Goal: Task Accomplishment & Management: Manage account settings

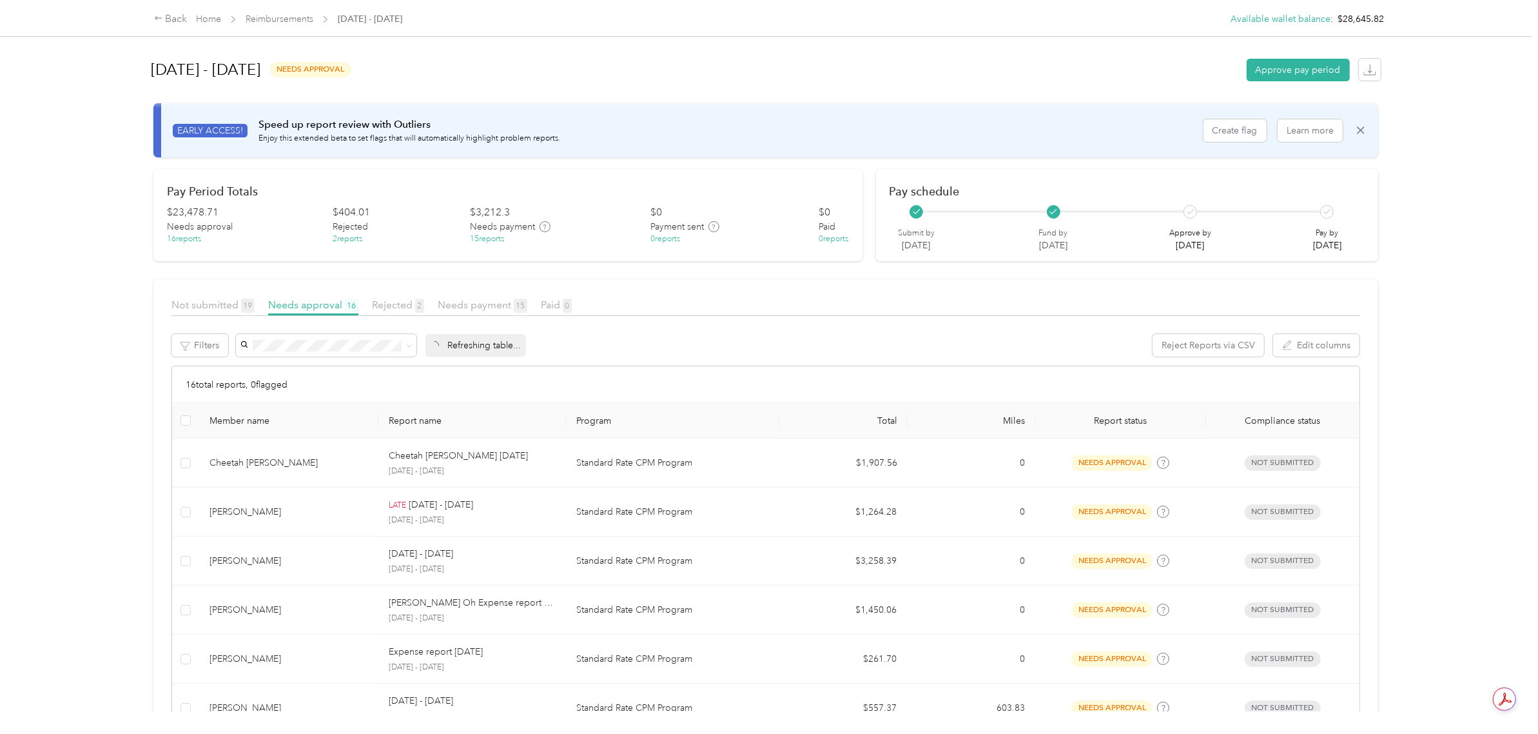
scroll to position [587, 0]
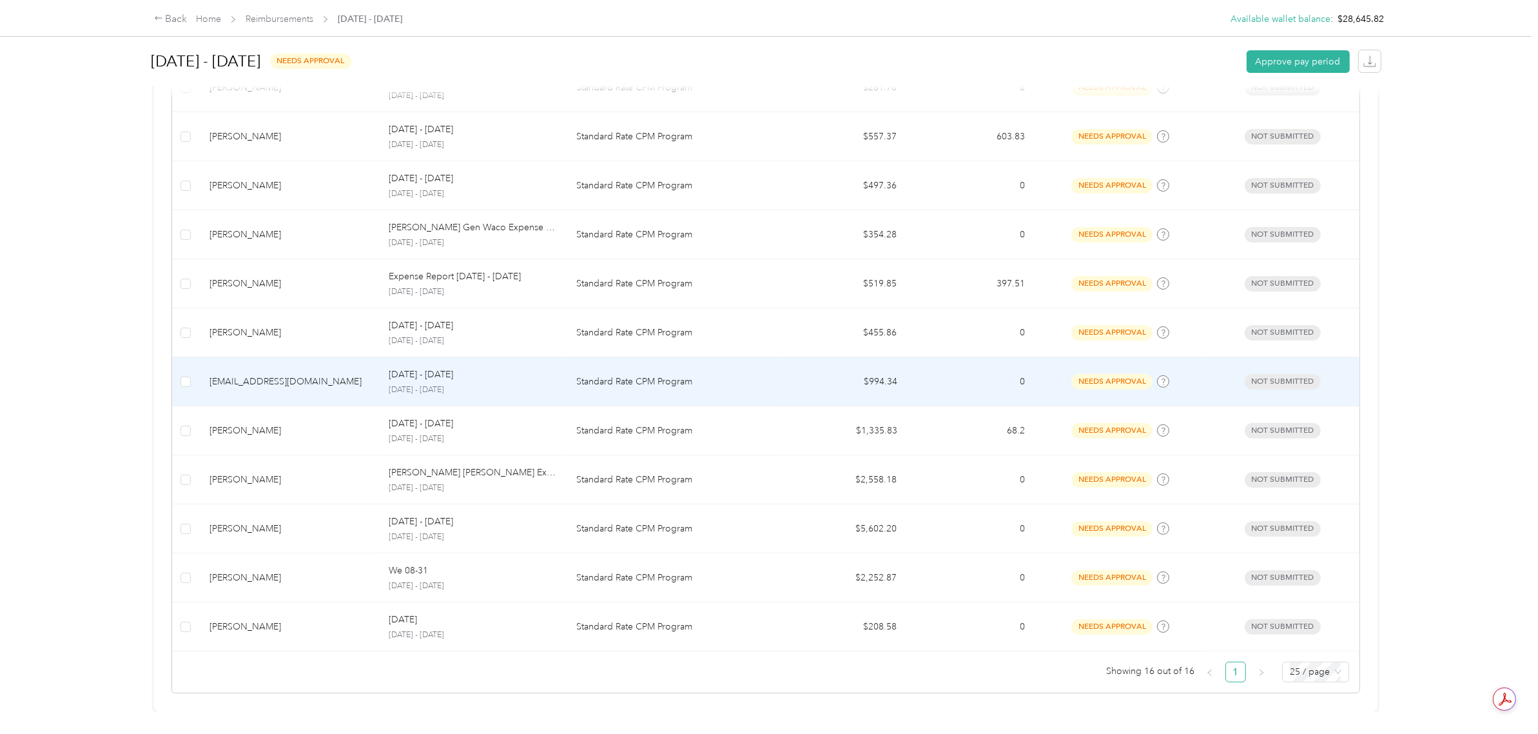
scroll to position [587, 0]
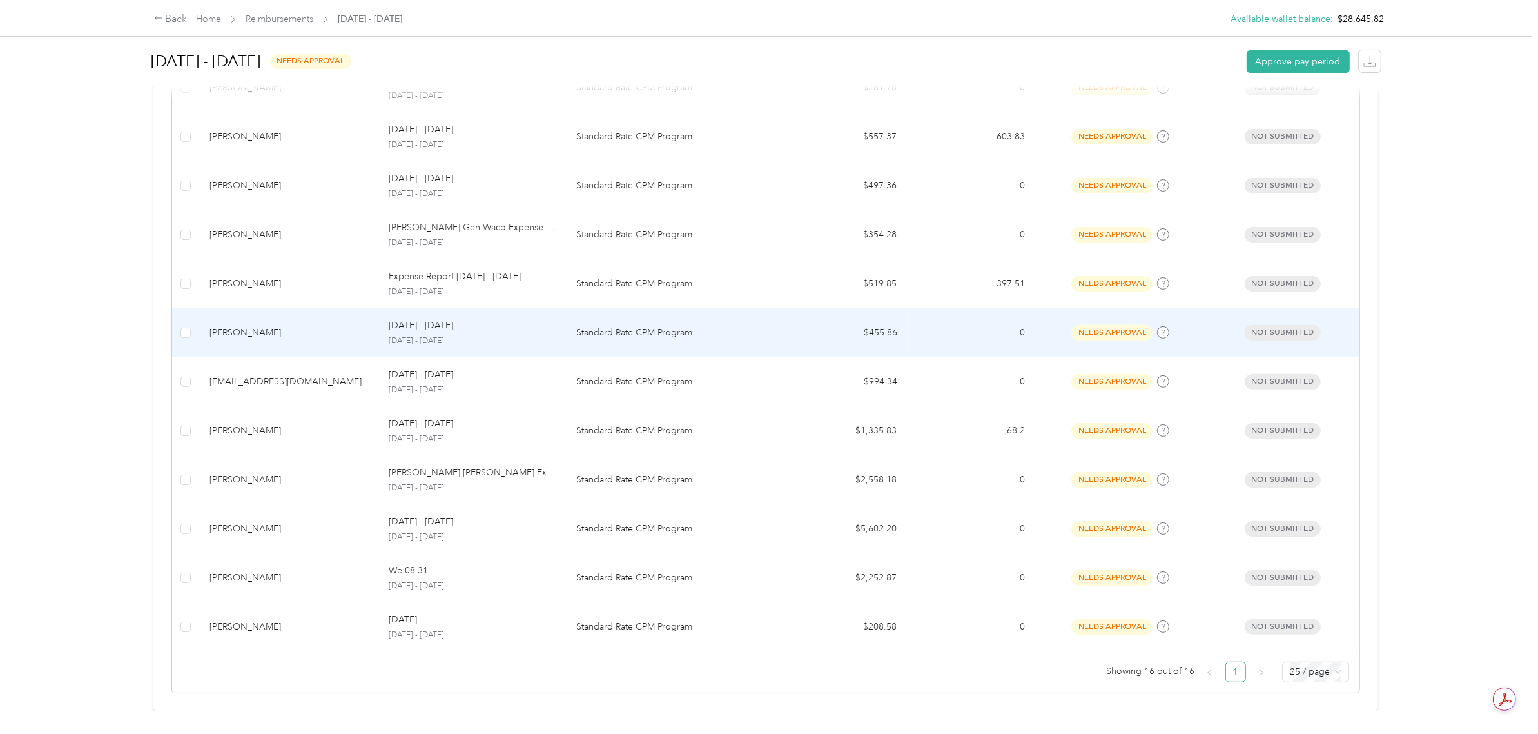
click at [864, 320] on td "$455.86" at bounding box center [843, 332] width 128 height 49
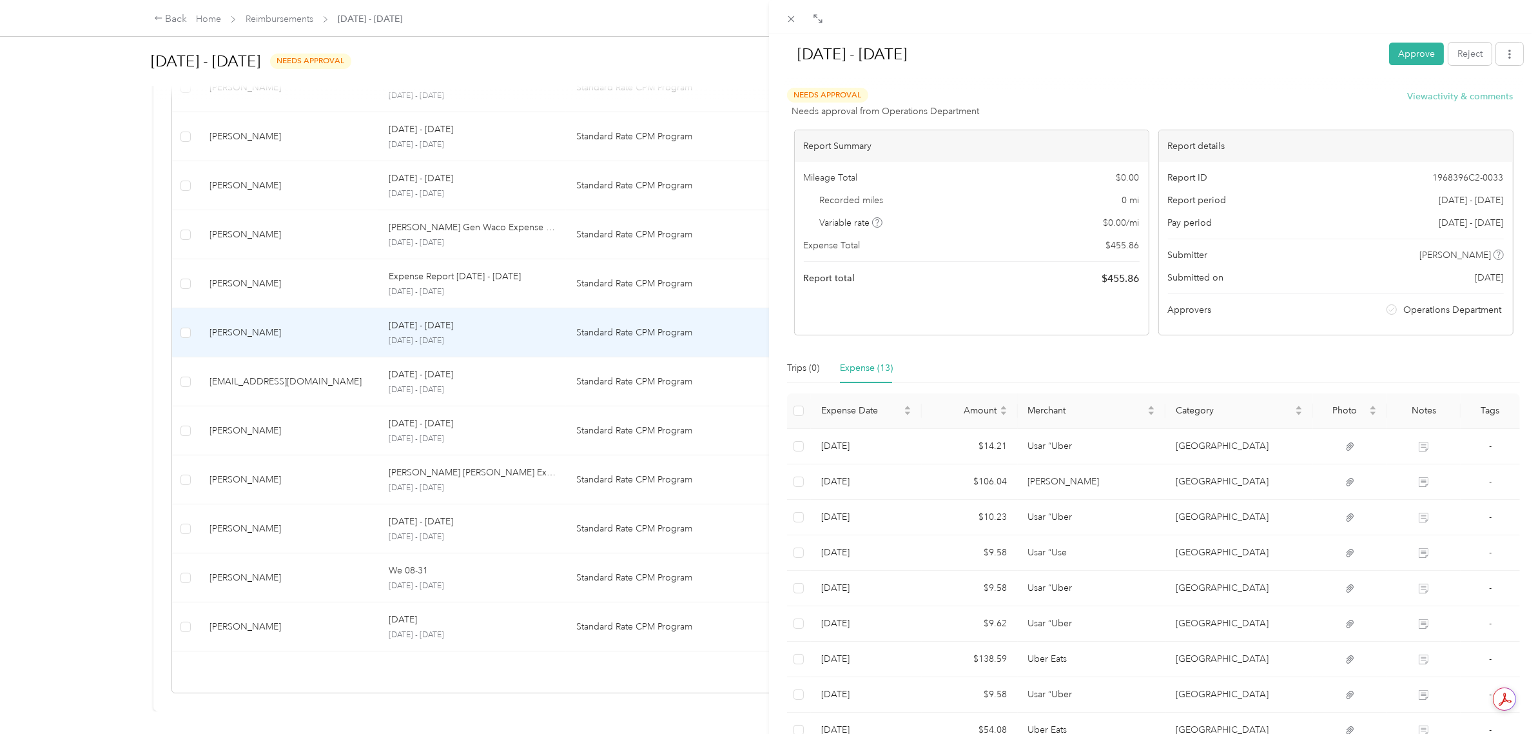
click at [1471, 91] on button "View activity & comments" at bounding box center [1461, 97] width 106 height 14
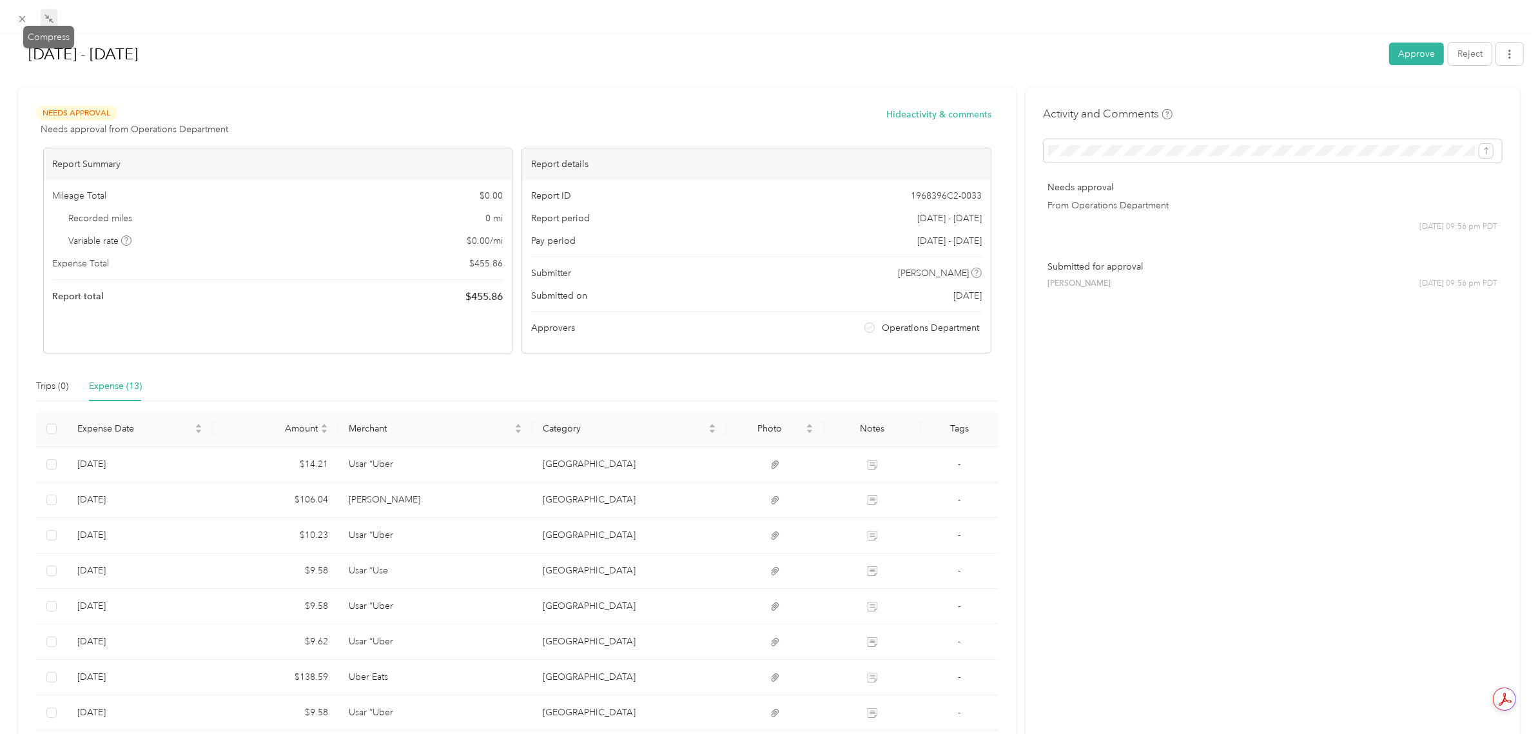
click at [50, 17] on icon at bounding box center [49, 19] width 10 height 10
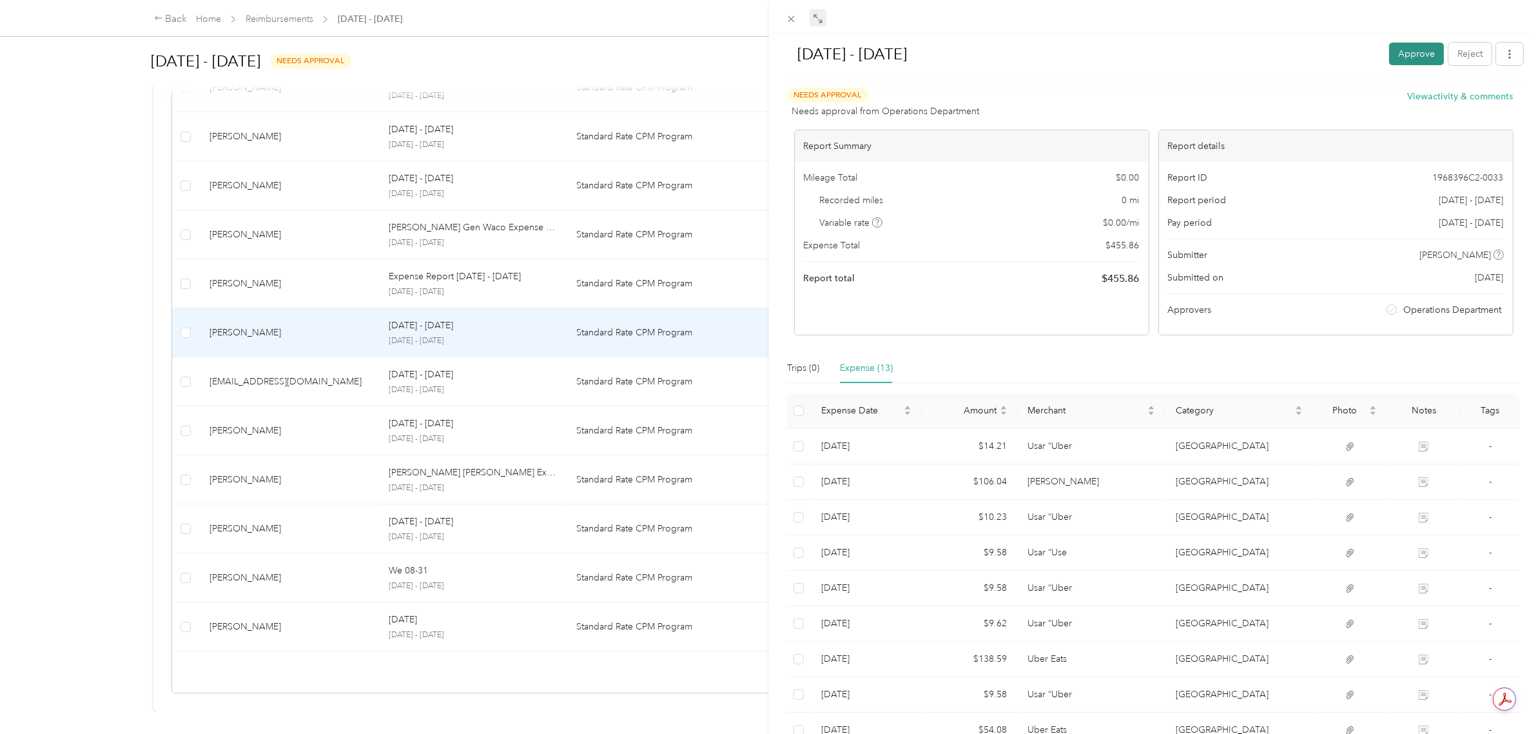
click at [1398, 52] on button "Approve" at bounding box center [1416, 54] width 55 height 23
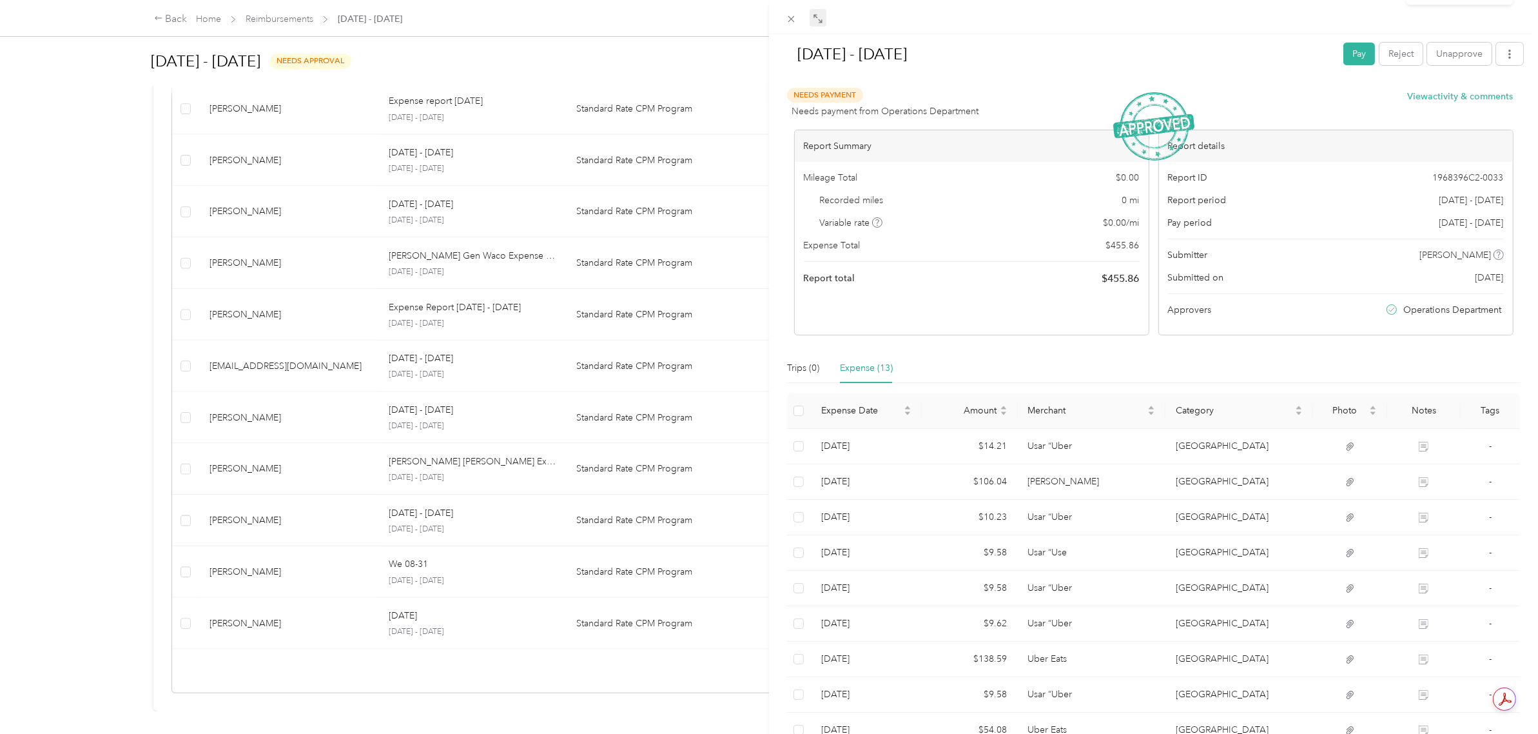
scroll to position [538, 0]
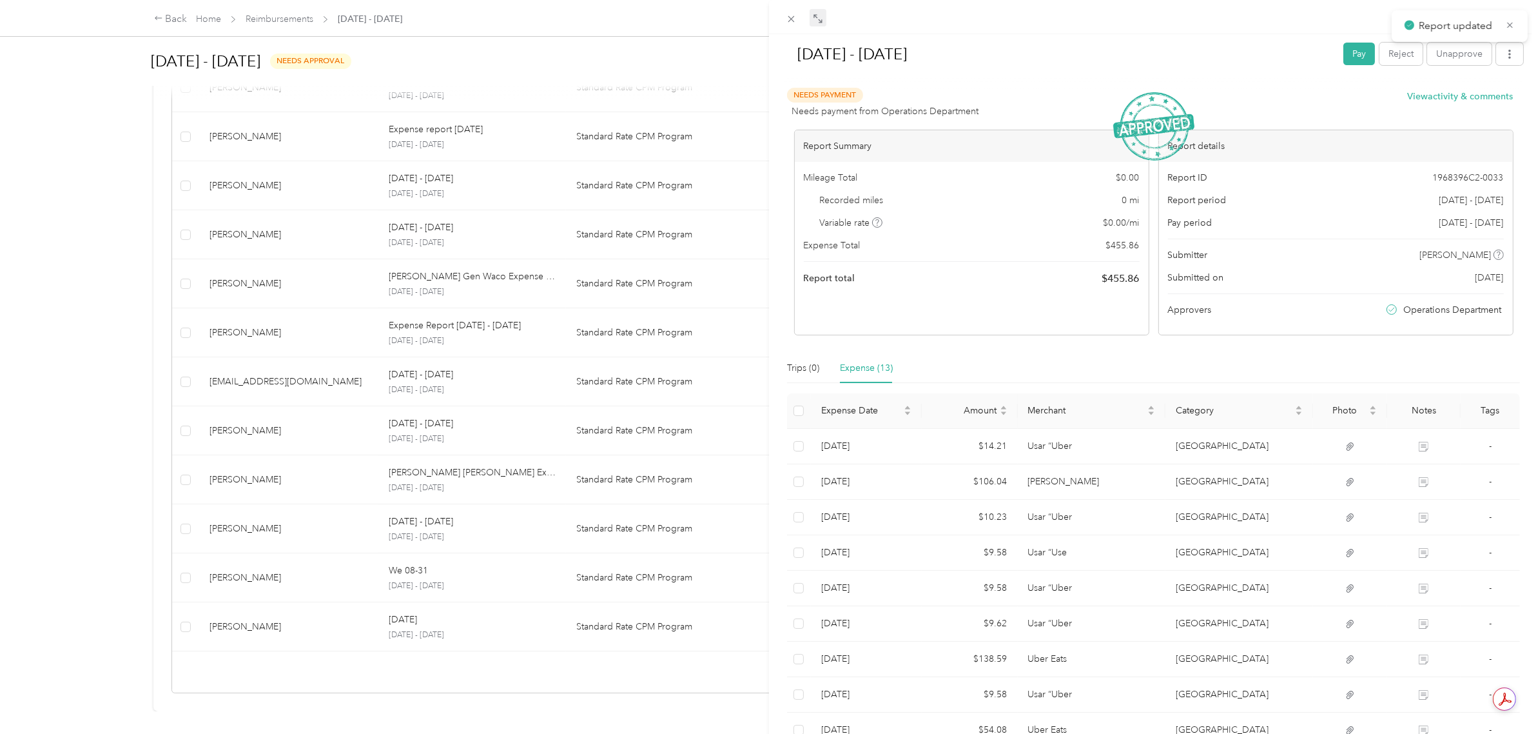
drag, startPoint x: 123, startPoint y: 230, endPoint x: 130, endPoint y: 220, distance: 12.9
click at [121, 233] on div "[DATE] - [DATE] Pay Reject Unapprove Needs Payment Needs payment from Operation…" at bounding box center [769, 367] width 1538 height 734
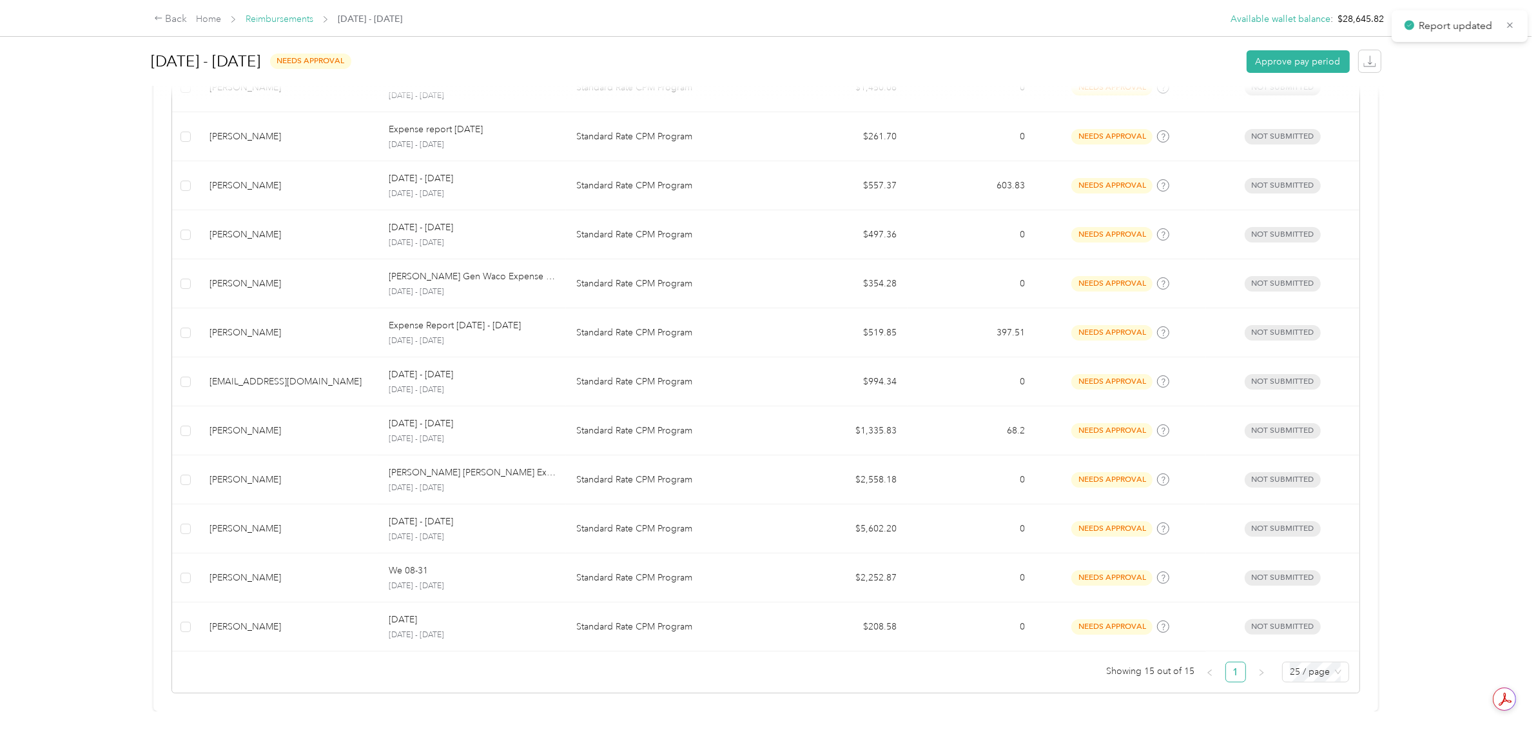
click at [268, 16] on link "Reimbursements" at bounding box center [280, 19] width 68 height 11
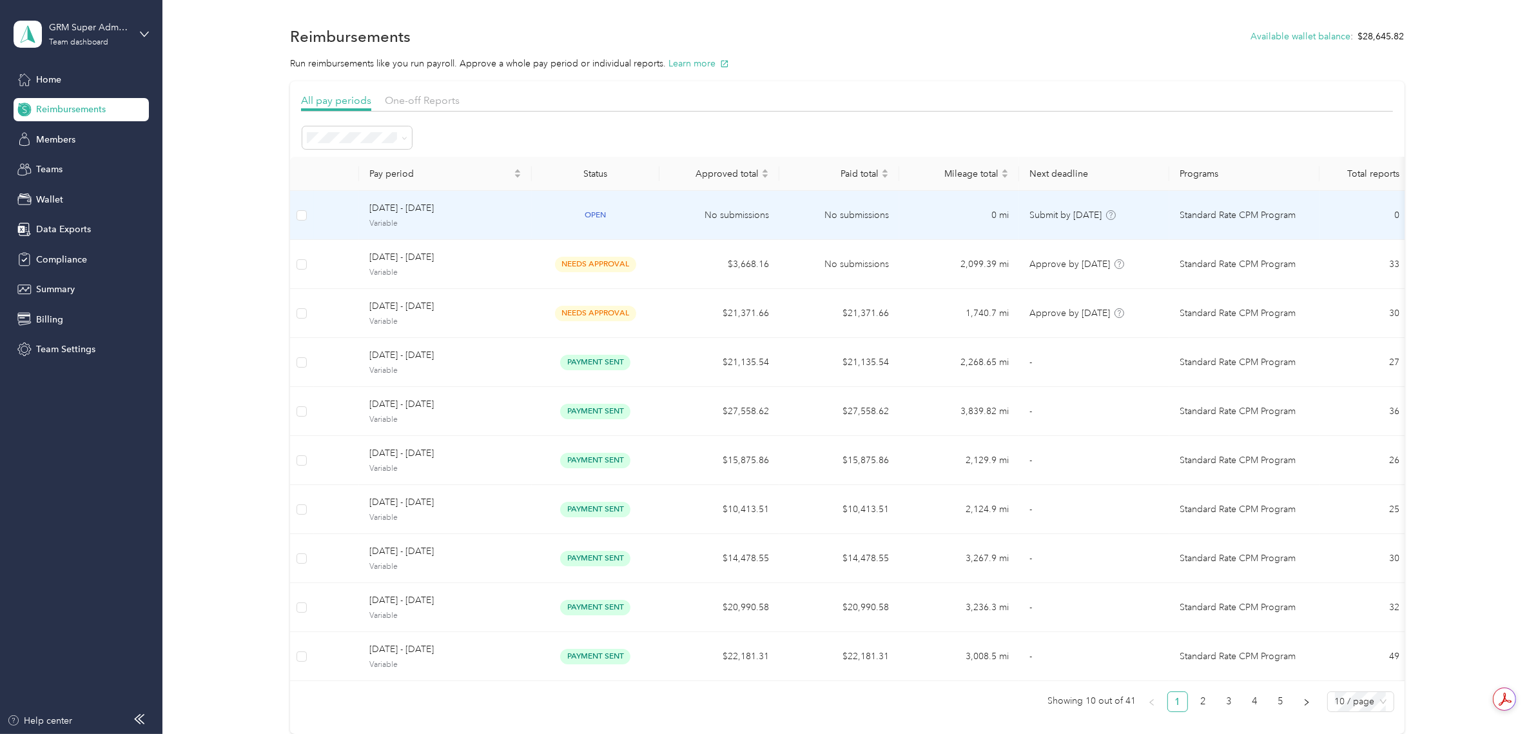
click at [629, 224] on td "open" at bounding box center [596, 215] width 128 height 49
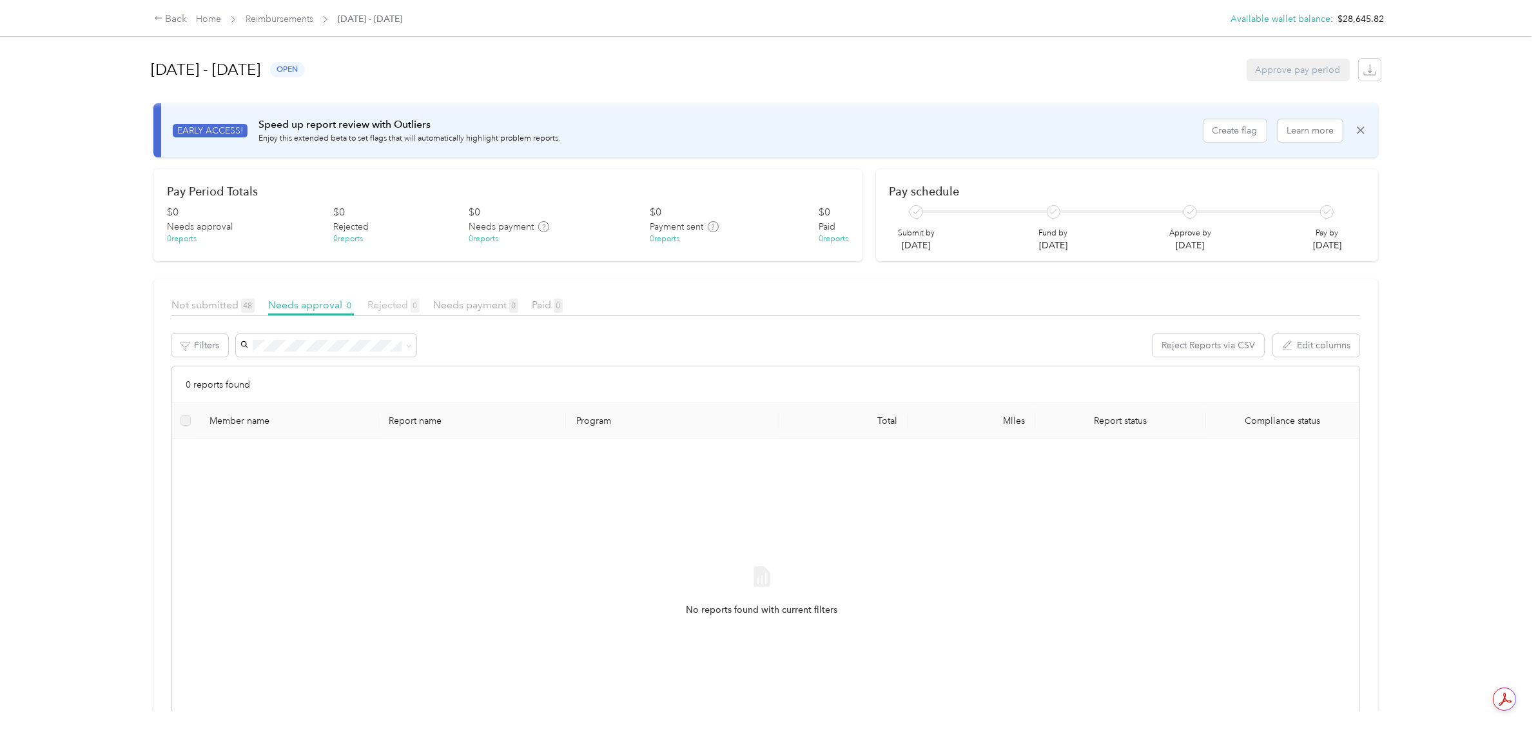
click at [381, 305] on span "Rejected 0" at bounding box center [394, 305] width 52 height 12
drag, startPoint x: 320, startPoint y: 305, endPoint x: 318, endPoint y: 288, distance: 17.0
click at [320, 305] on span "Needs approval 0" at bounding box center [311, 305] width 86 height 12
click at [290, 28] on div "Back Home Reimbursements [DATE] - [DATE] Available wallet balance : $28,645.82" at bounding box center [769, 18] width 1282 height 36
click at [291, 20] on link "Reimbursements" at bounding box center [280, 19] width 68 height 11
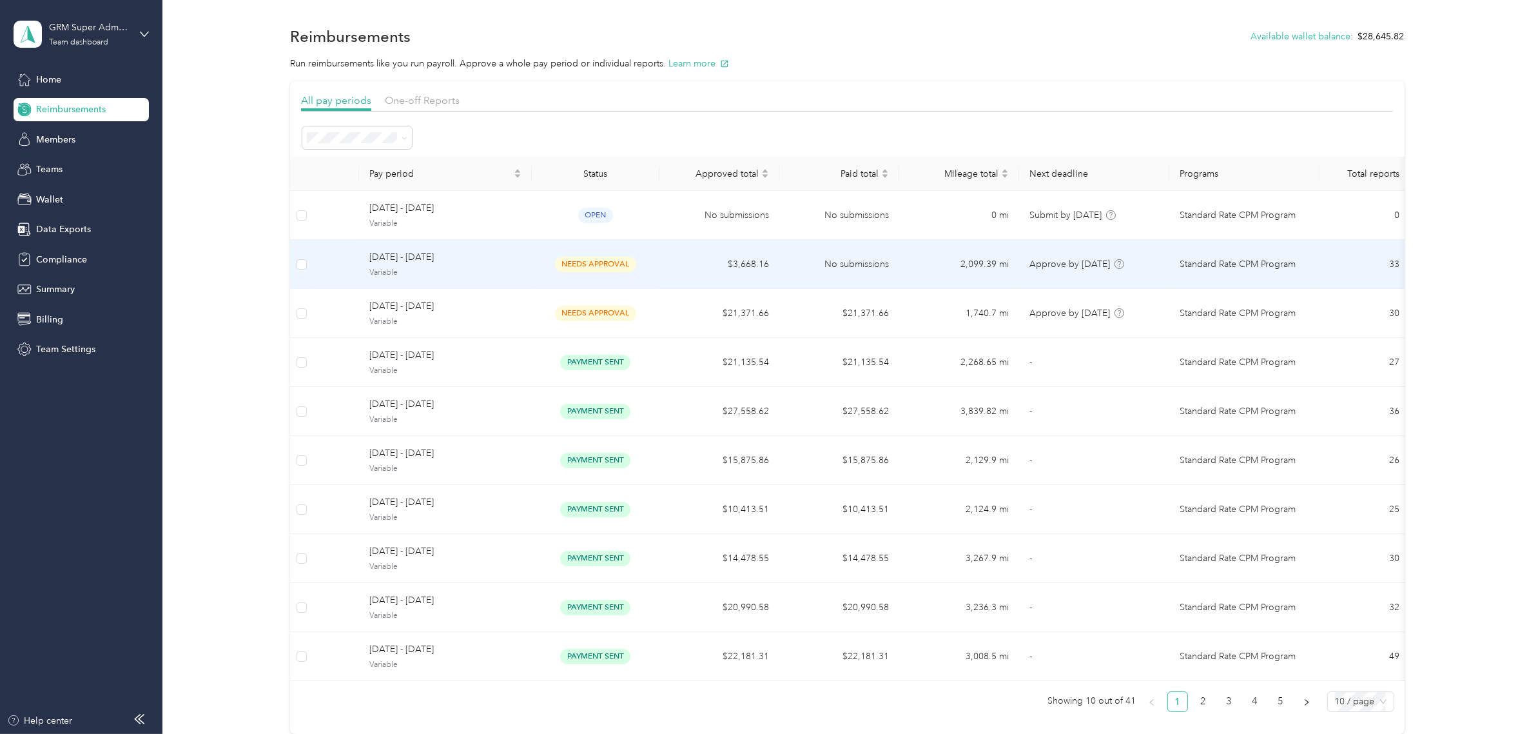
click at [578, 261] on span "needs approval" at bounding box center [595, 264] width 81 height 15
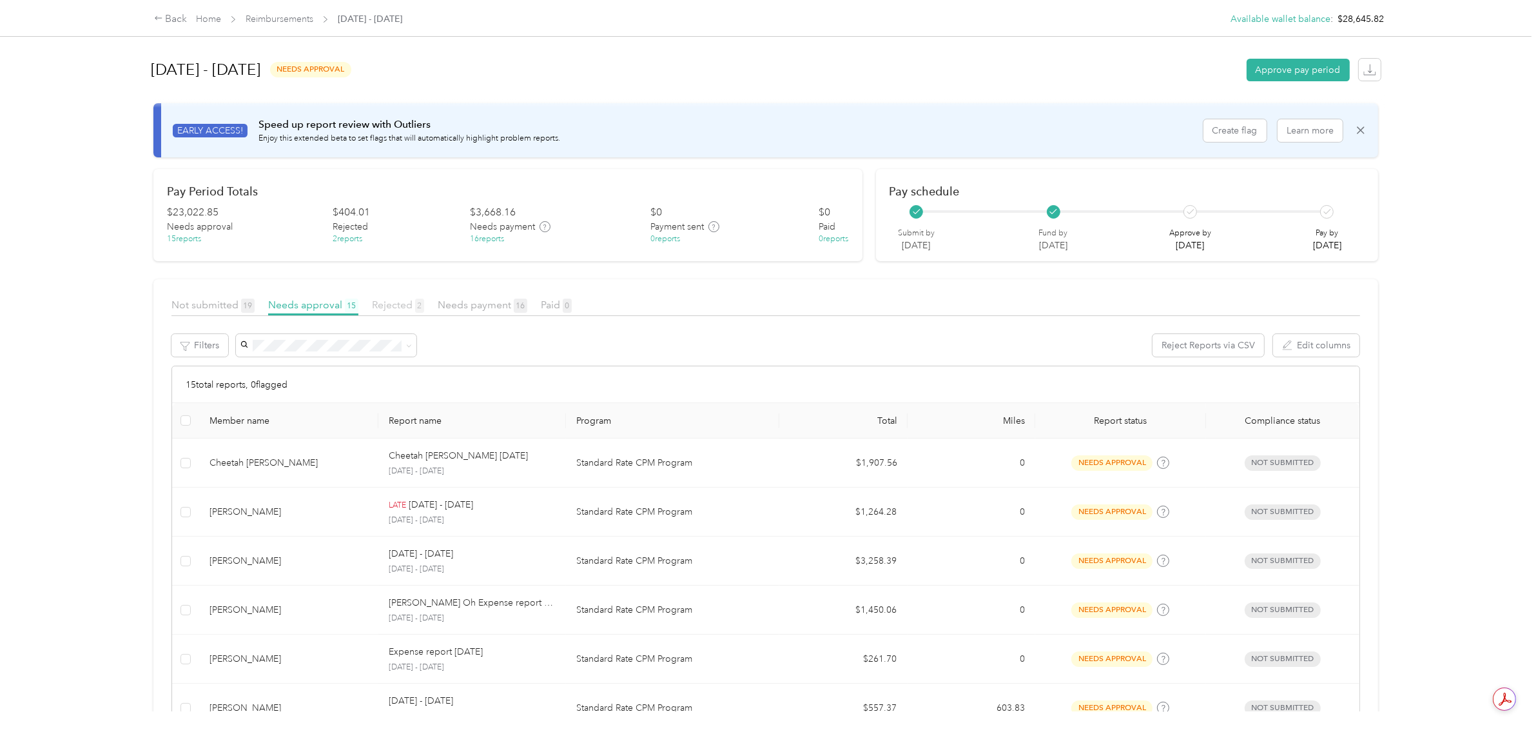
click at [407, 304] on span "Rejected 2" at bounding box center [398, 305] width 52 height 12
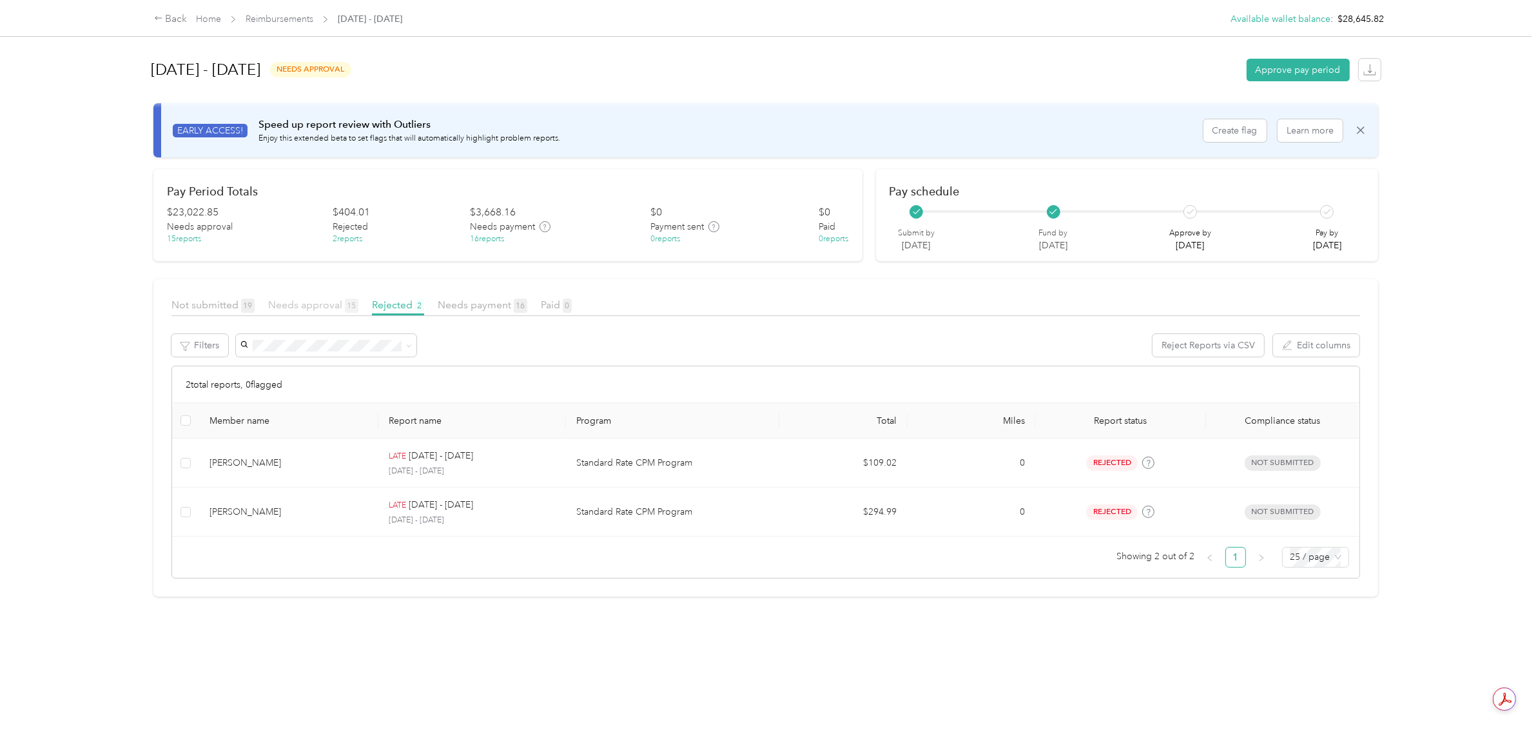
click at [326, 301] on span "Needs approval 15" at bounding box center [313, 305] width 90 height 12
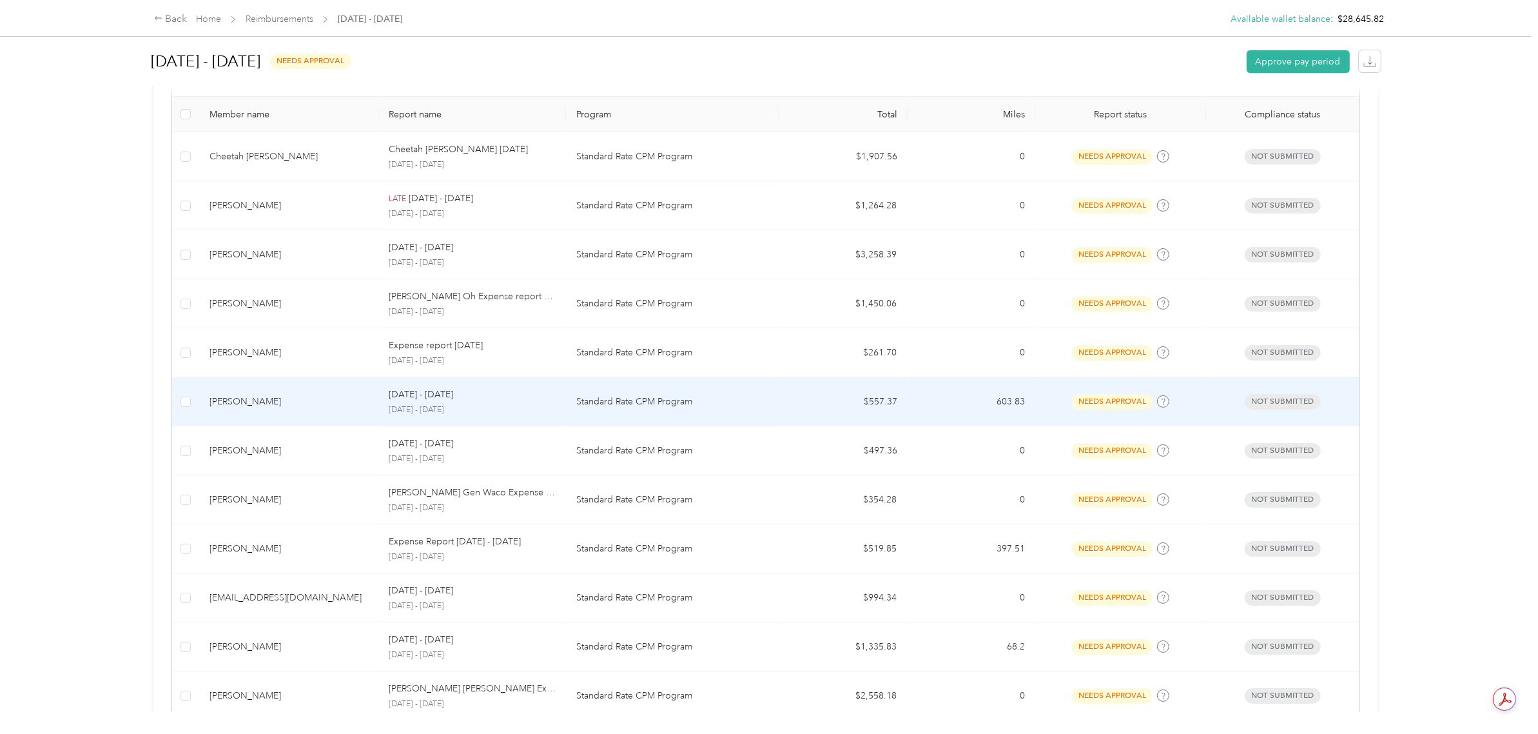
scroll to position [322, 0]
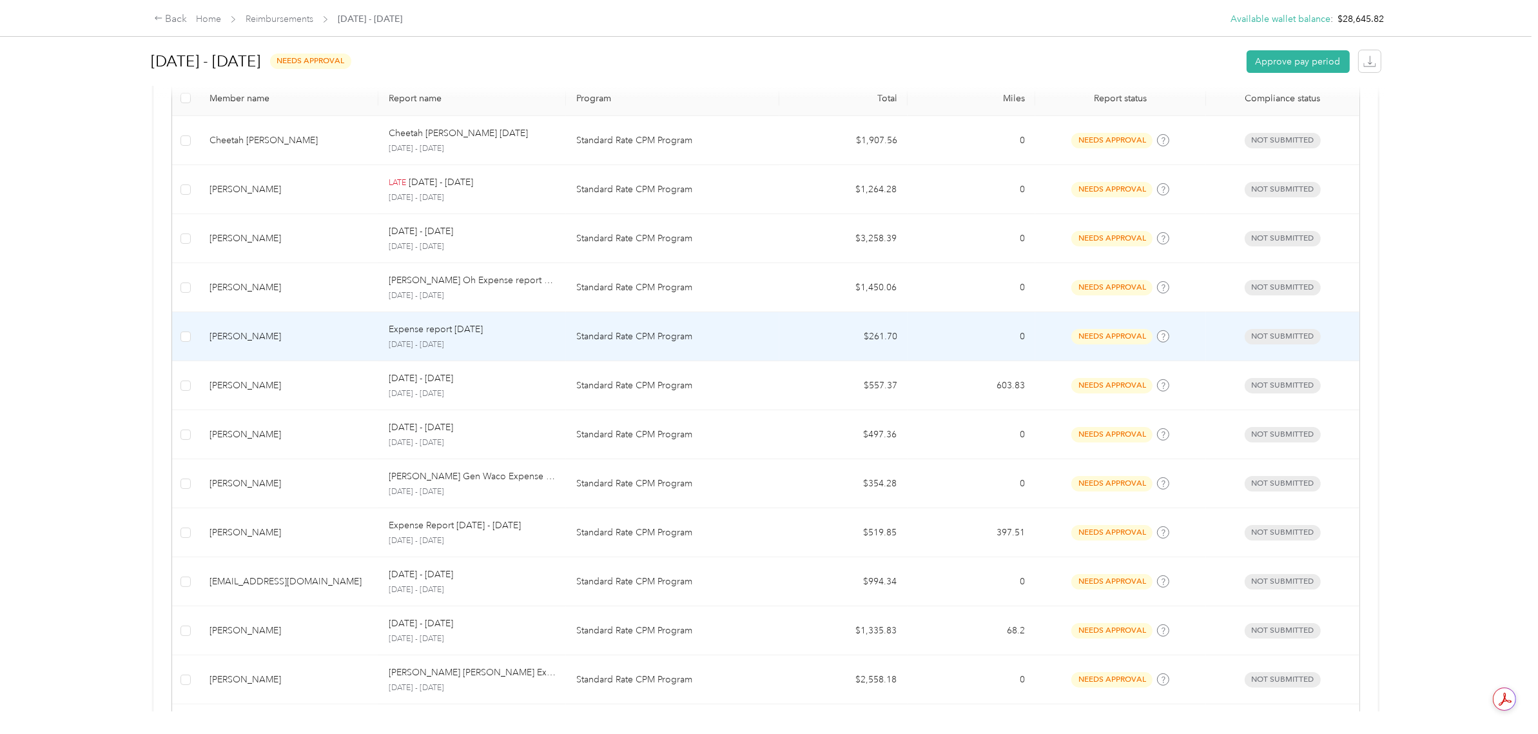
click at [738, 352] on td "Standard Rate CPM Program" at bounding box center [672, 336] width 213 height 49
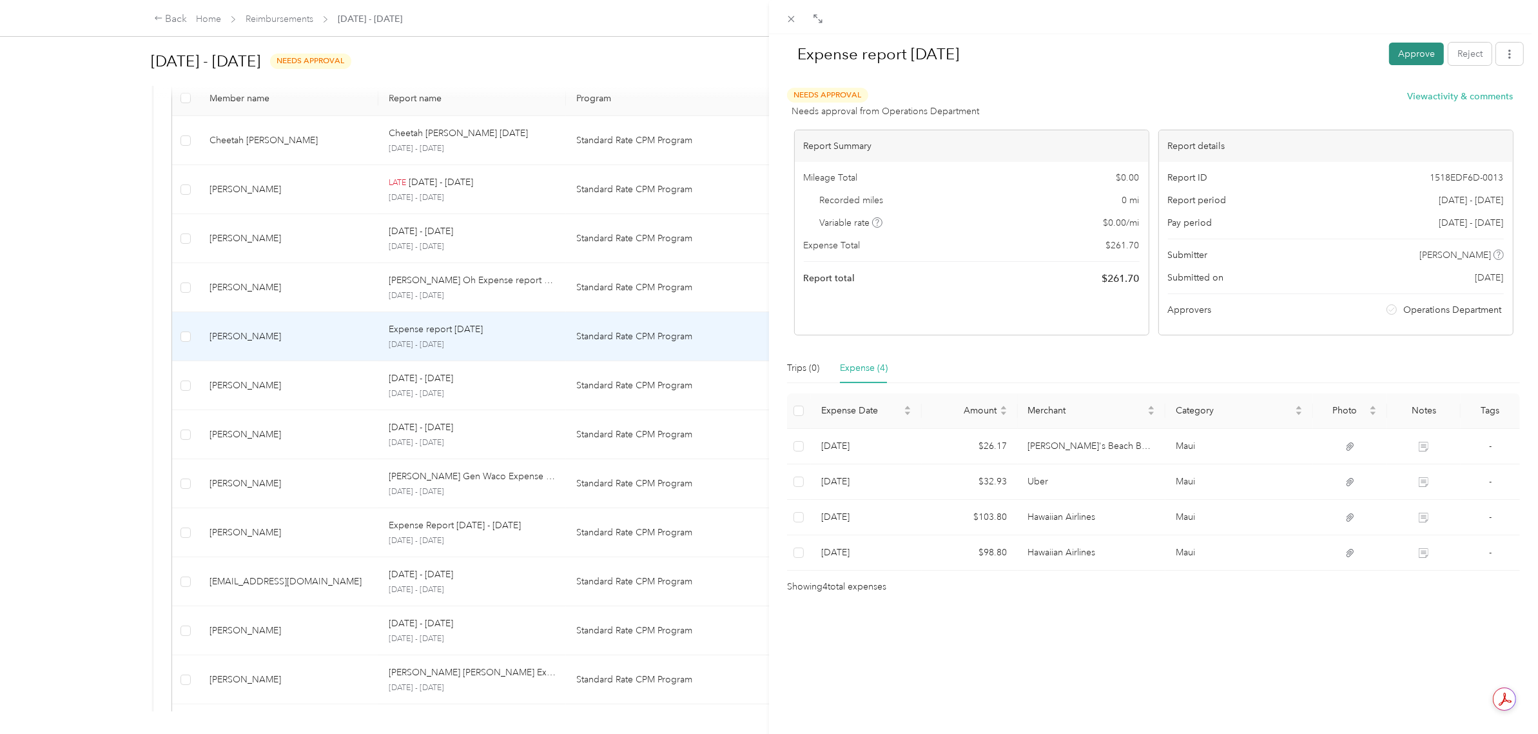
click at [1397, 60] on button "Approve" at bounding box center [1416, 54] width 55 height 23
click at [99, 413] on div "Expense report [DATE] Pay Reject Unapprove Needs Payment Needs payment from Ope…" at bounding box center [769, 367] width 1538 height 734
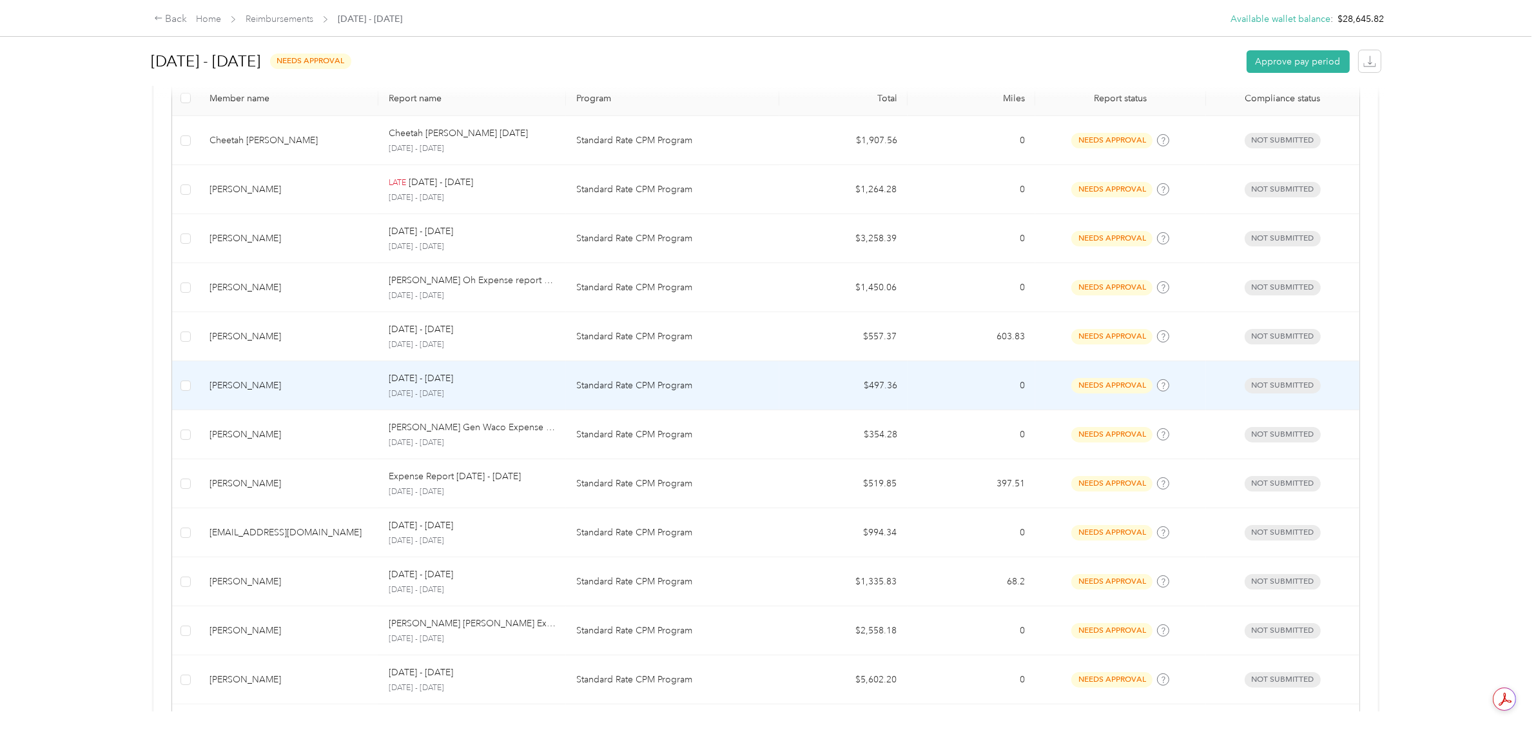
click at [732, 388] on p "Standard Rate CPM Program" at bounding box center [672, 385] width 193 height 14
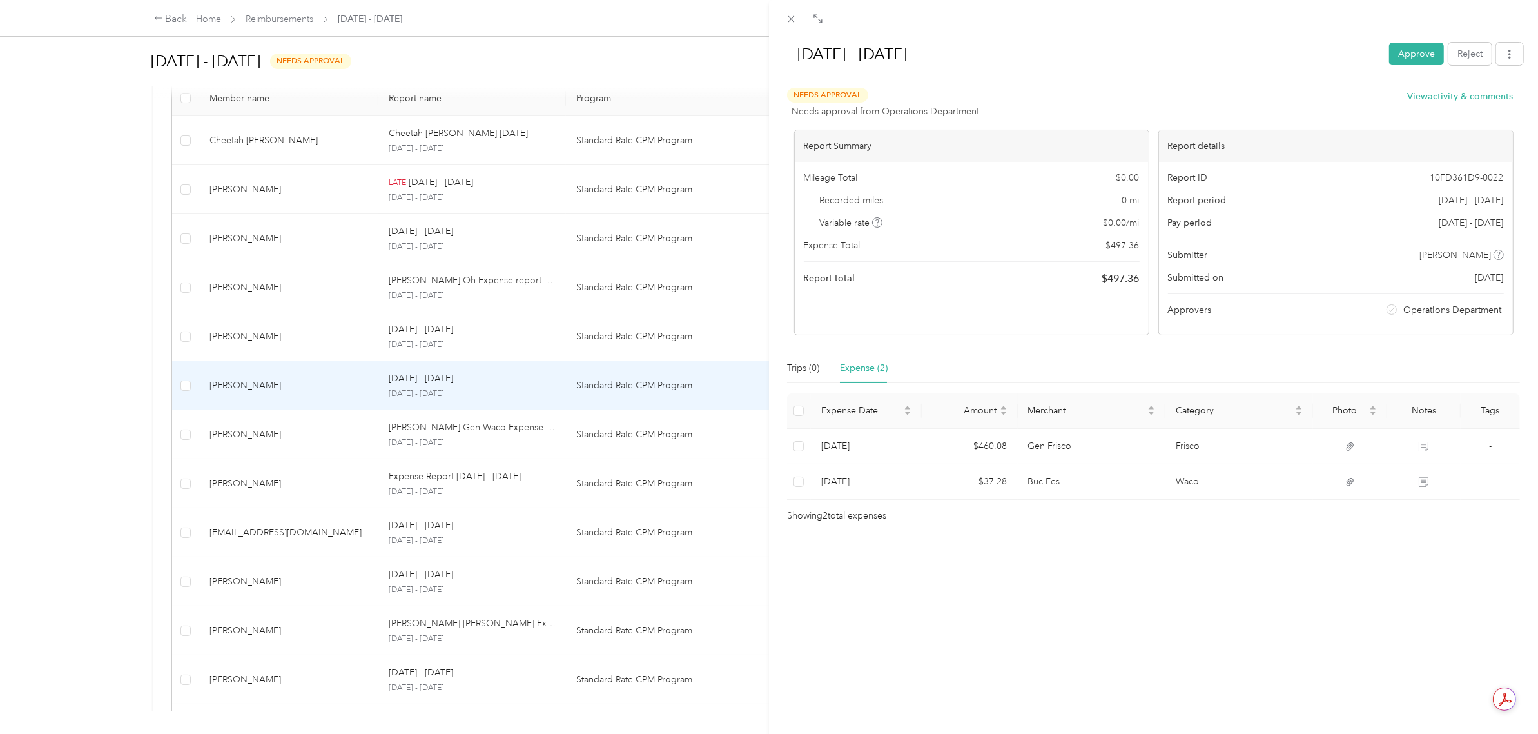
click at [1064, 368] on div "Trips (0) Expense (2)" at bounding box center [1153, 368] width 733 height 30
click at [1398, 55] on button "Approve" at bounding box center [1416, 54] width 55 height 23
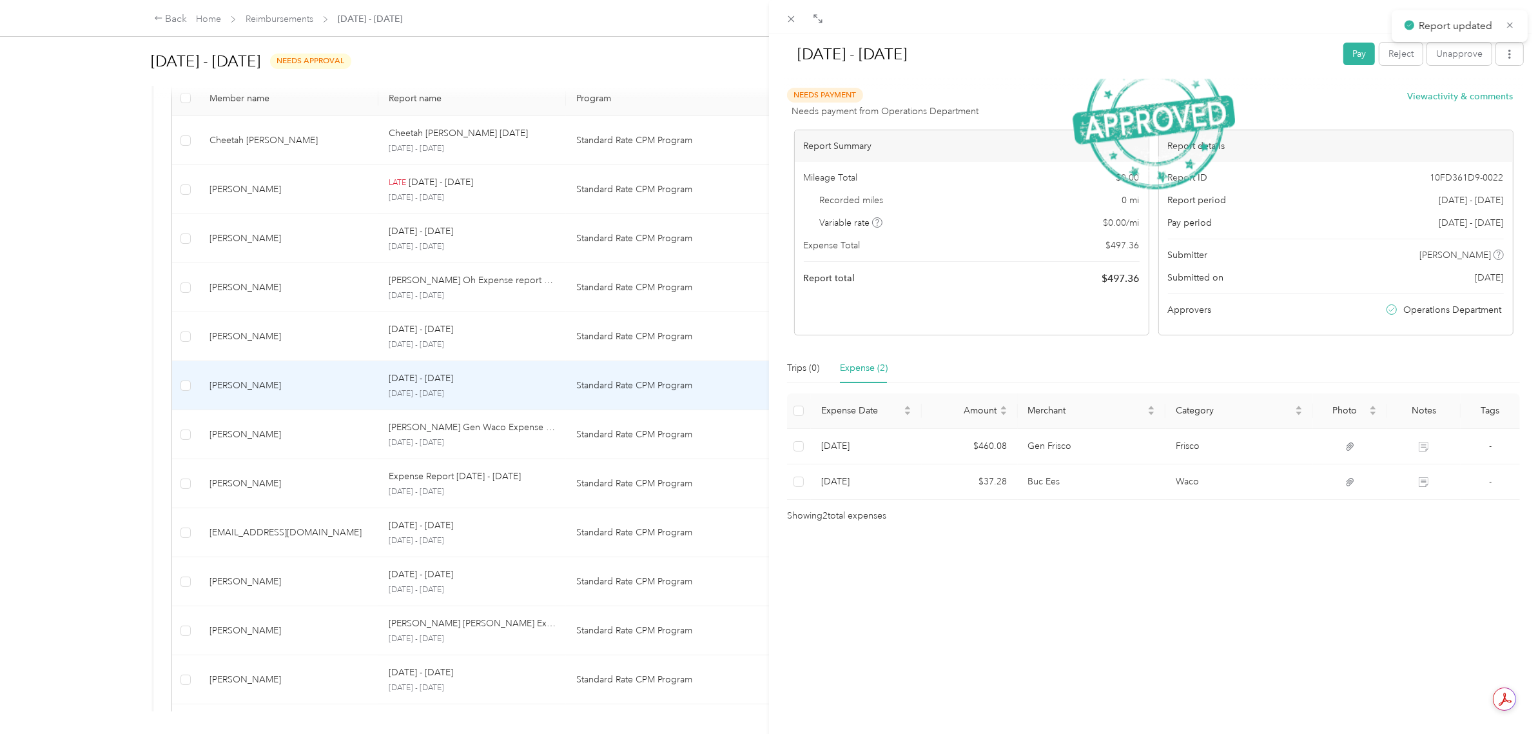
click at [108, 423] on div "[DATE] - [DATE] Pay Reject Unapprove Needs Payment Needs payment from Operation…" at bounding box center [769, 367] width 1538 height 734
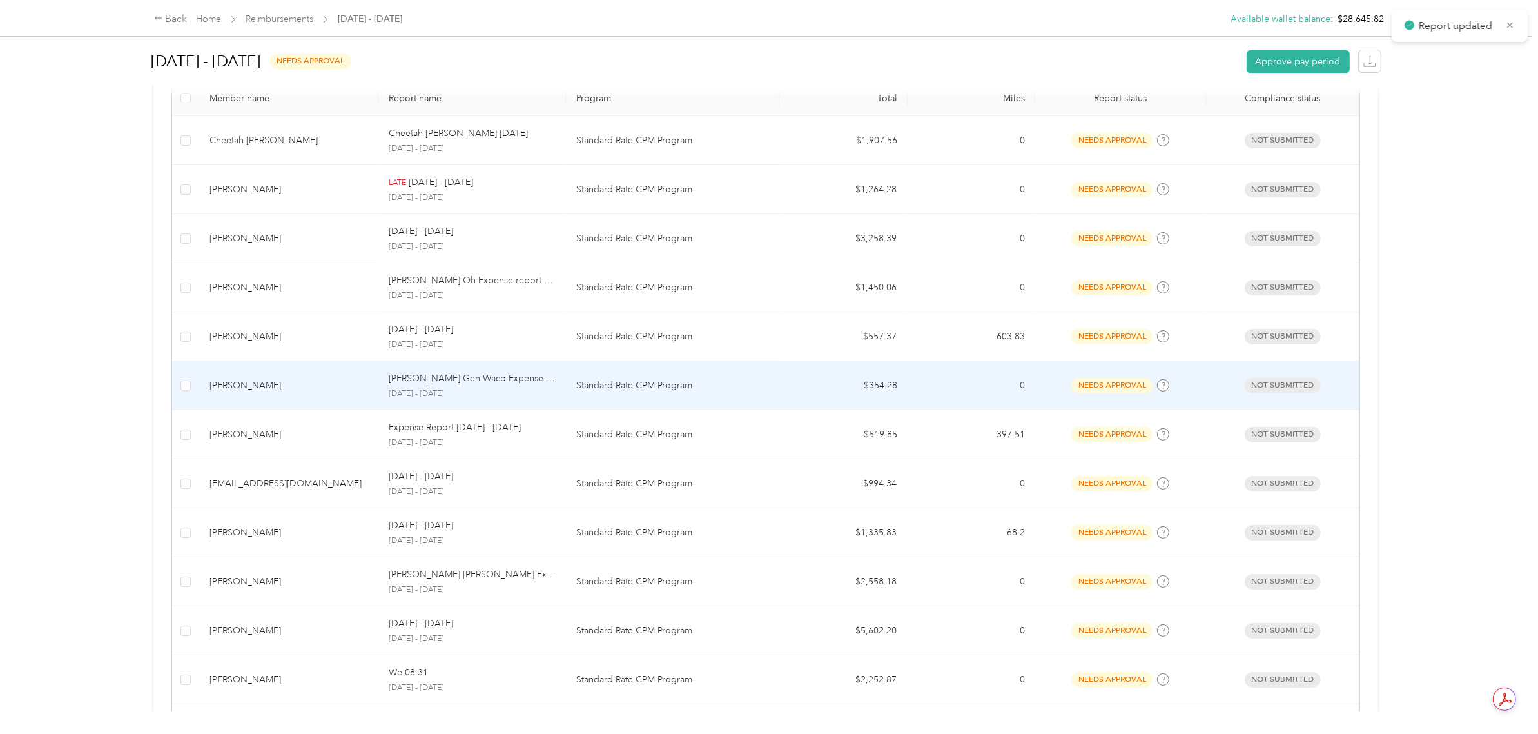
click at [864, 391] on td "$354.28" at bounding box center [843, 385] width 128 height 49
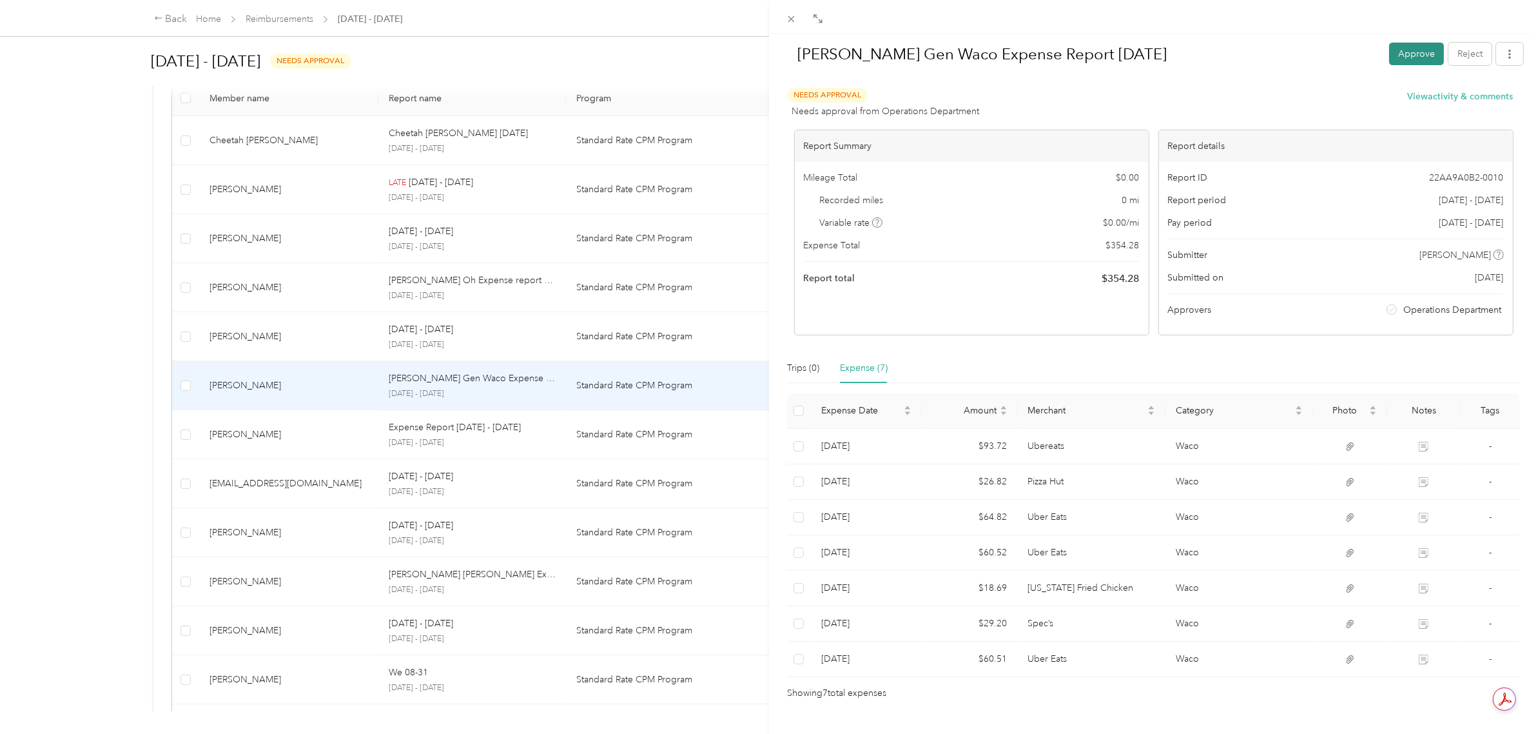
click at [1401, 52] on button "Approve" at bounding box center [1416, 54] width 55 height 23
click at [101, 391] on div "[PERSON_NAME] Gen Waco Expense Report [DATE] Pay Reject Unapprove Needs Payment…" at bounding box center [769, 367] width 1538 height 734
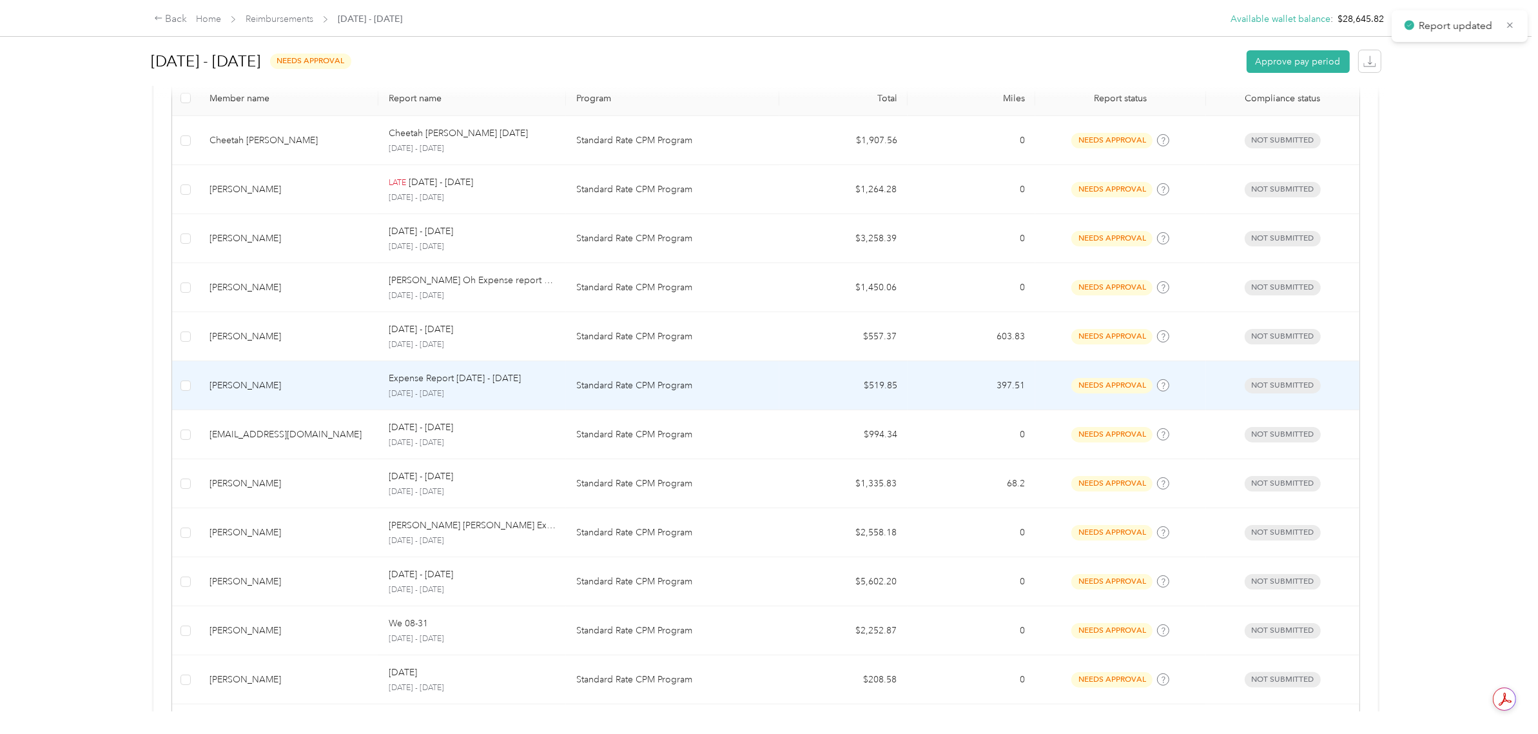
click at [708, 388] on p "Standard Rate CPM Program" at bounding box center [672, 385] width 193 height 14
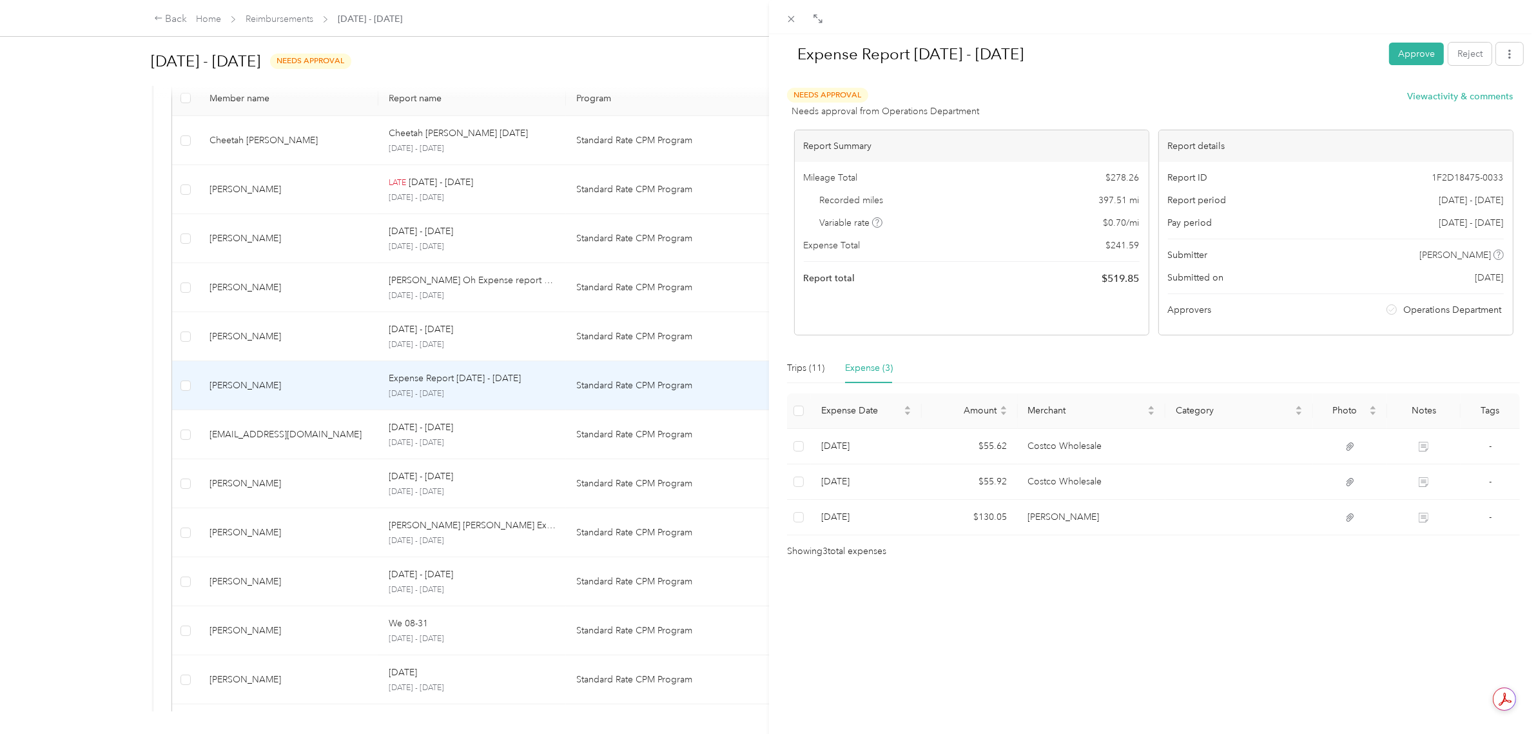
click at [15, 366] on div "Expense Report [DATE] - [DATE] Approve Reject Needs Approval Needs approval fro…" at bounding box center [769, 367] width 1538 height 734
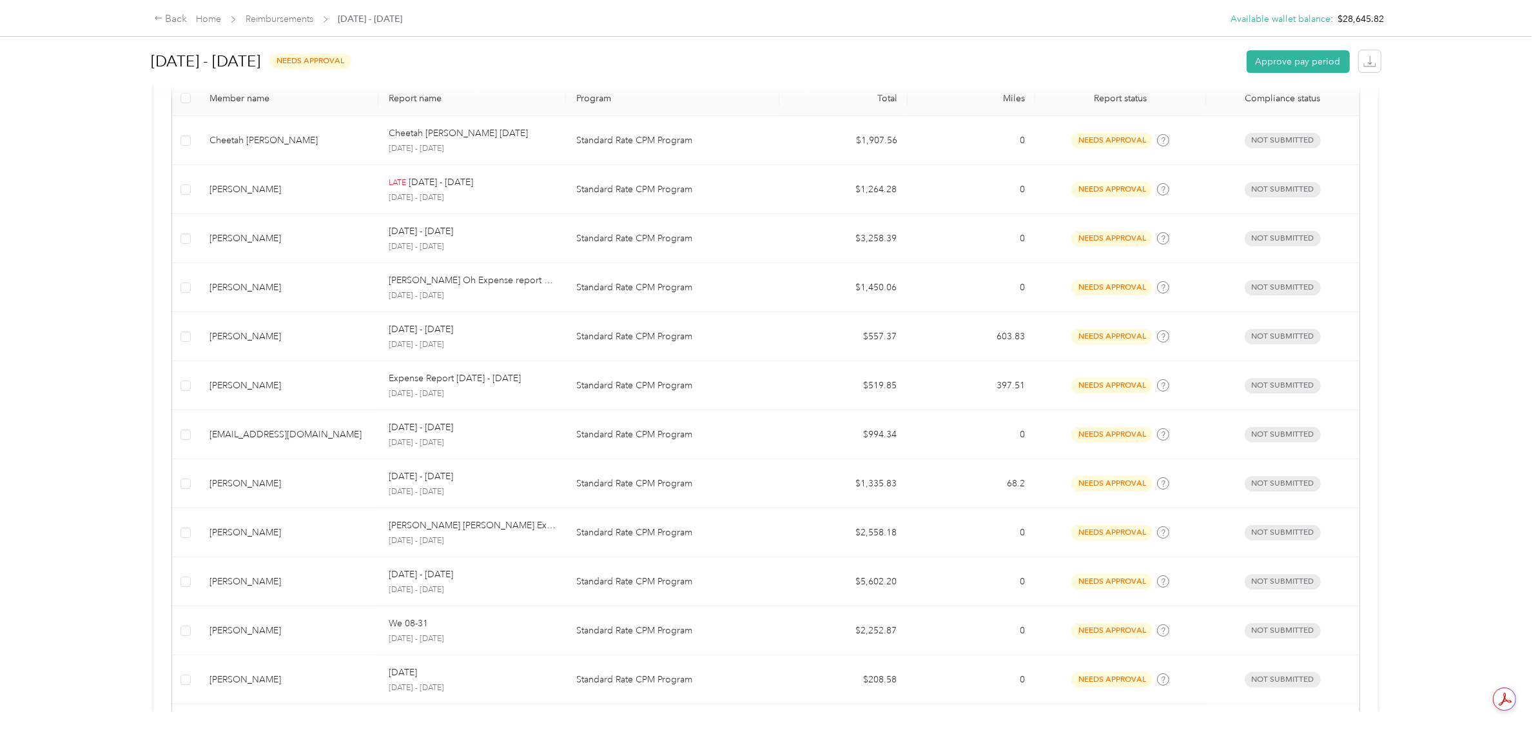
click at [671, 336] on p "Standard Rate CPM Program" at bounding box center [672, 336] width 193 height 14
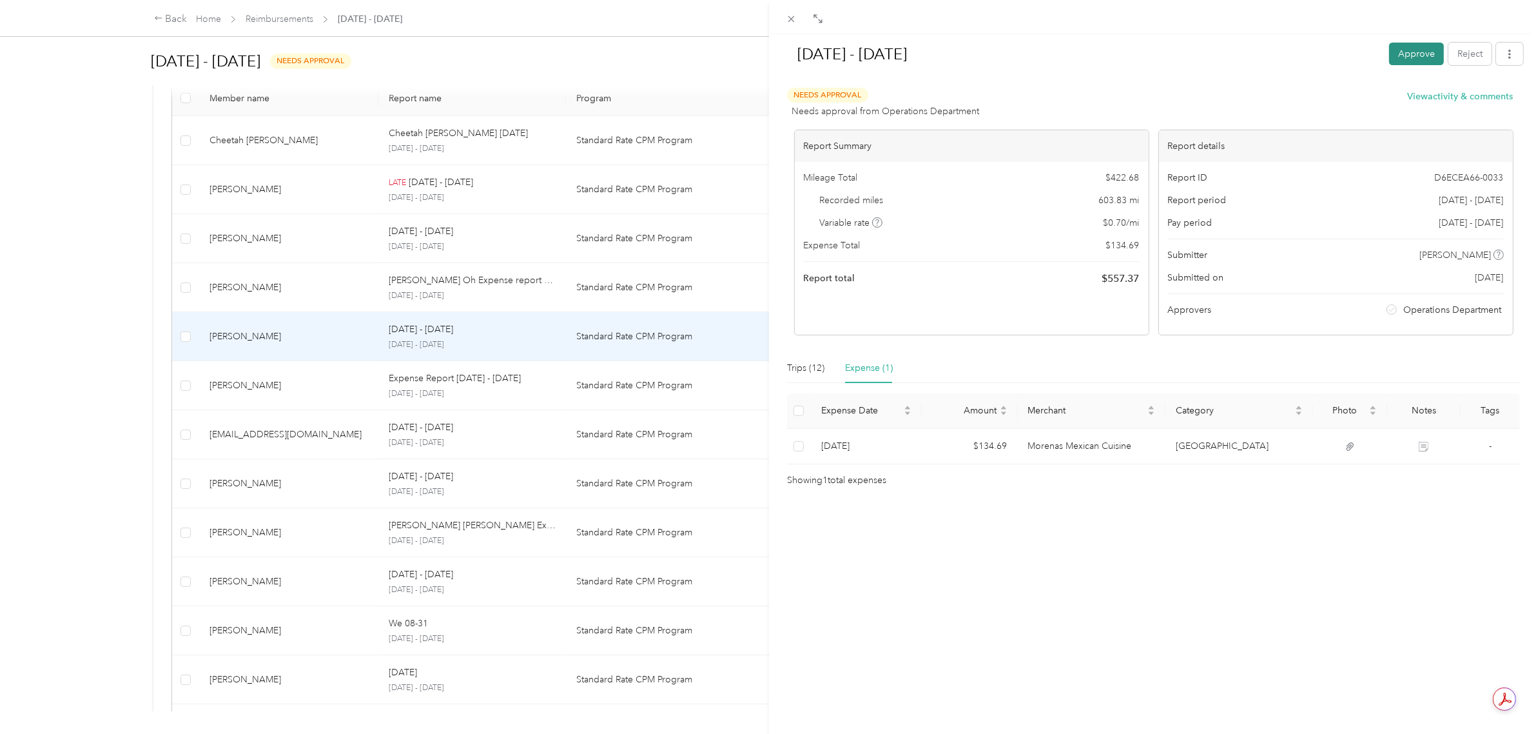
click at [1389, 56] on button "Approve" at bounding box center [1416, 54] width 55 height 23
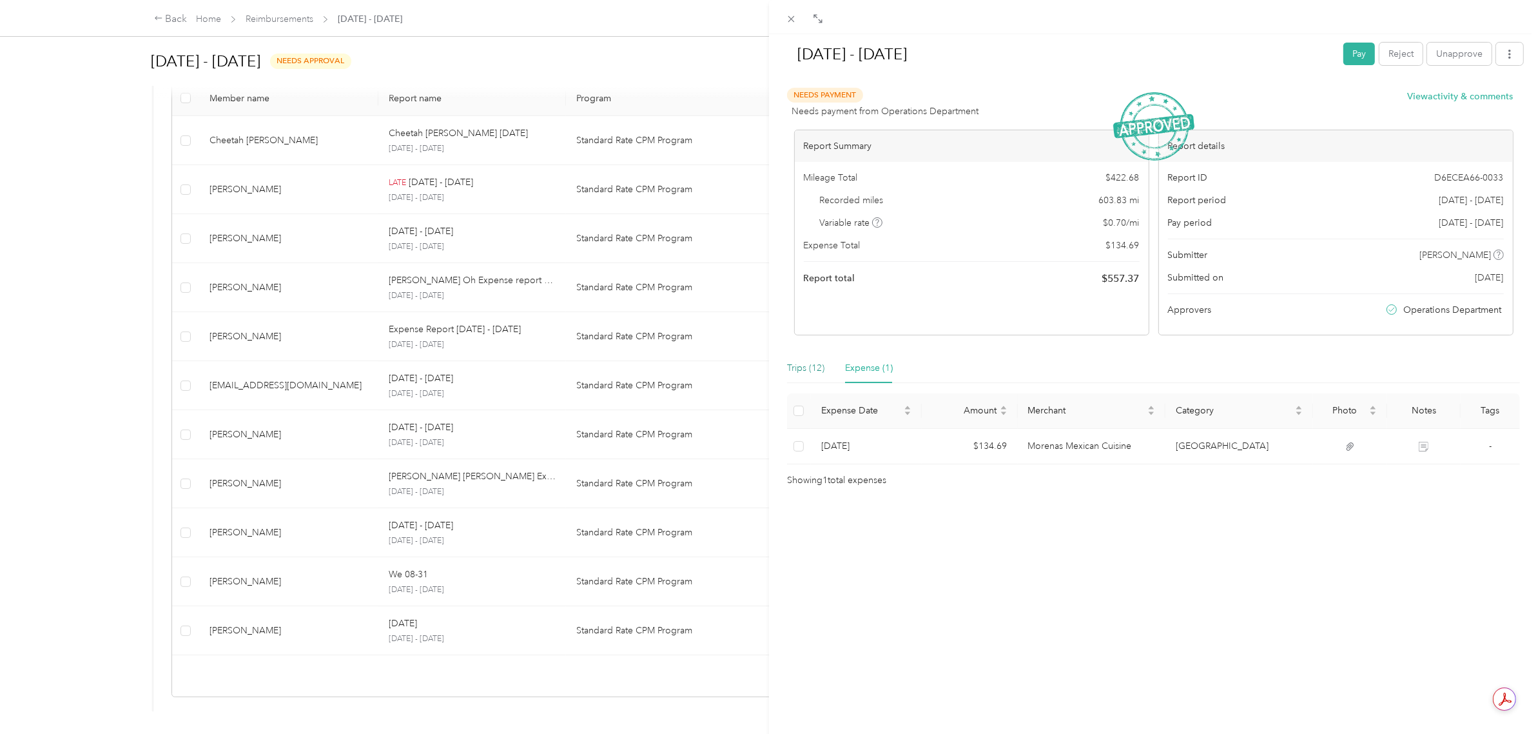
click at [814, 369] on div "Trips (12)" at bounding box center [805, 368] width 37 height 14
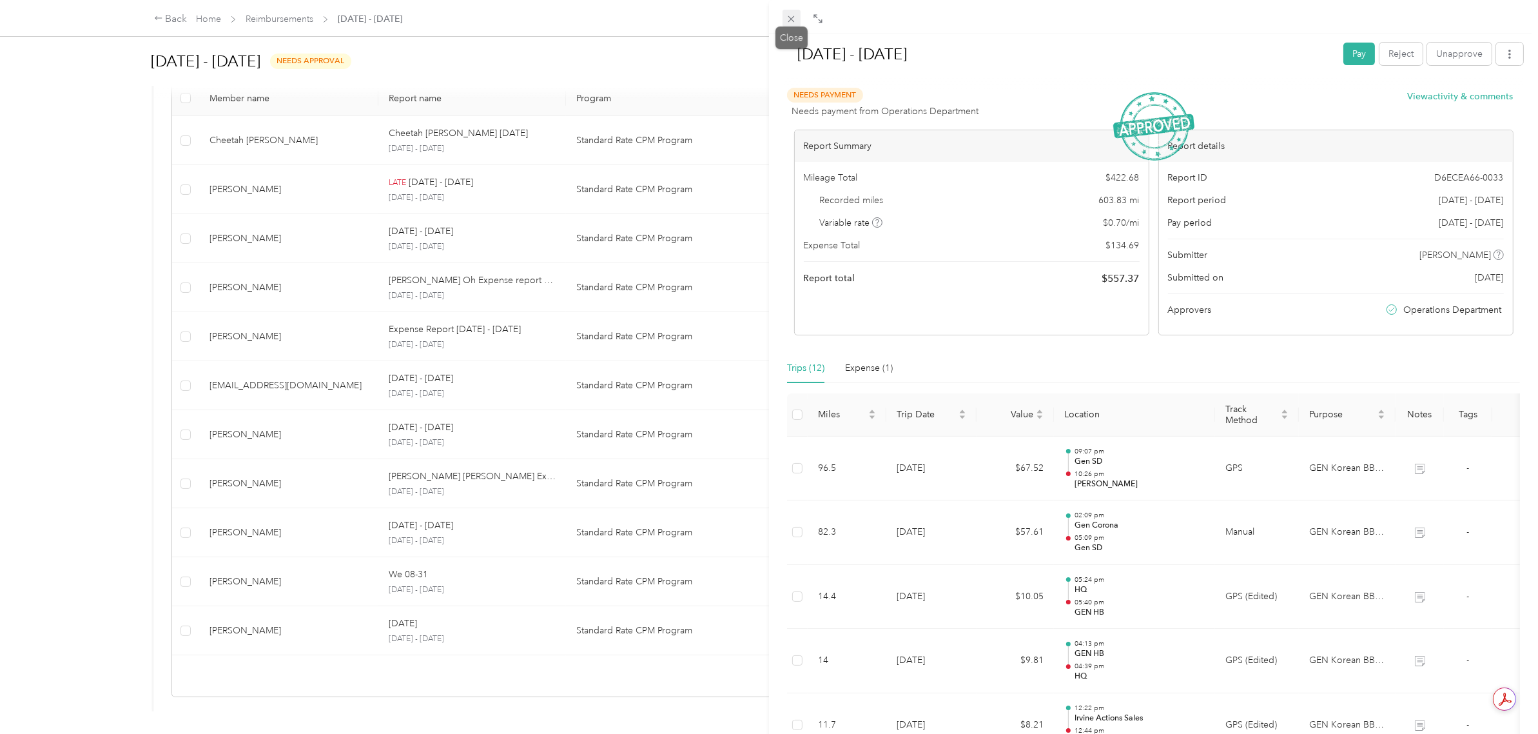
click at [789, 11] on span at bounding box center [792, 19] width 18 height 18
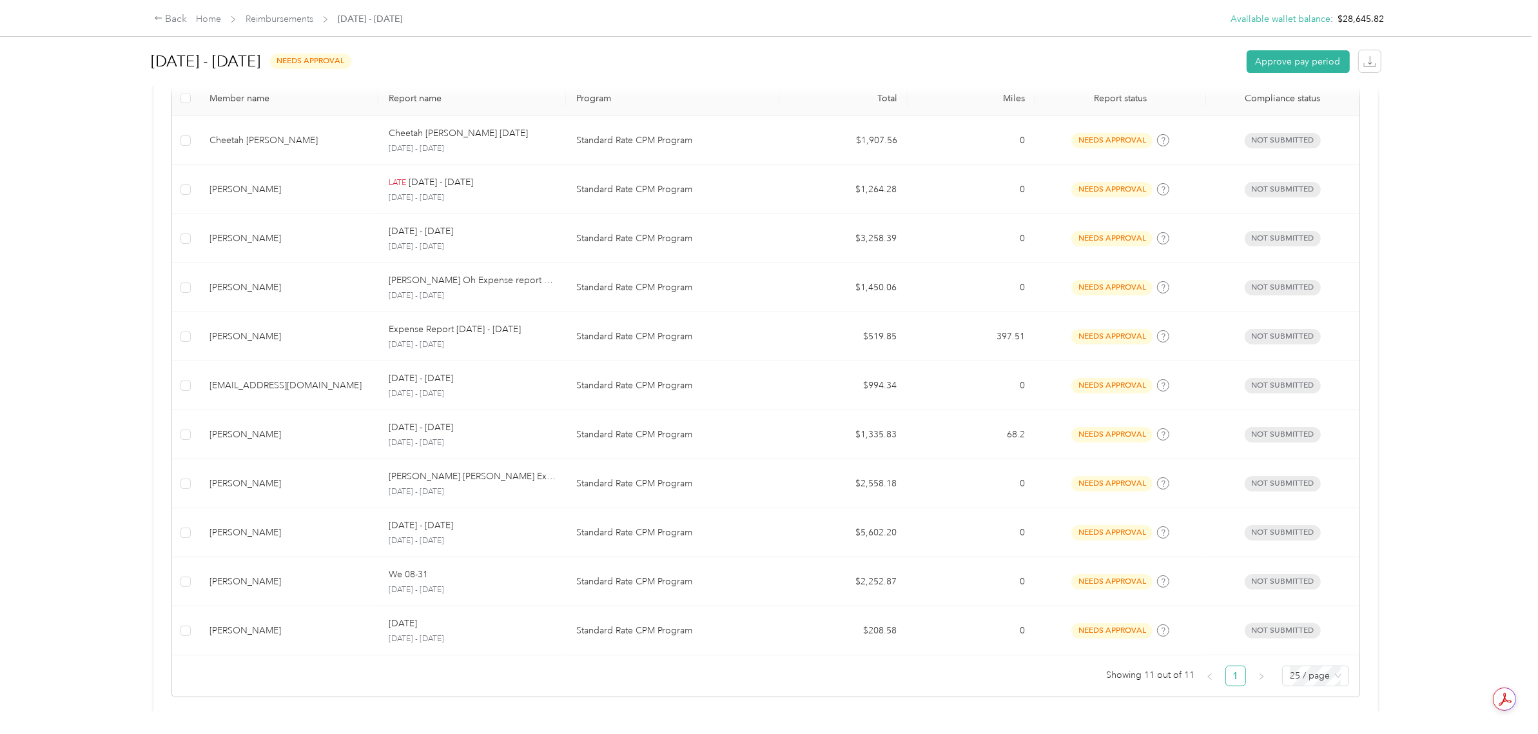
click at [92, 369] on div "Back Home Reimbursements [DATE] - [DATE] Available wallet balance : $28,645.82 …" at bounding box center [766, 367] width 1532 height 734
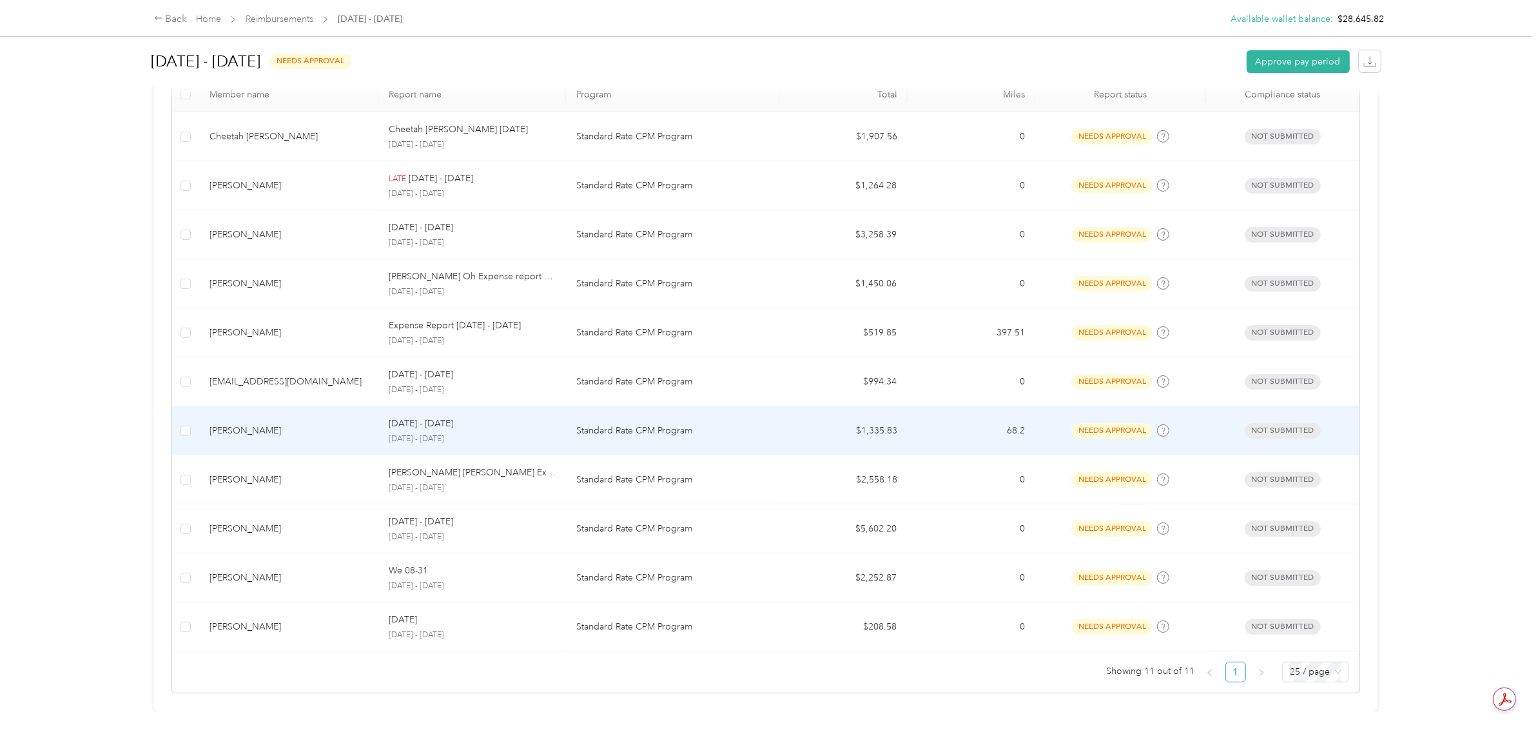
scroll to position [342, 0]
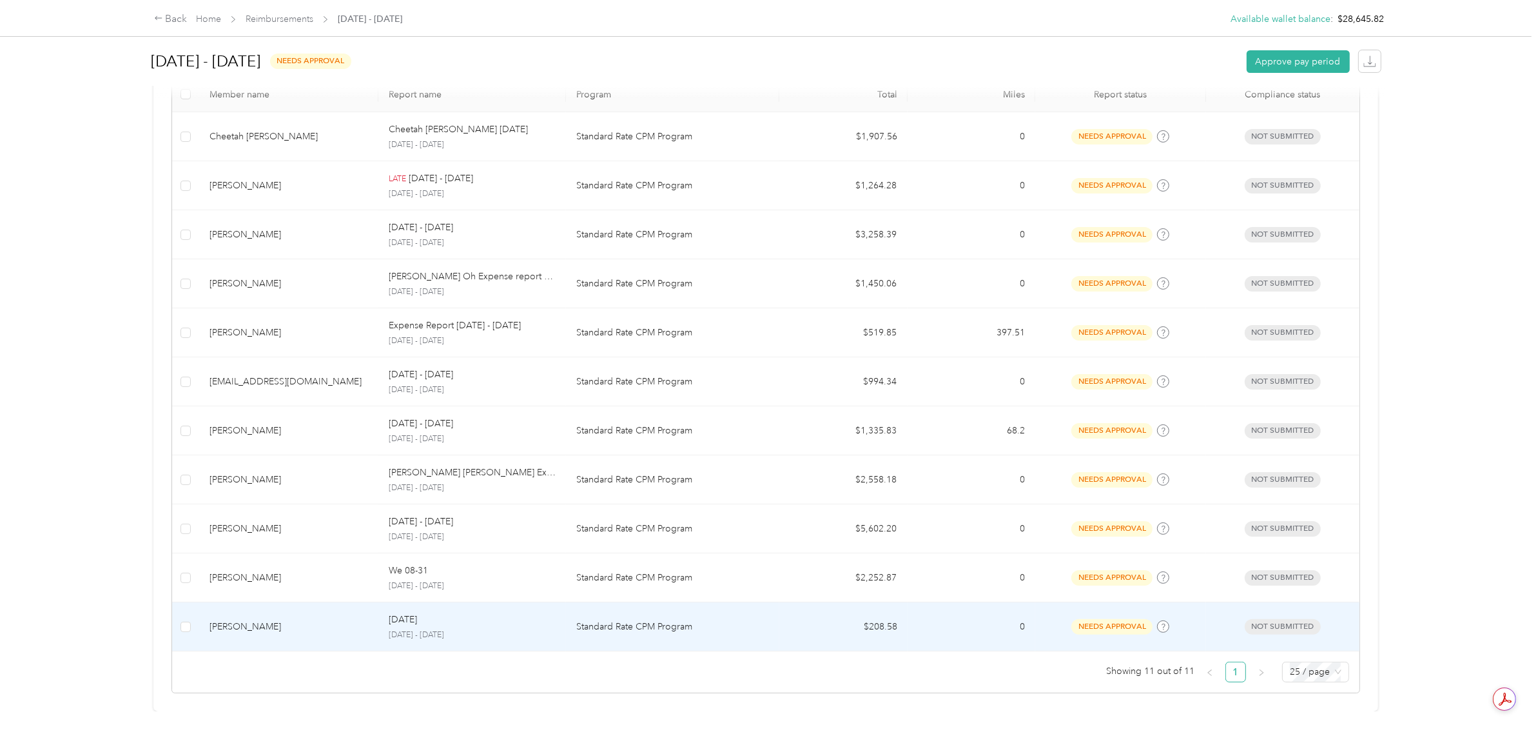
click at [493, 614] on div "8-3-[DATE] - [DATE]" at bounding box center [472, 627] width 167 height 28
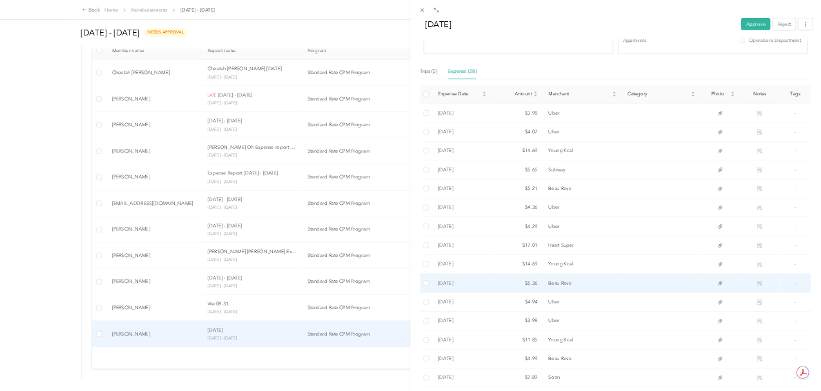
scroll to position [242, 0]
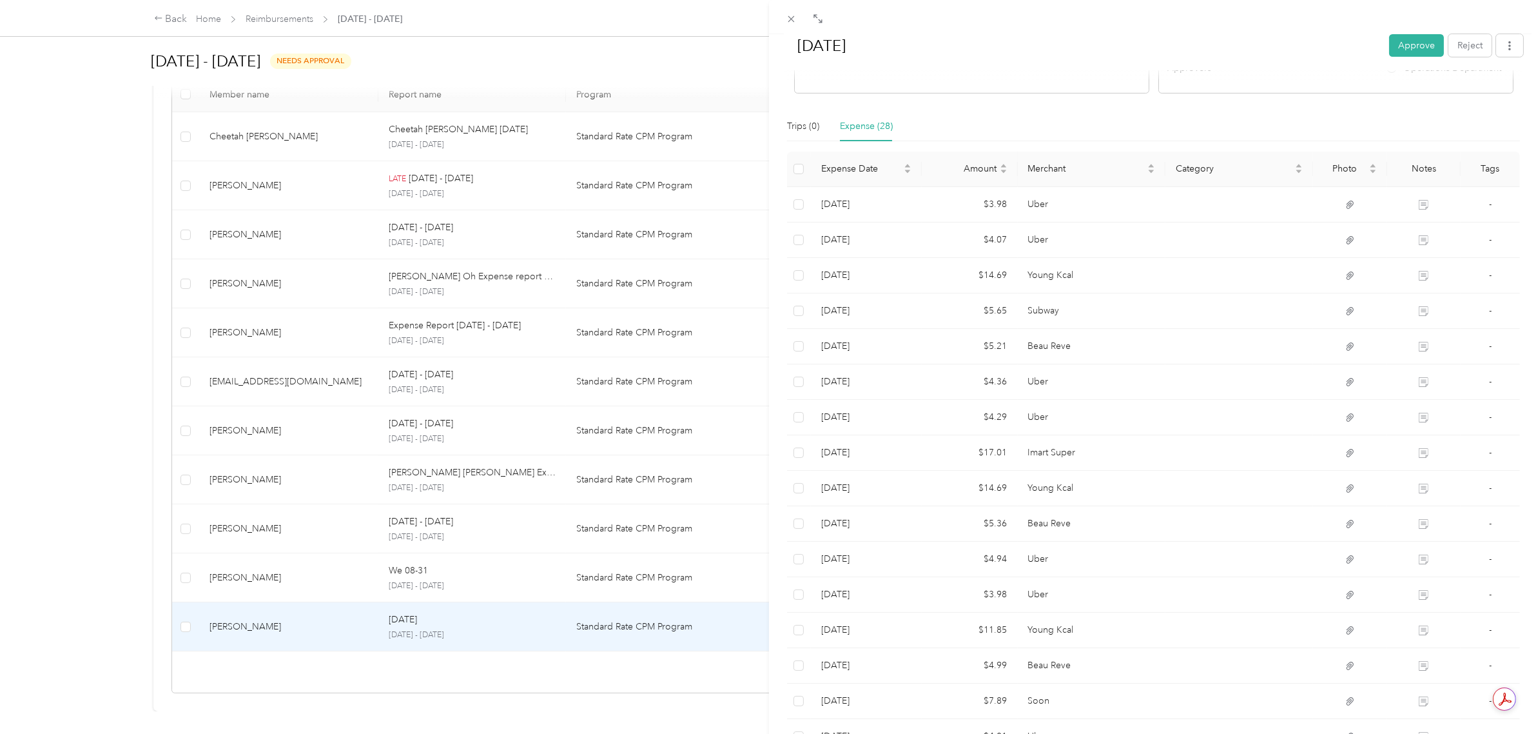
click at [111, 295] on div "[DATE] Approve Reject Needs Approval Needs approval from Operations Department …" at bounding box center [769, 367] width 1538 height 734
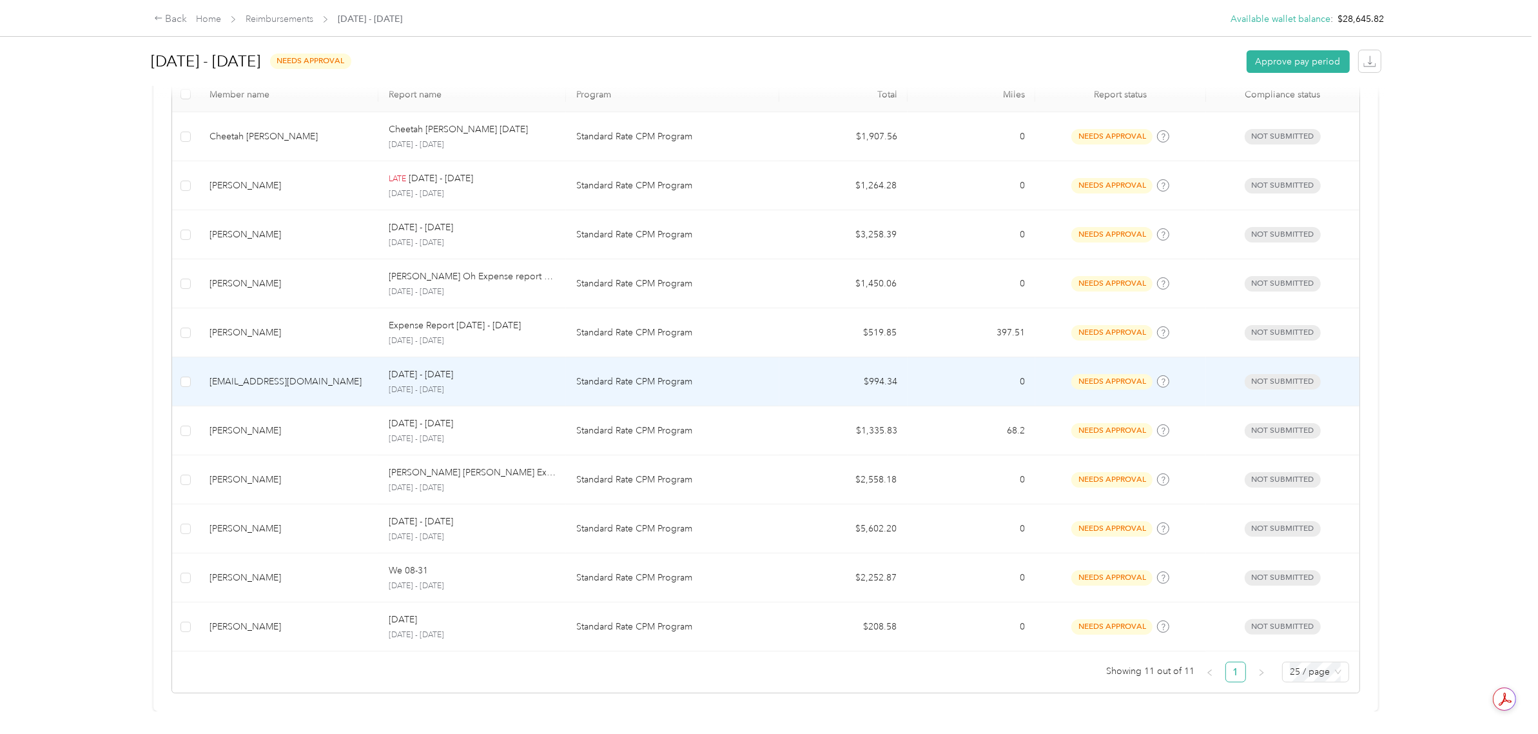
click at [737, 375] on p "Standard Rate CPM Program" at bounding box center [672, 382] width 193 height 14
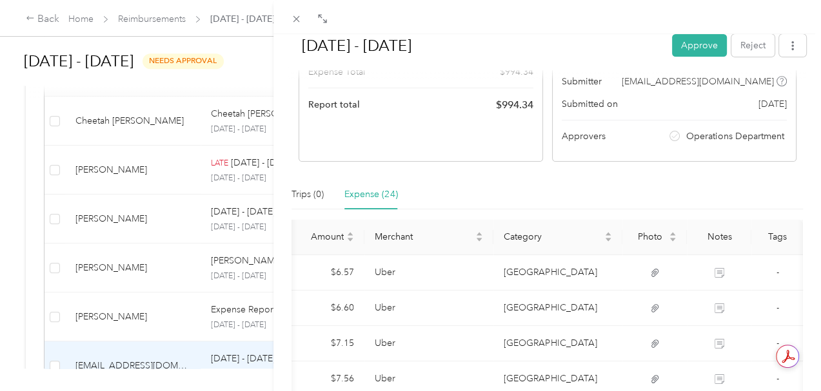
scroll to position [129, 0]
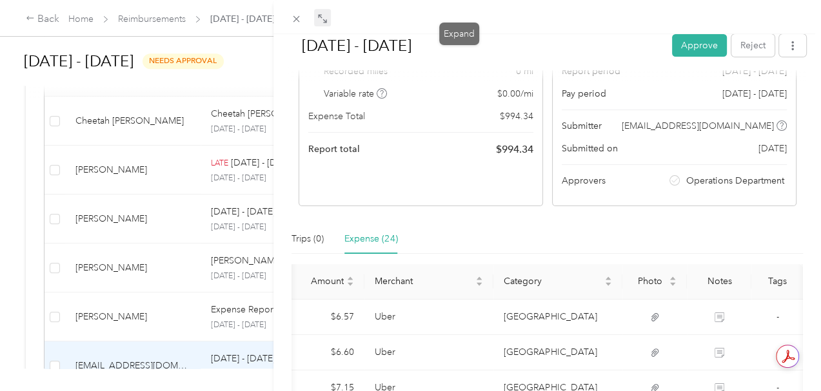
click at [328, 21] on icon at bounding box center [322, 19] width 10 height 10
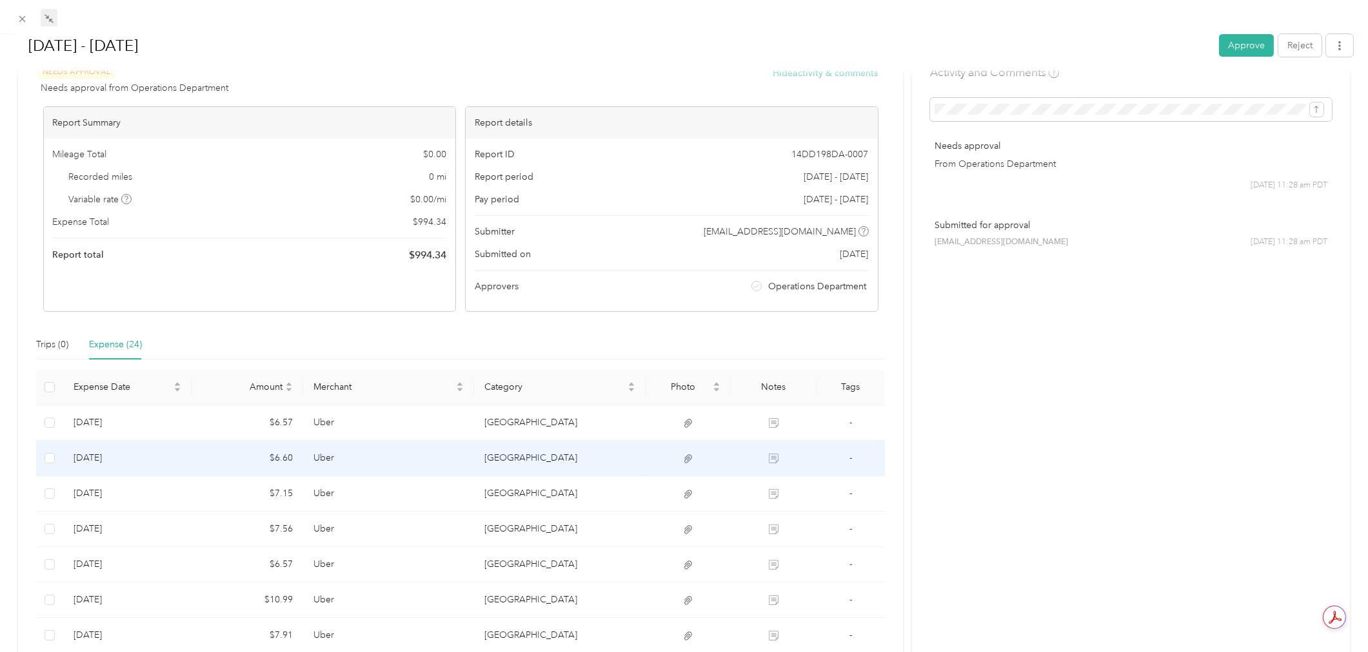
scroll to position [0, 0]
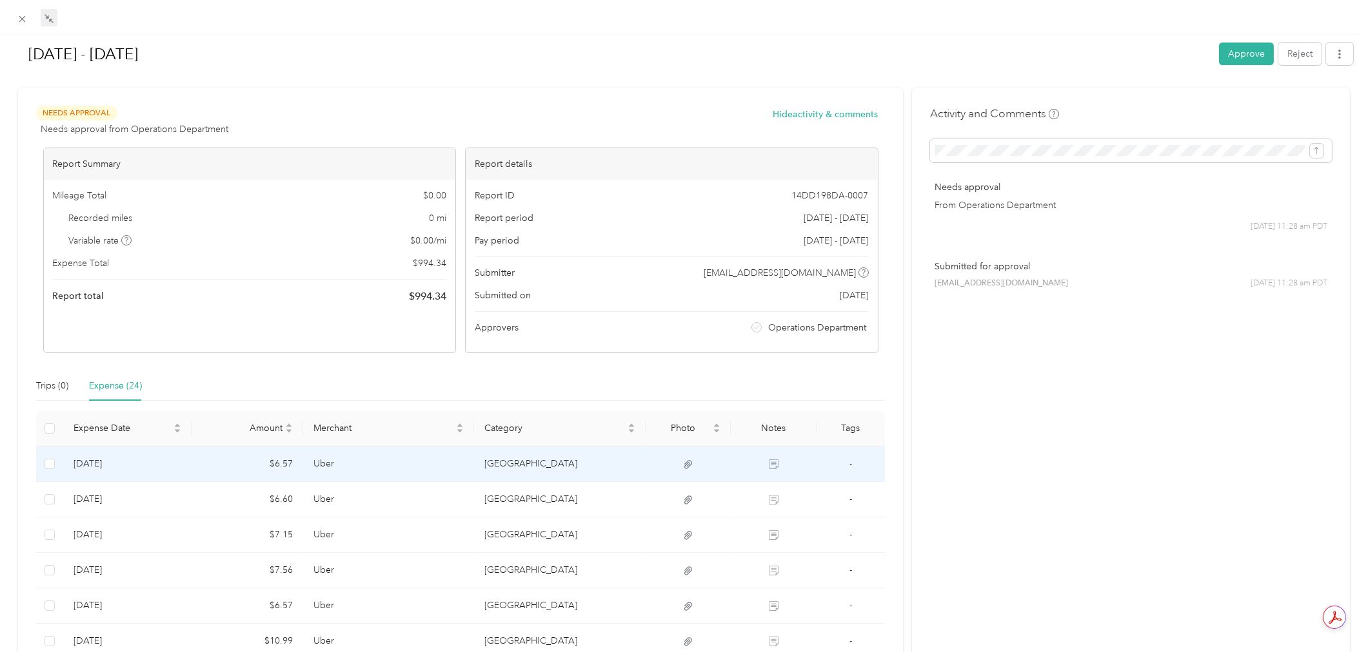
click at [589, 468] on td "[GEOGRAPHIC_DATA]" at bounding box center [559, 464] width 171 height 35
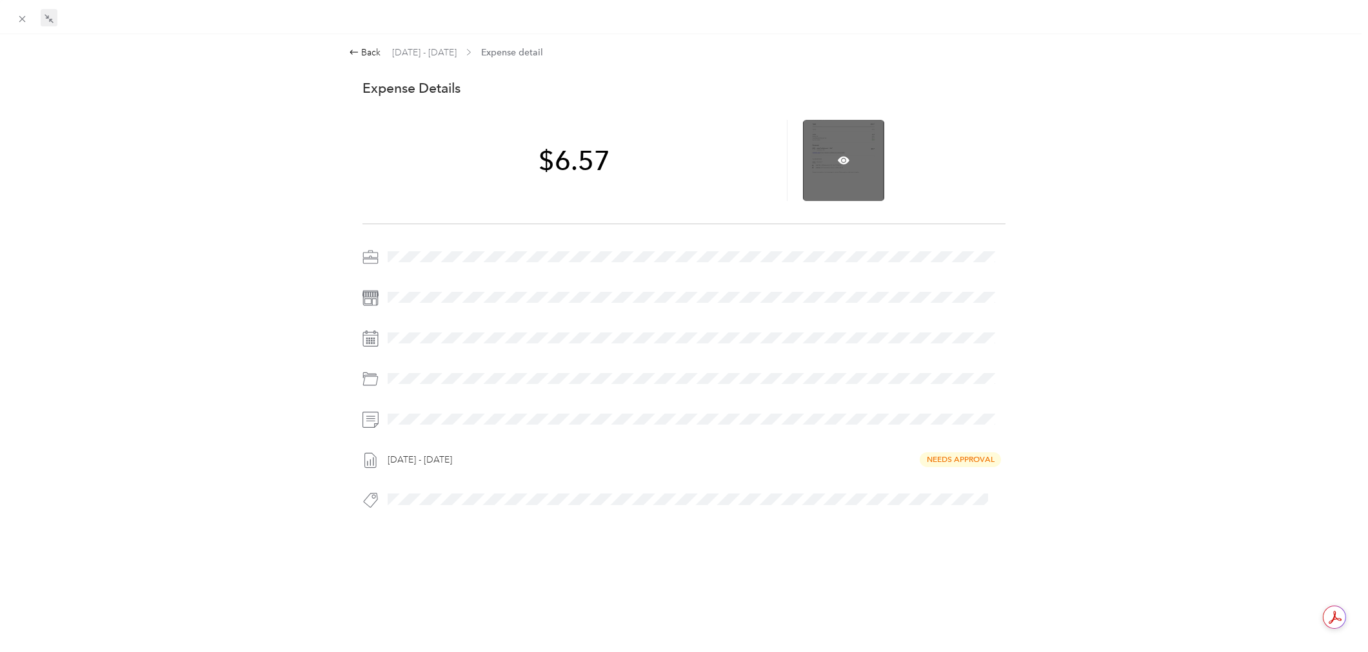
click at [845, 148] on div at bounding box center [843, 160] width 81 height 81
click at [841, 158] on icon at bounding box center [844, 161] width 12 height 12
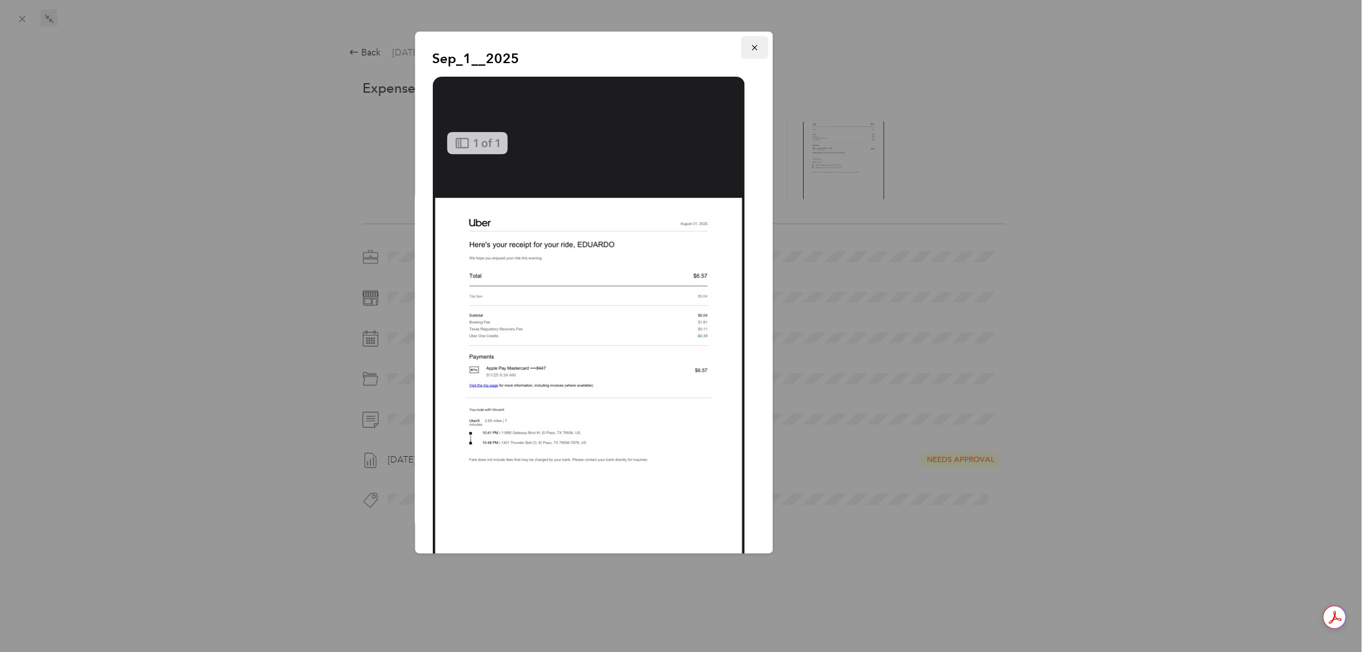
click at [750, 39] on button "button" at bounding box center [754, 47] width 27 height 23
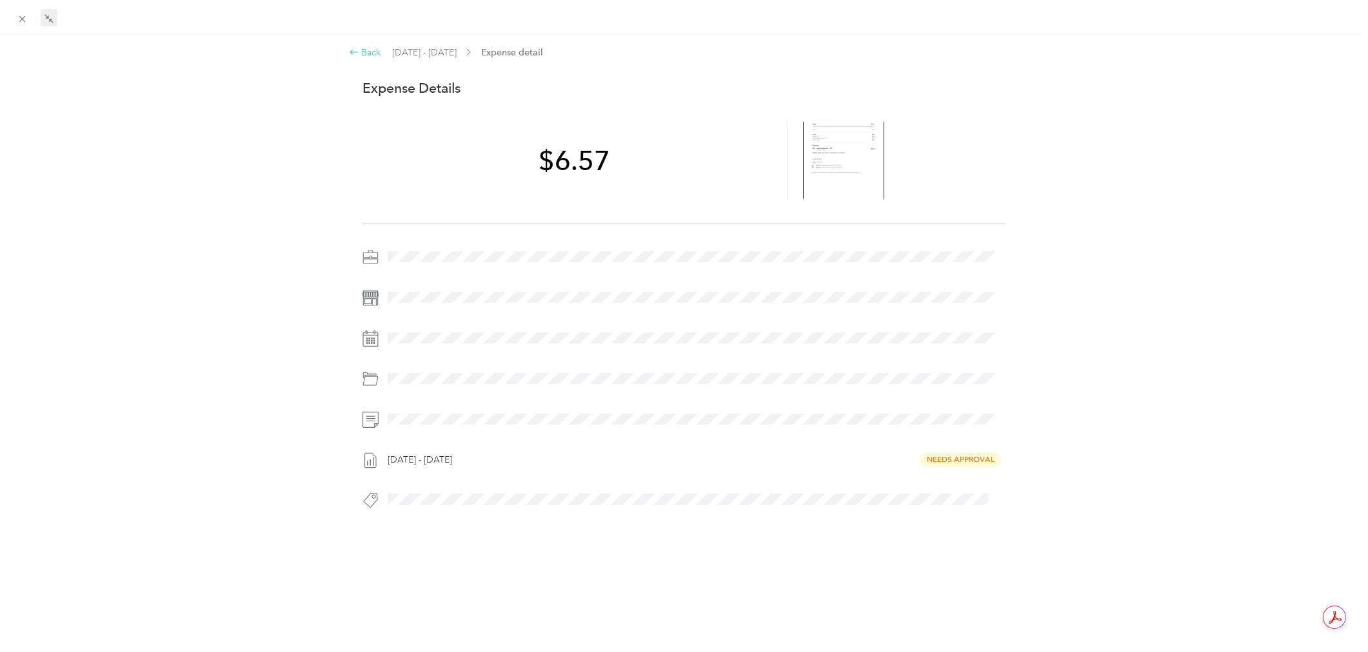
click at [369, 52] on div "Back" at bounding box center [365, 53] width 32 height 14
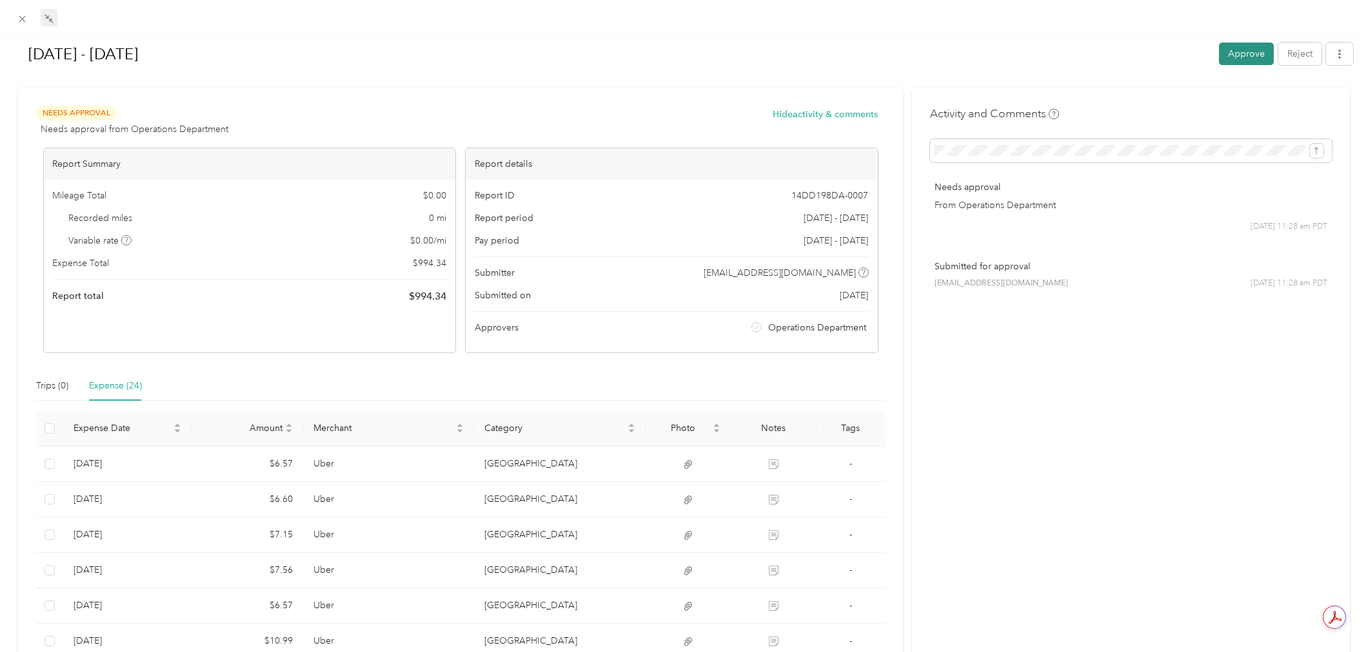
click at [1232, 48] on button "Approve" at bounding box center [1246, 54] width 55 height 23
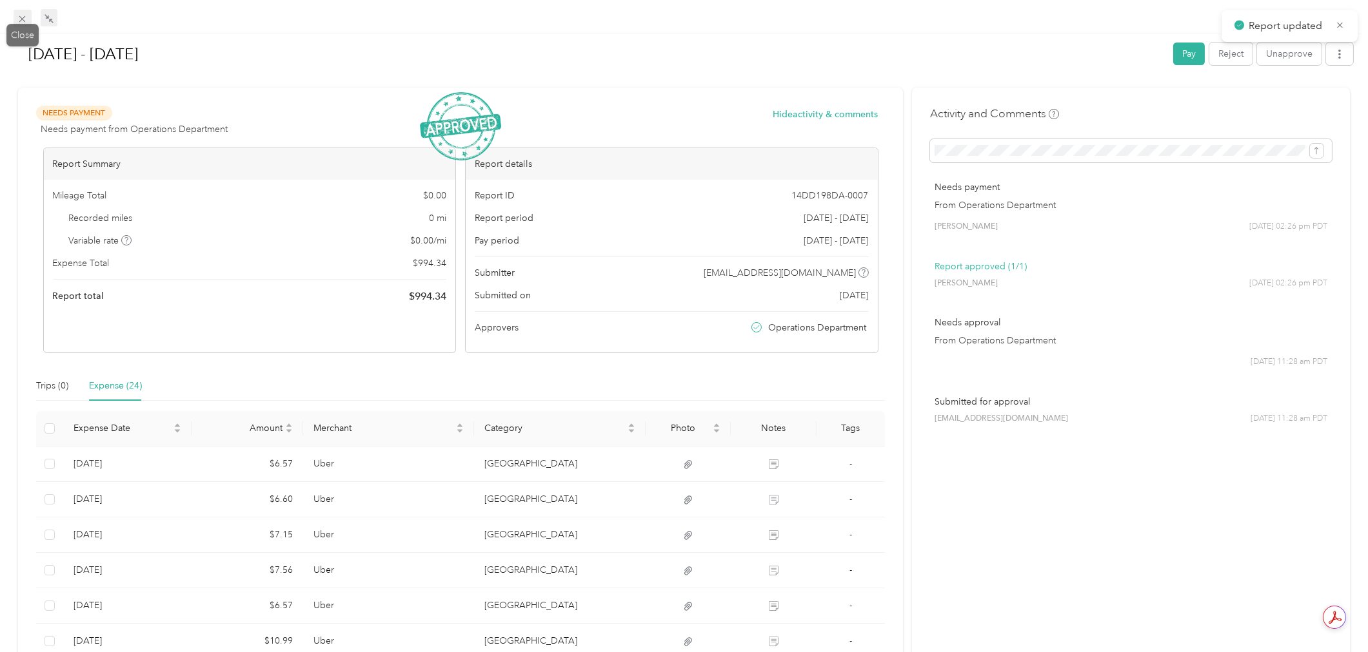
click at [17, 20] on icon at bounding box center [22, 19] width 11 height 11
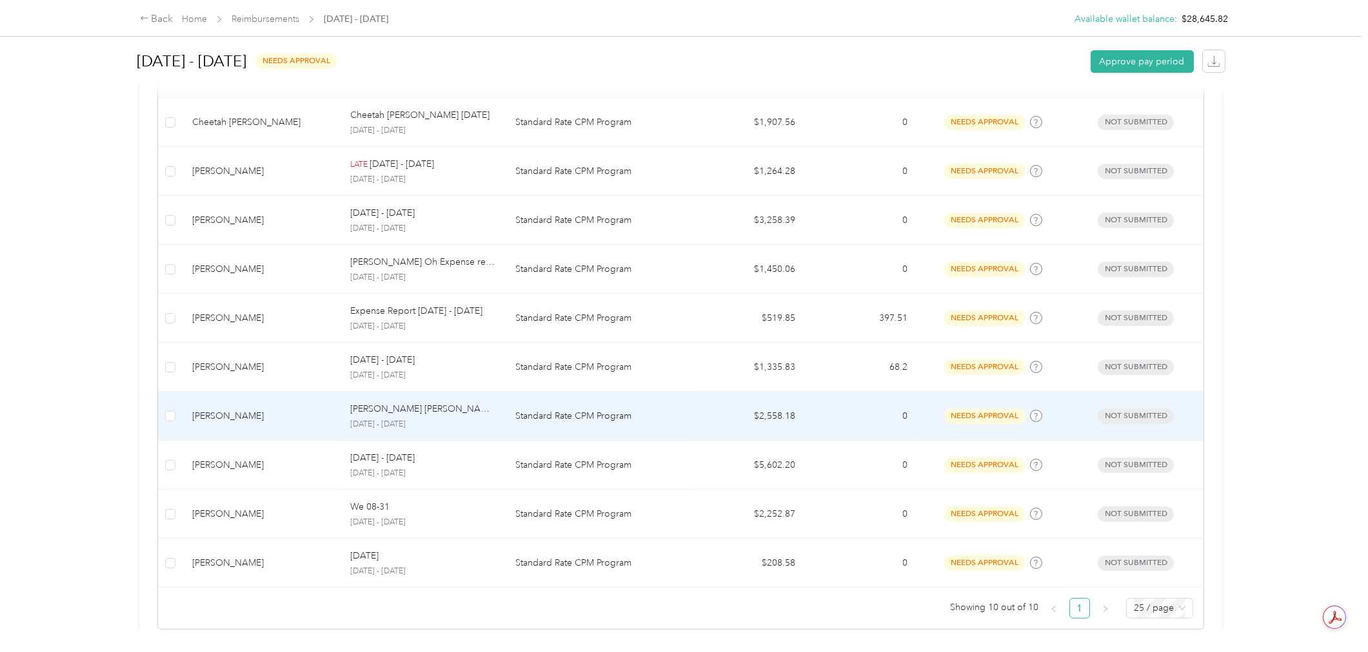
scroll to position [269, 0]
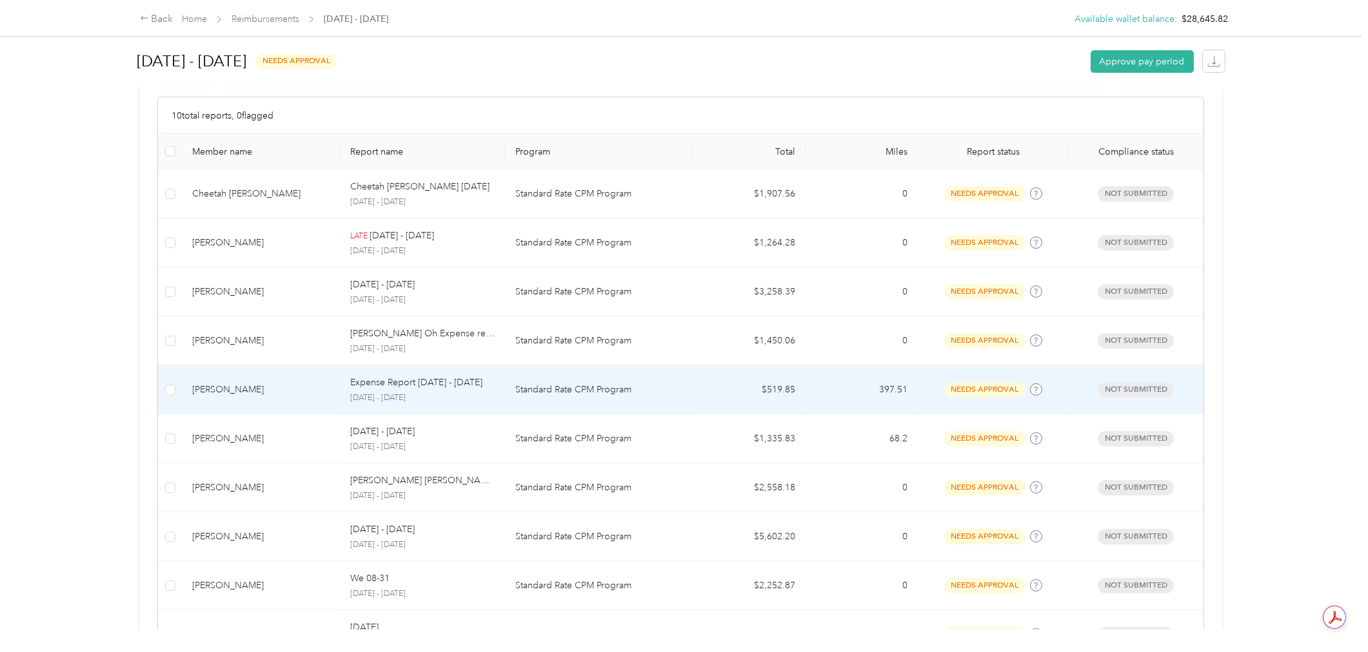
click at [784, 375] on td "$519.85" at bounding box center [748, 390] width 113 height 49
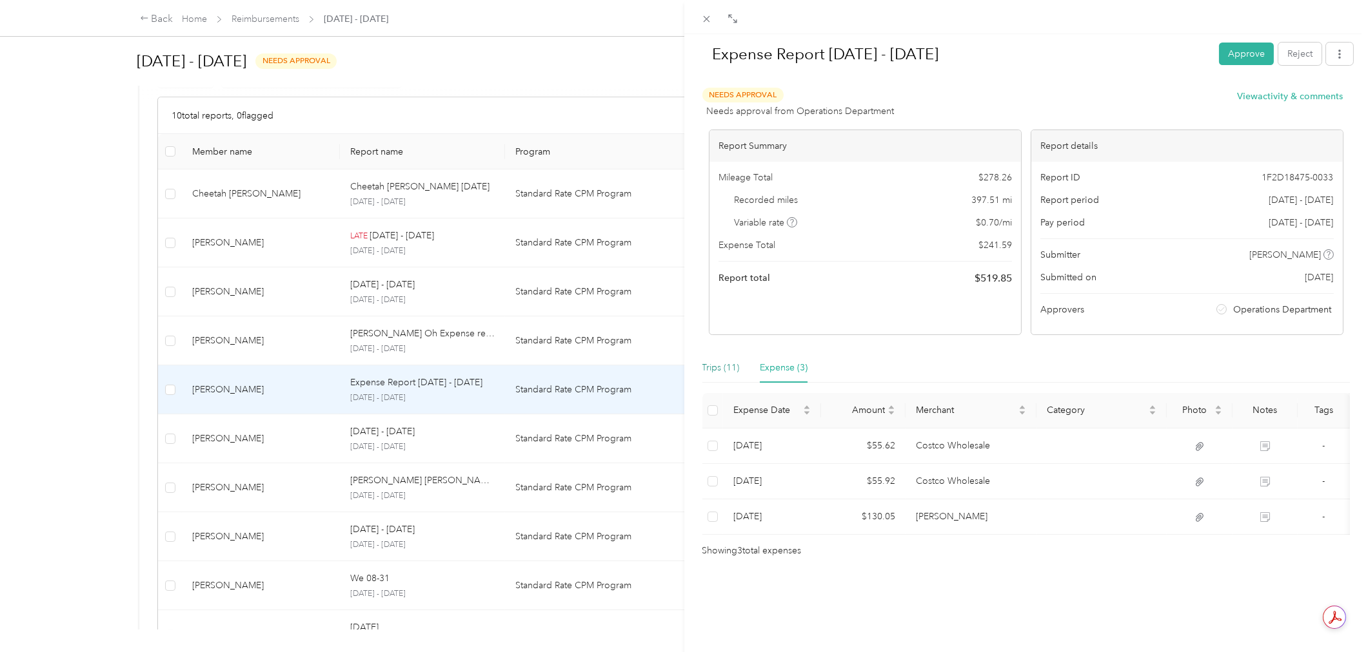
click at [710, 362] on div "Trips (11)" at bounding box center [720, 368] width 37 height 14
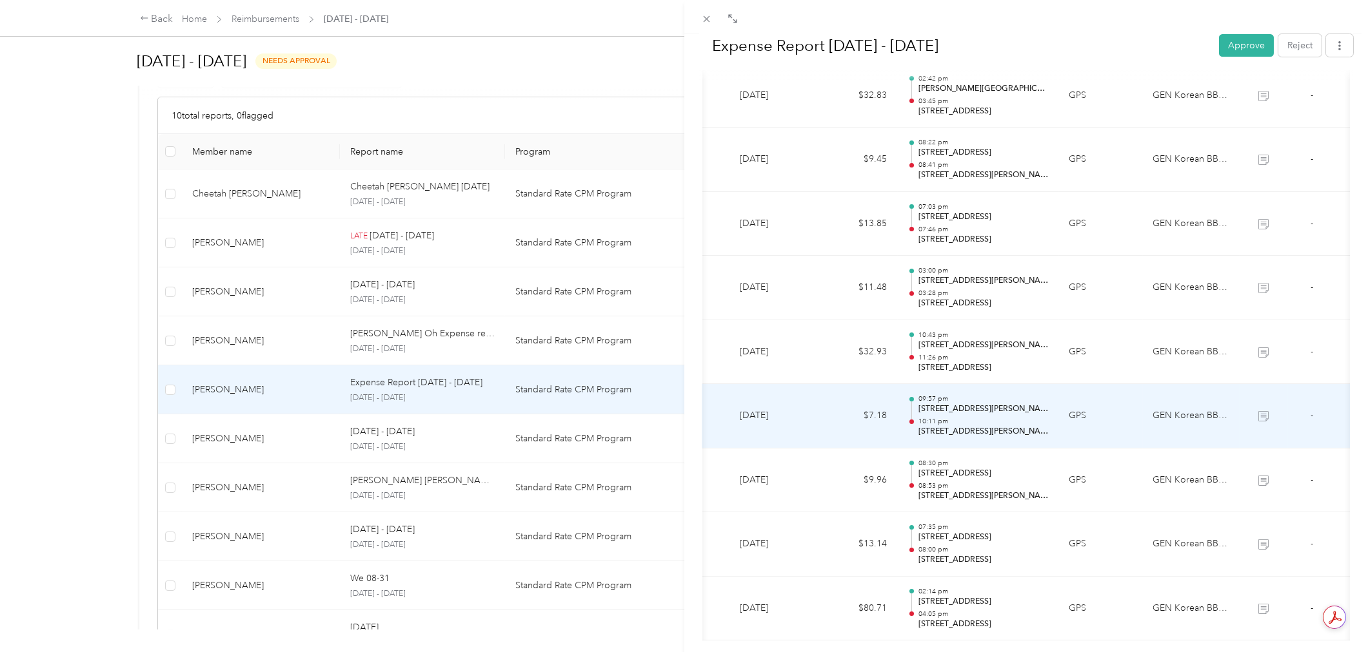
scroll to position [573, 0]
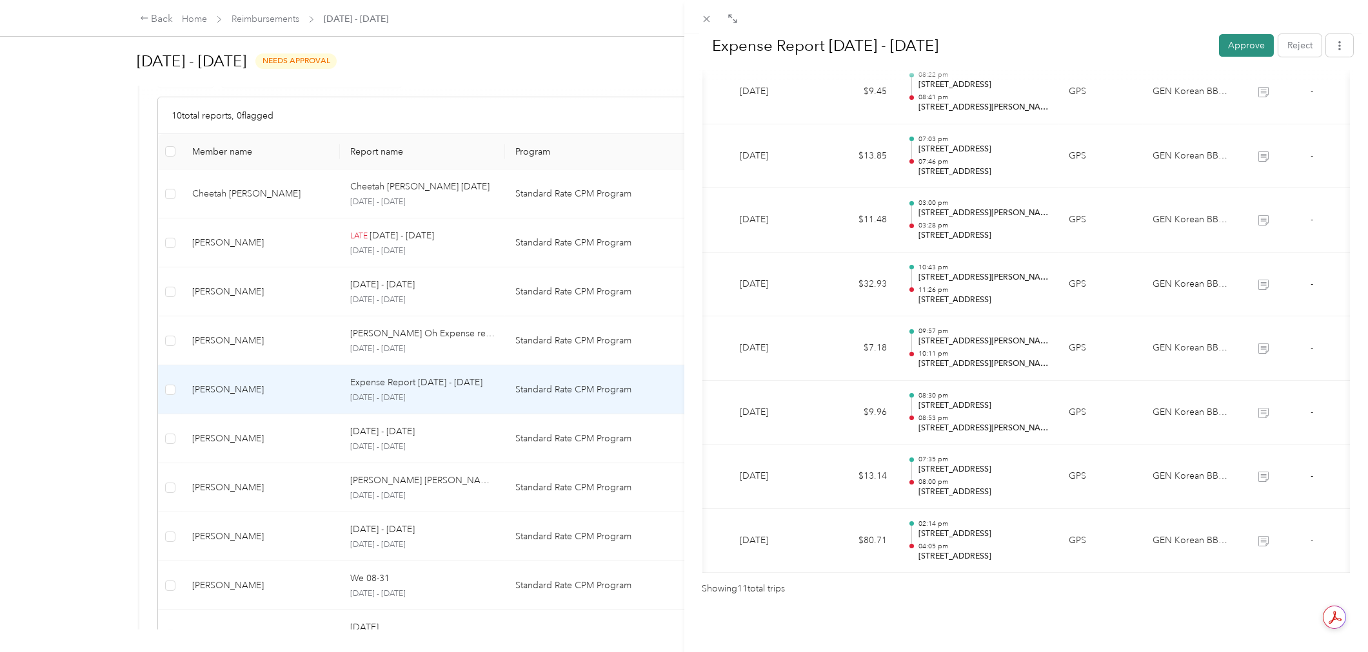
click at [1222, 47] on button "Approve" at bounding box center [1246, 45] width 55 height 23
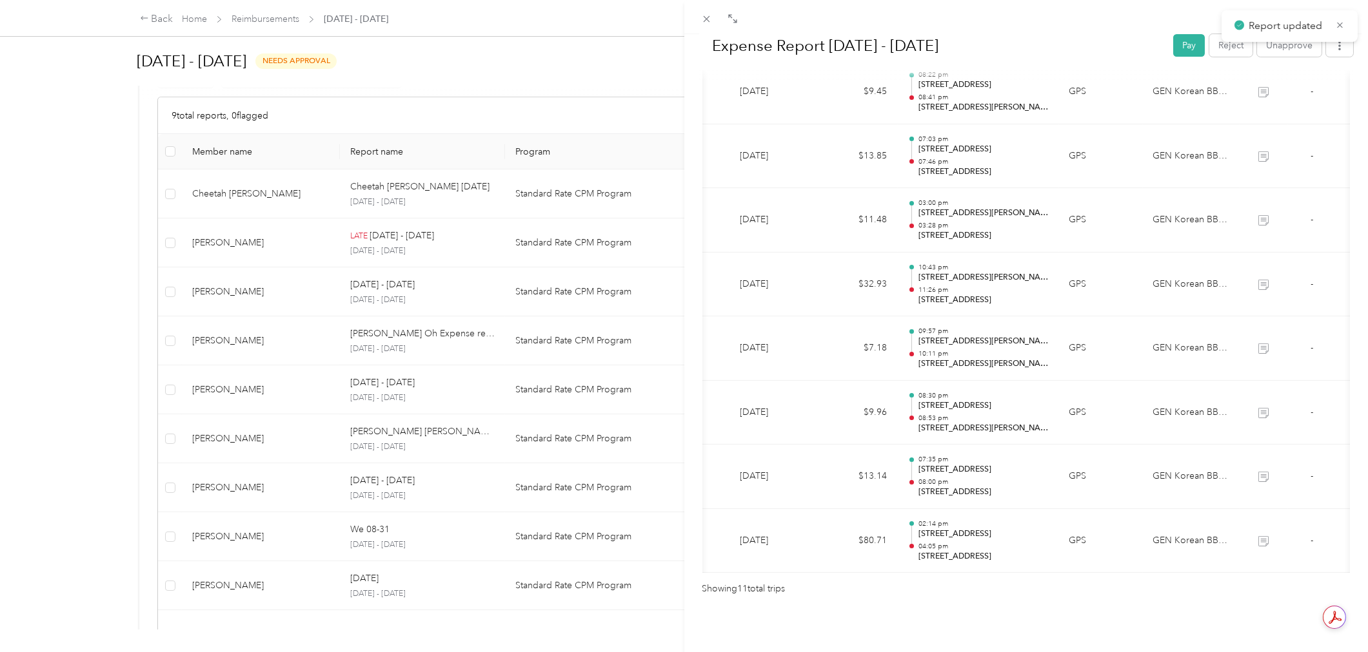
click at [103, 291] on div "Expense Report [DATE] - [DATE] Pay Reject Unapprove Needs Payment Needs payment…" at bounding box center [684, 326] width 1368 height 652
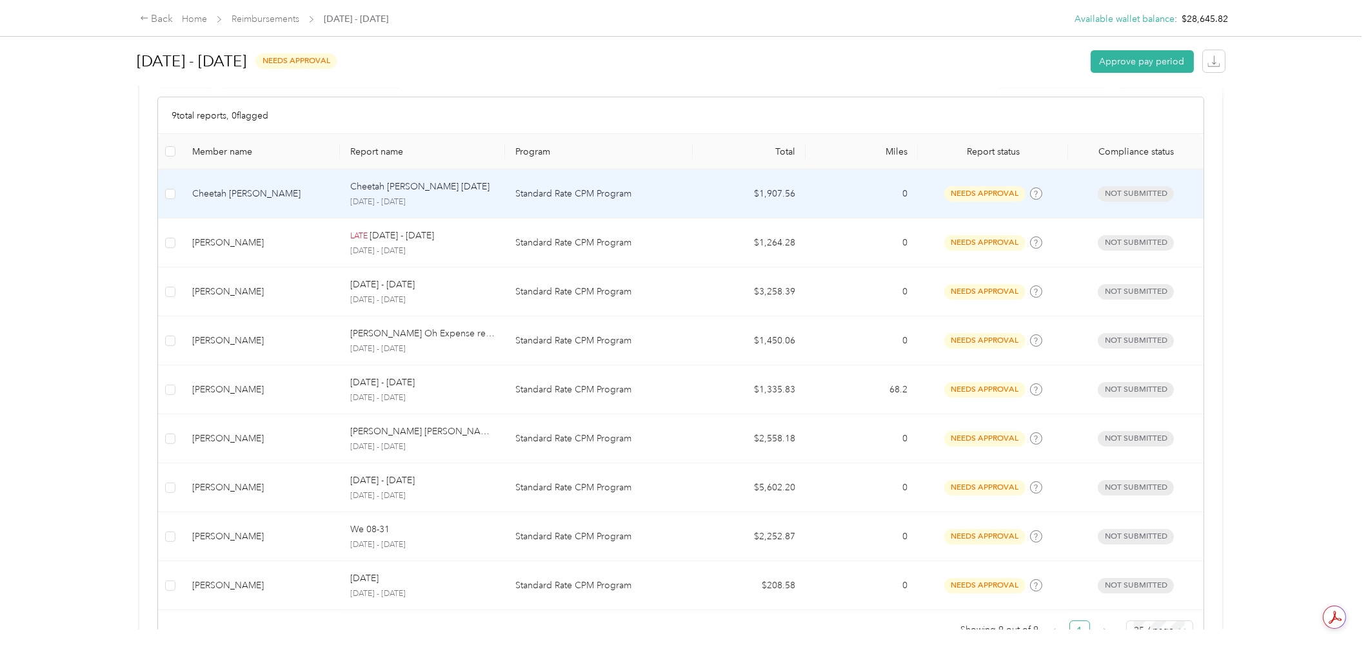
click at [559, 202] on td "Standard Rate CPM Program" at bounding box center [599, 194] width 188 height 49
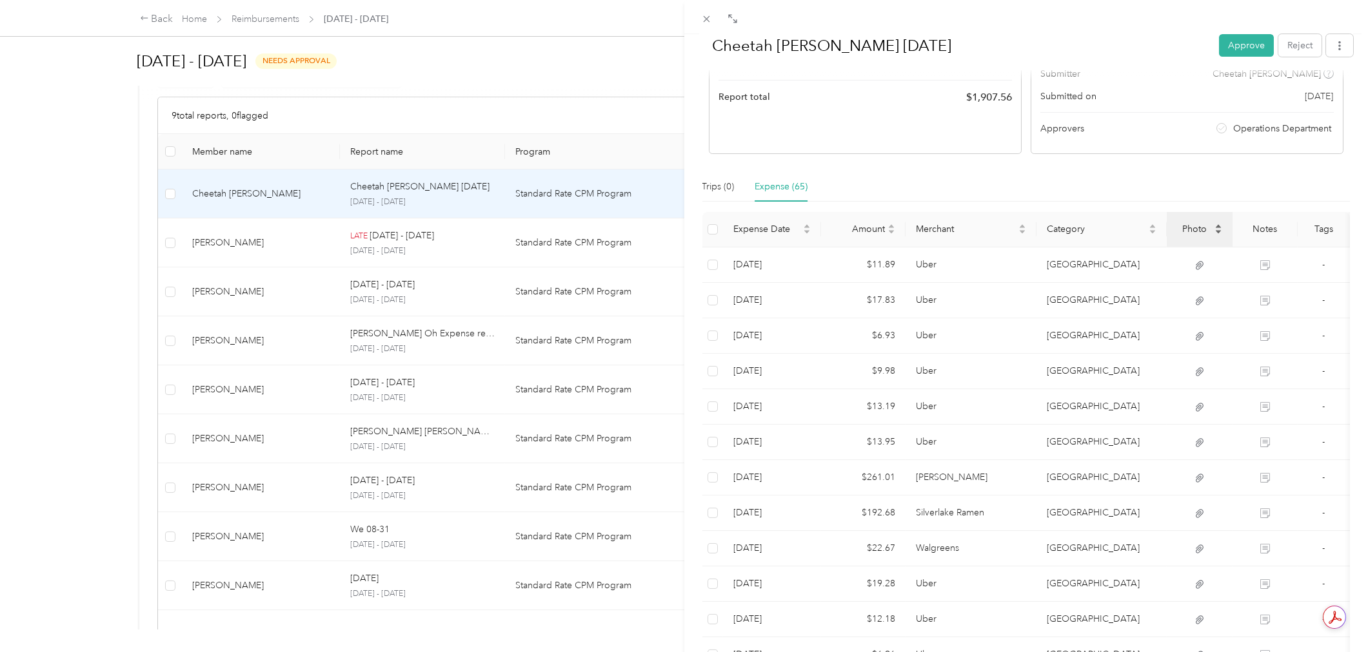
scroll to position [215, 0]
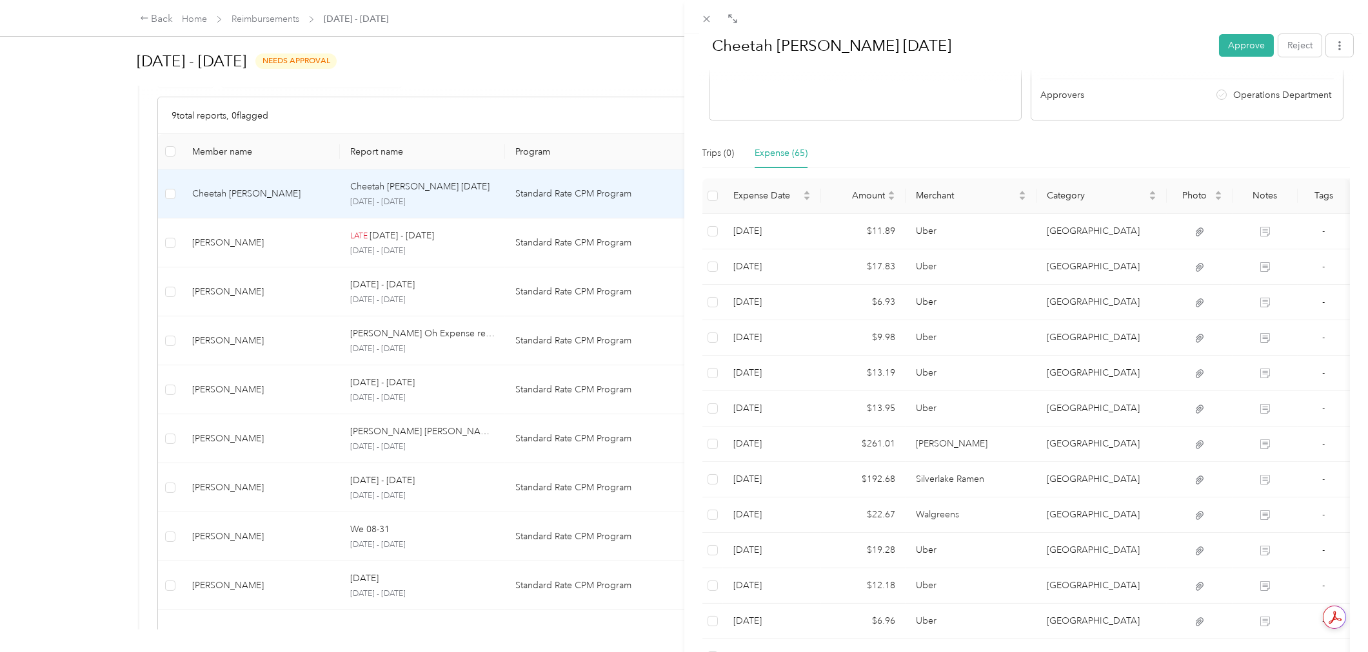
click at [326, 254] on div "Cheetah [PERSON_NAME] [DATE] Approve Reject Needs Approval Needs approval from …" at bounding box center [684, 326] width 1368 height 652
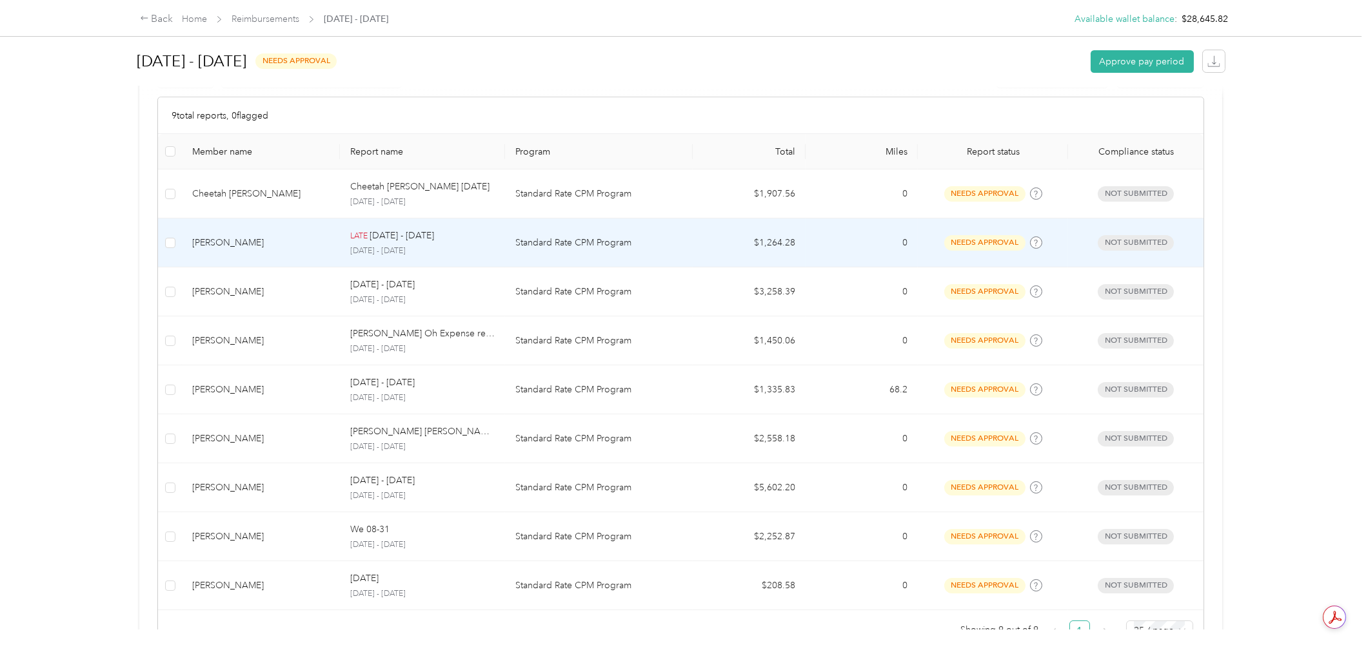
click at [654, 243] on p "Standard Rate CPM Program" at bounding box center [598, 243] width 167 height 14
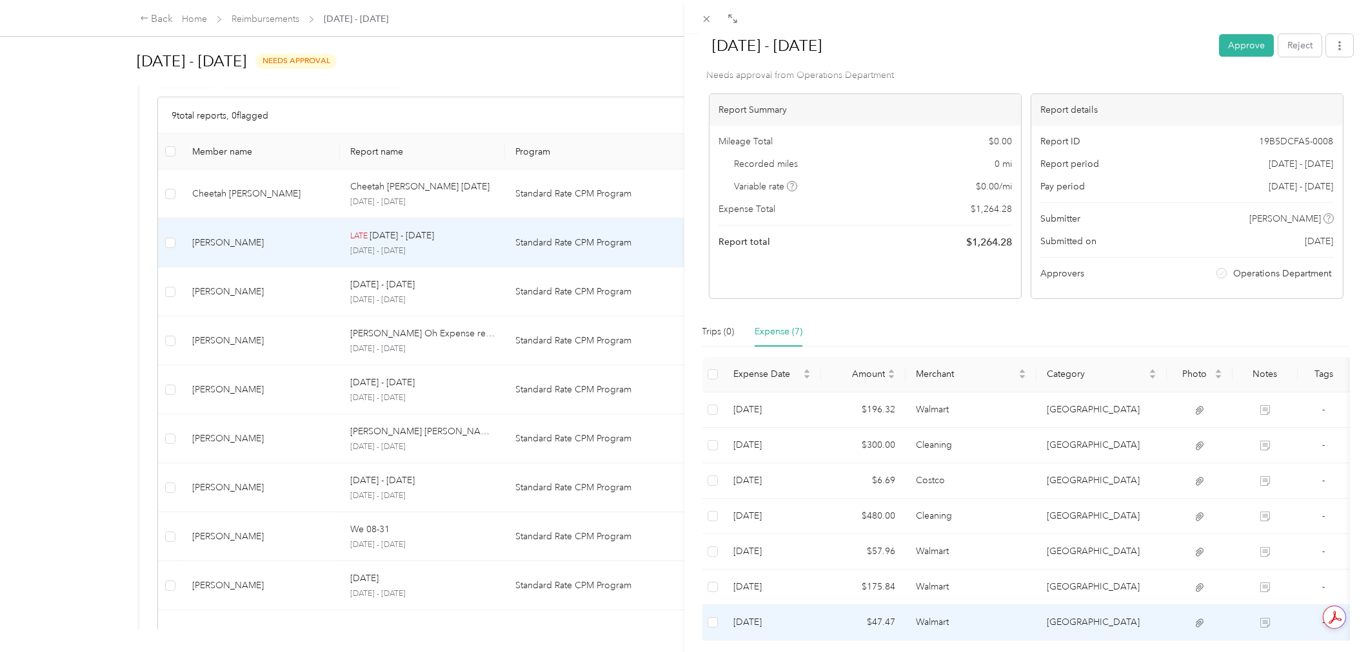
scroll to position [72, 0]
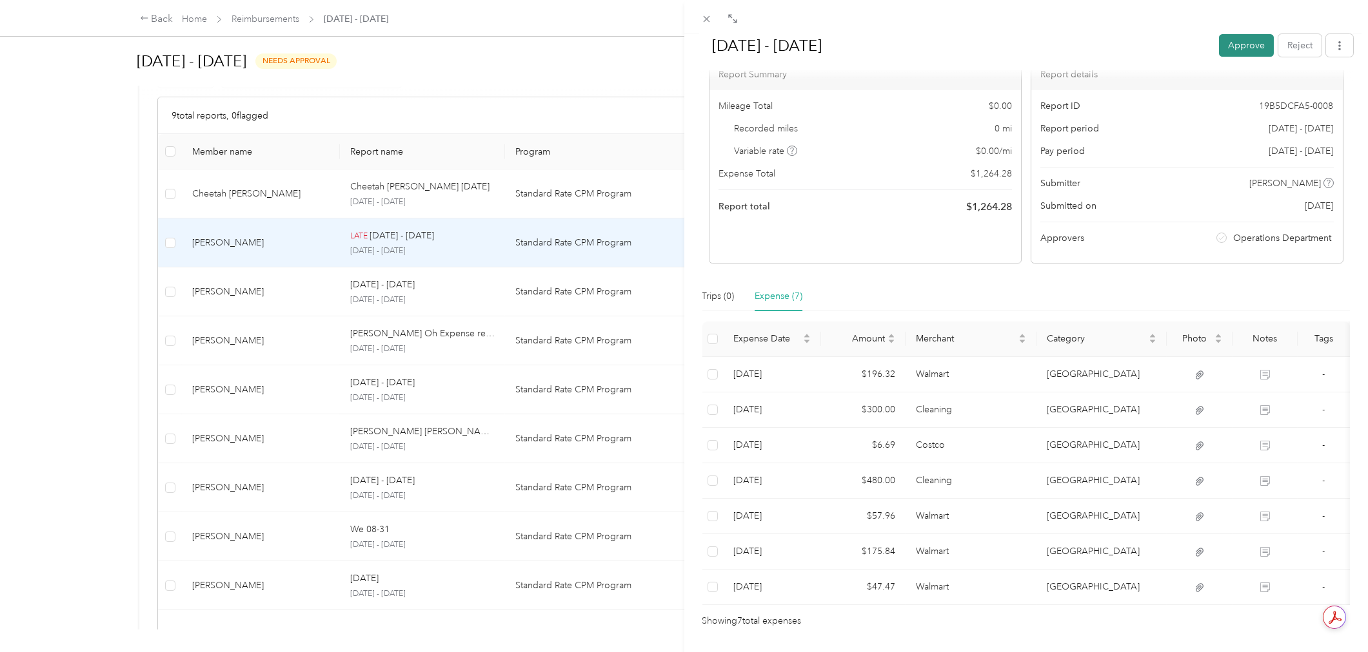
click at [1228, 35] on button "Approve" at bounding box center [1246, 45] width 55 height 23
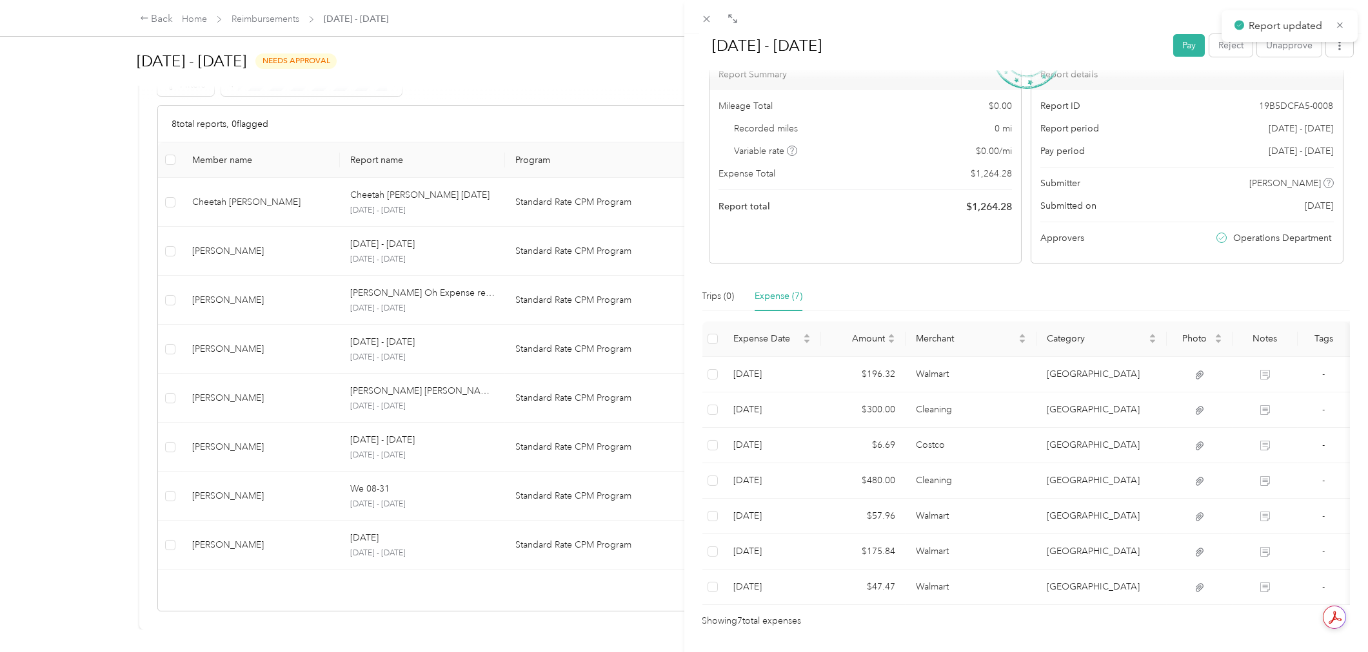
click at [132, 285] on div "[DATE] - [DATE] Pay Reject Unapprove Needs Payment Needs payment from Operation…" at bounding box center [684, 326] width 1368 height 652
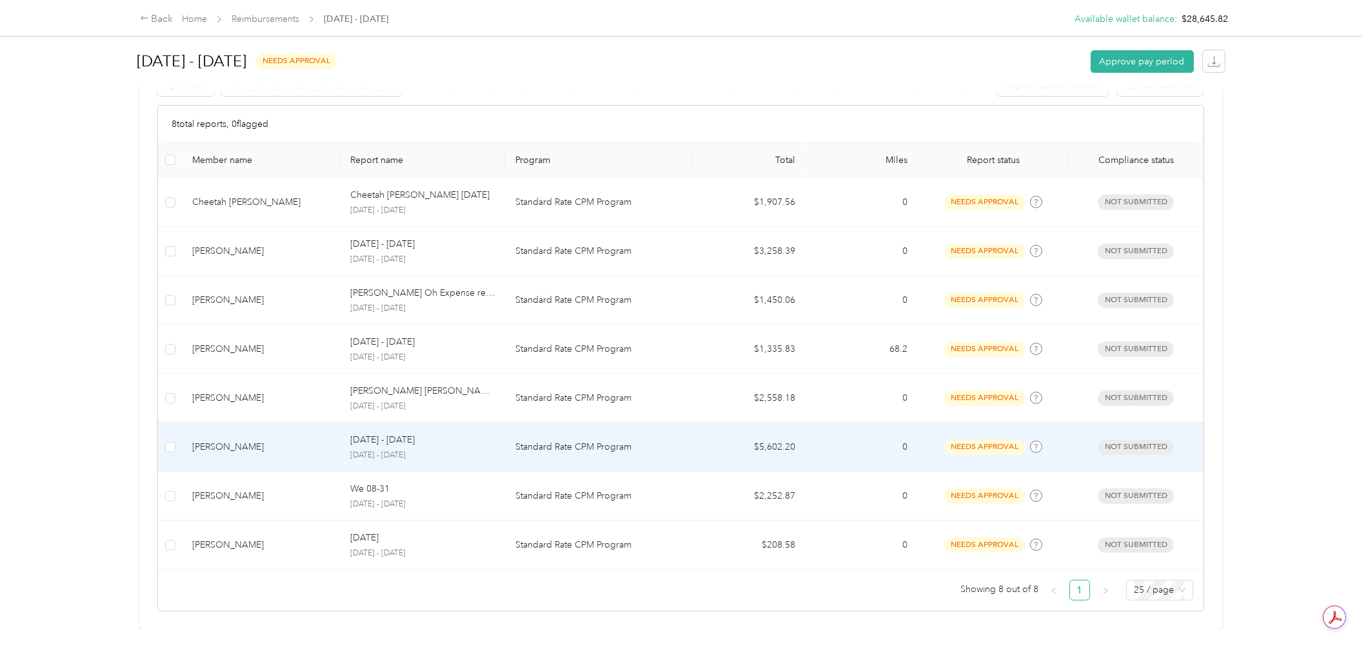
scroll to position [284, 0]
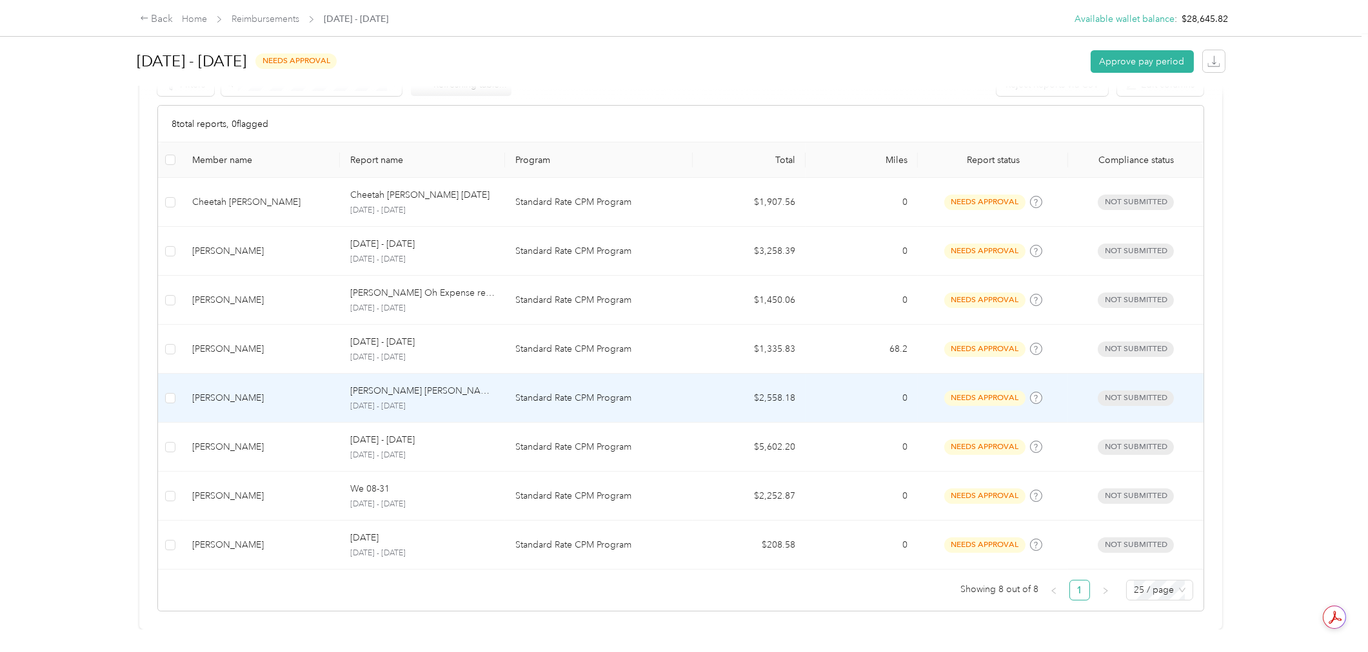
click at [693, 391] on td "$2,558.18" at bounding box center [748, 398] width 113 height 49
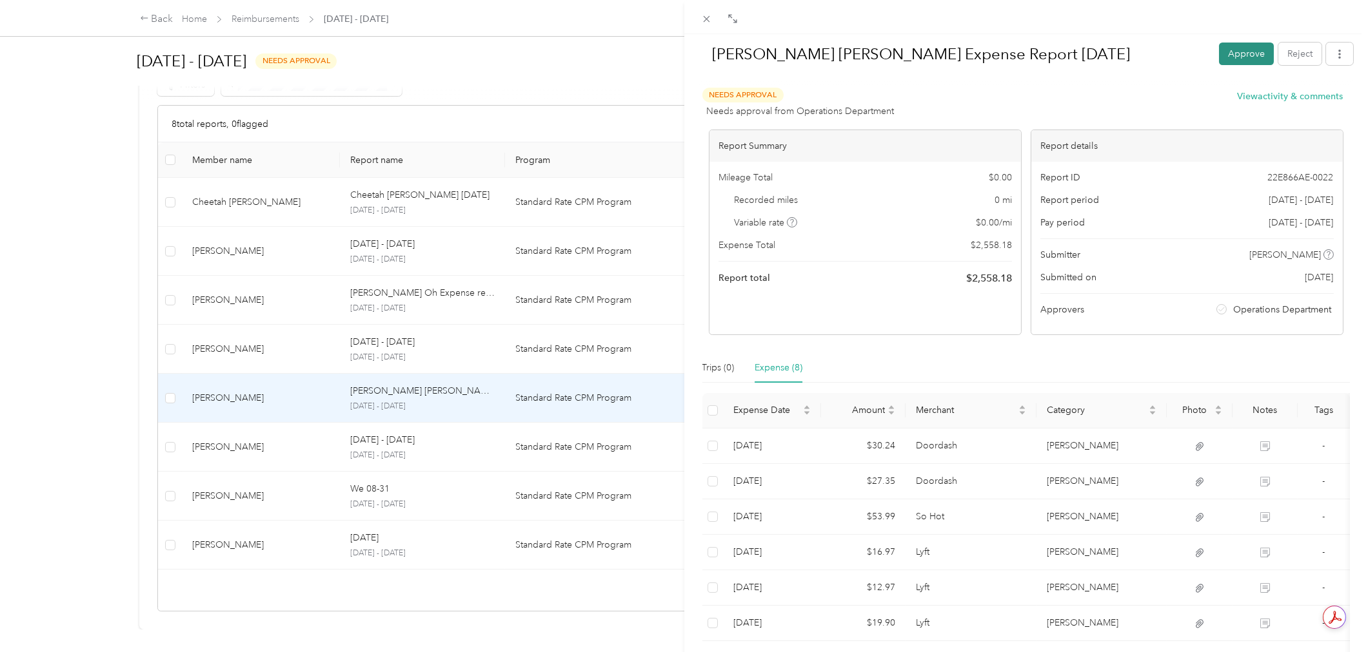
click at [1228, 52] on button "Approve" at bounding box center [1246, 54] width 55 height 23
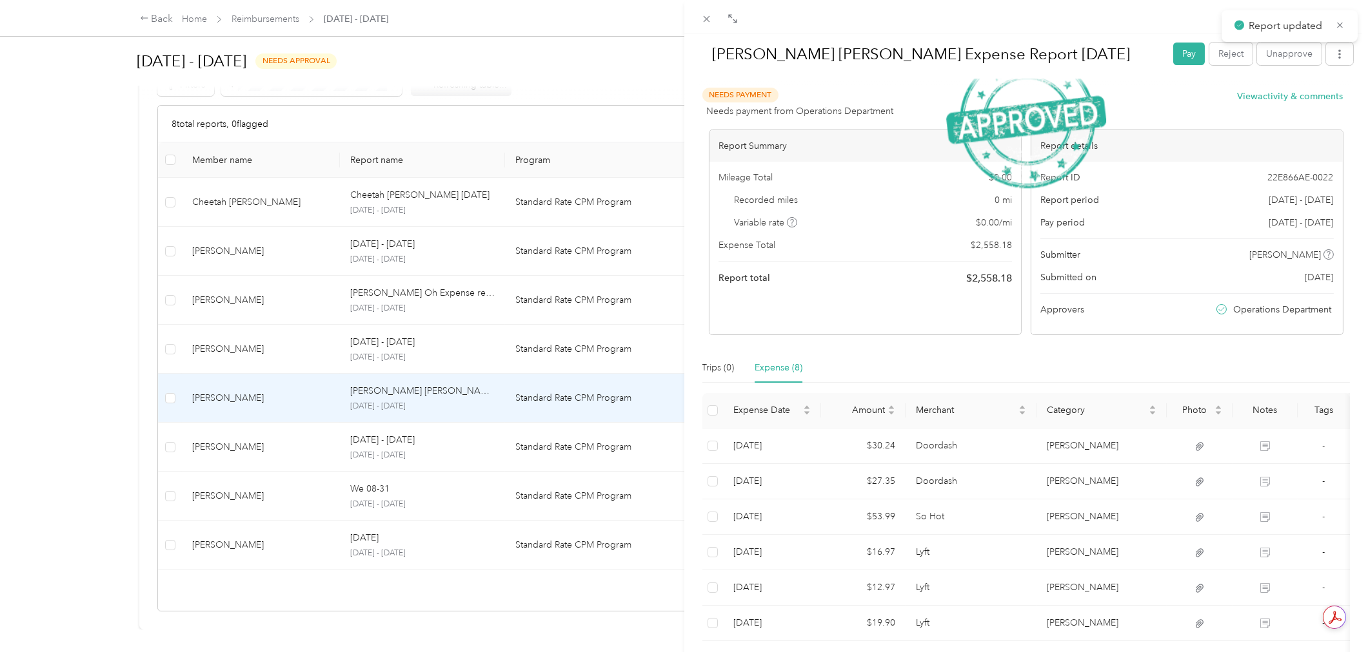
scroll to position [235, 0]
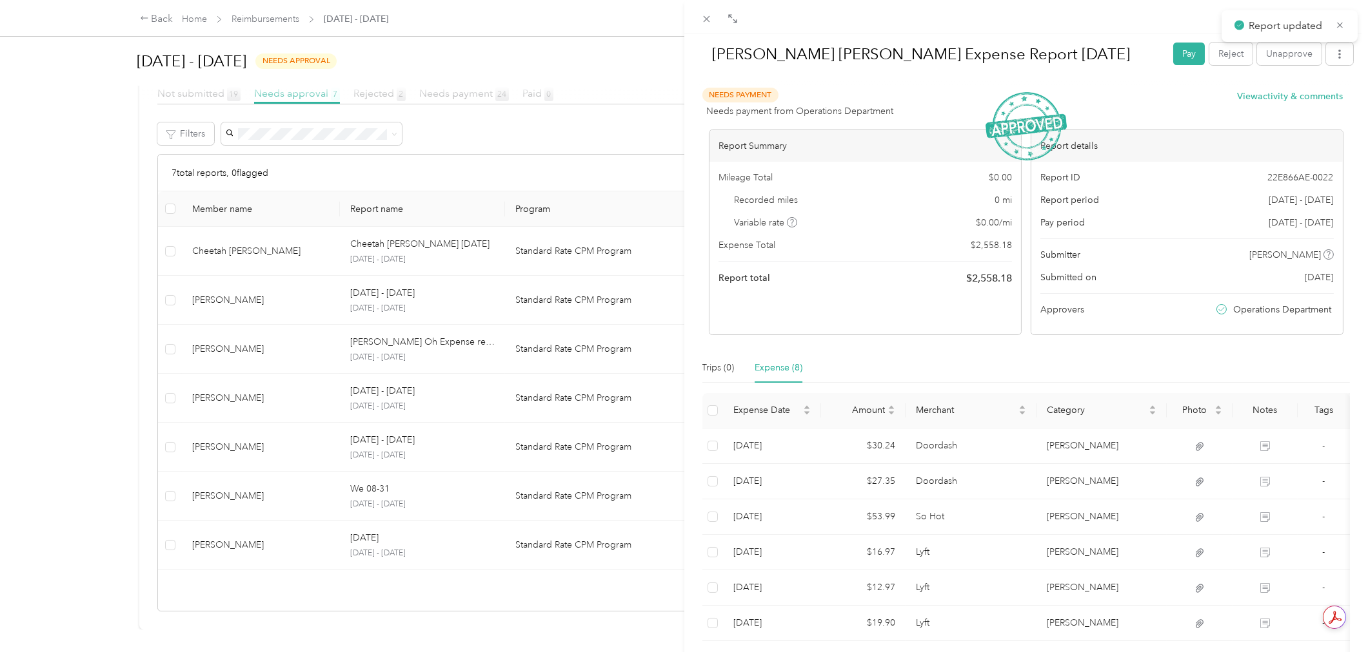
click at [123, 291] on div "[PERSON_NAME] [PERSON_NAME] Expense Report [DATE] Pay Reject Unapprove Needs Pa…" at bounding box center [684, 326] width 1368 height 652
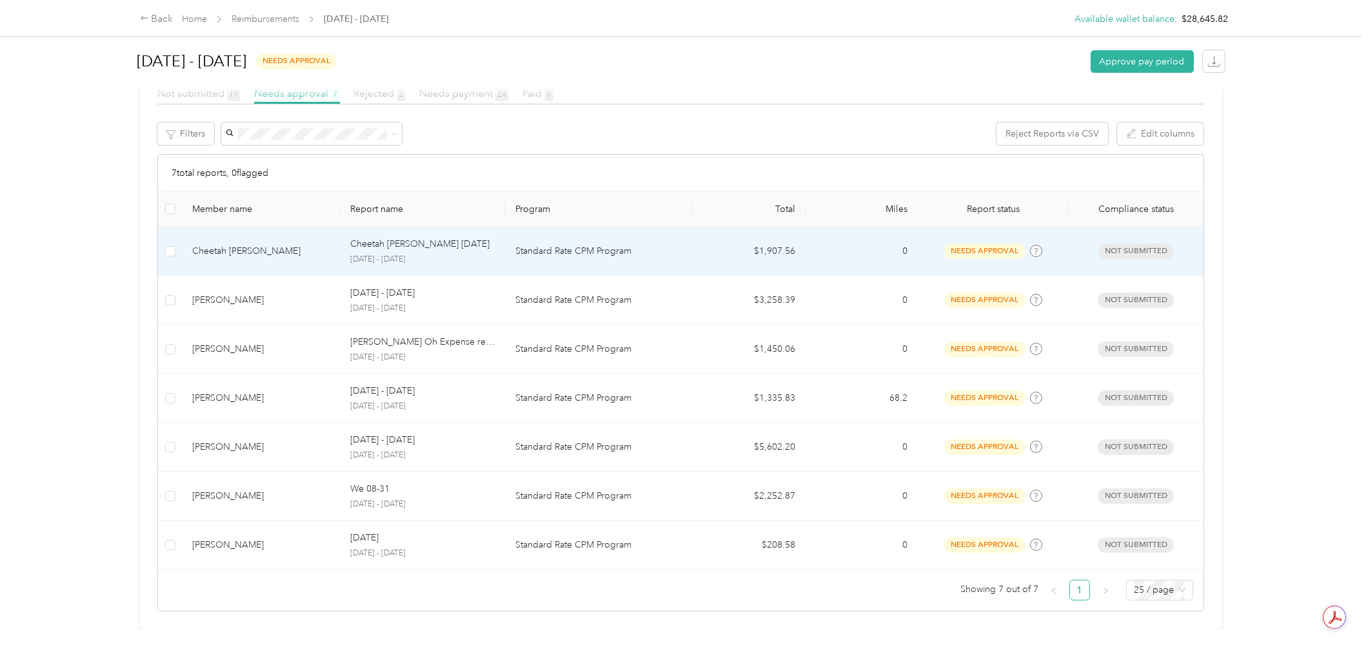
click at [742, 228] on td "$1,907.56" at bounding box center [748, 251] width 113 height 49
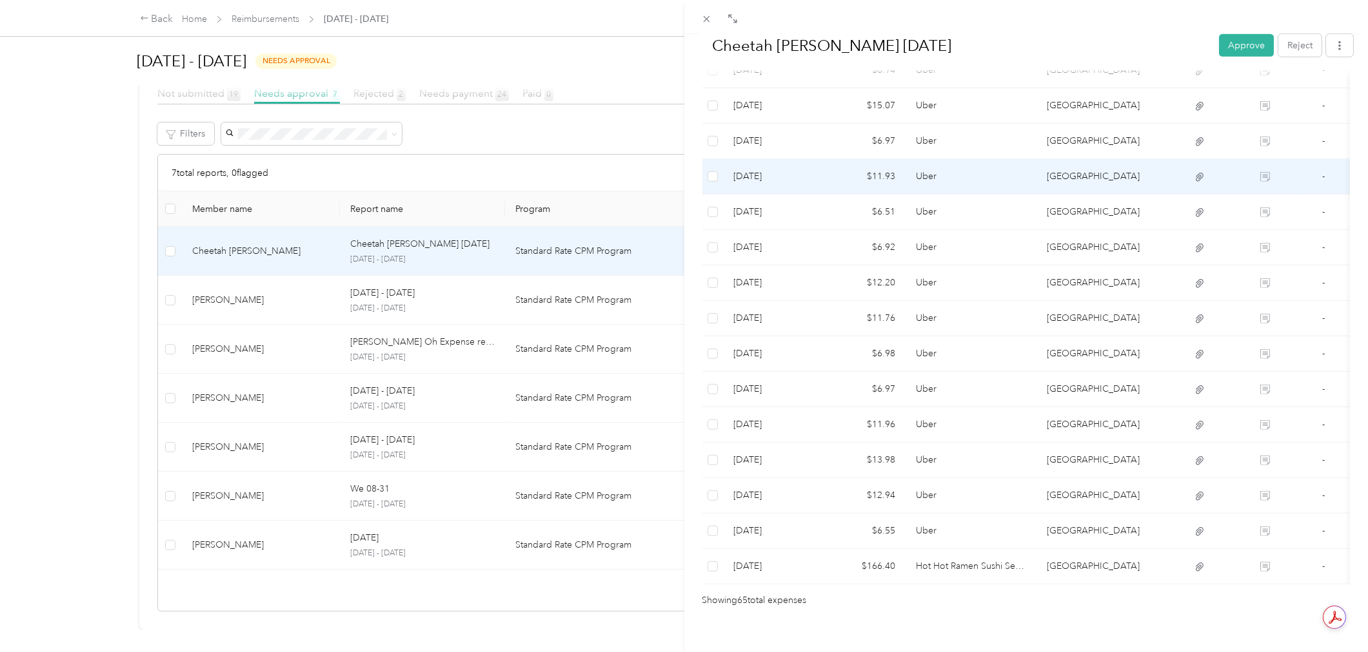
scroll to position [1719, 0]
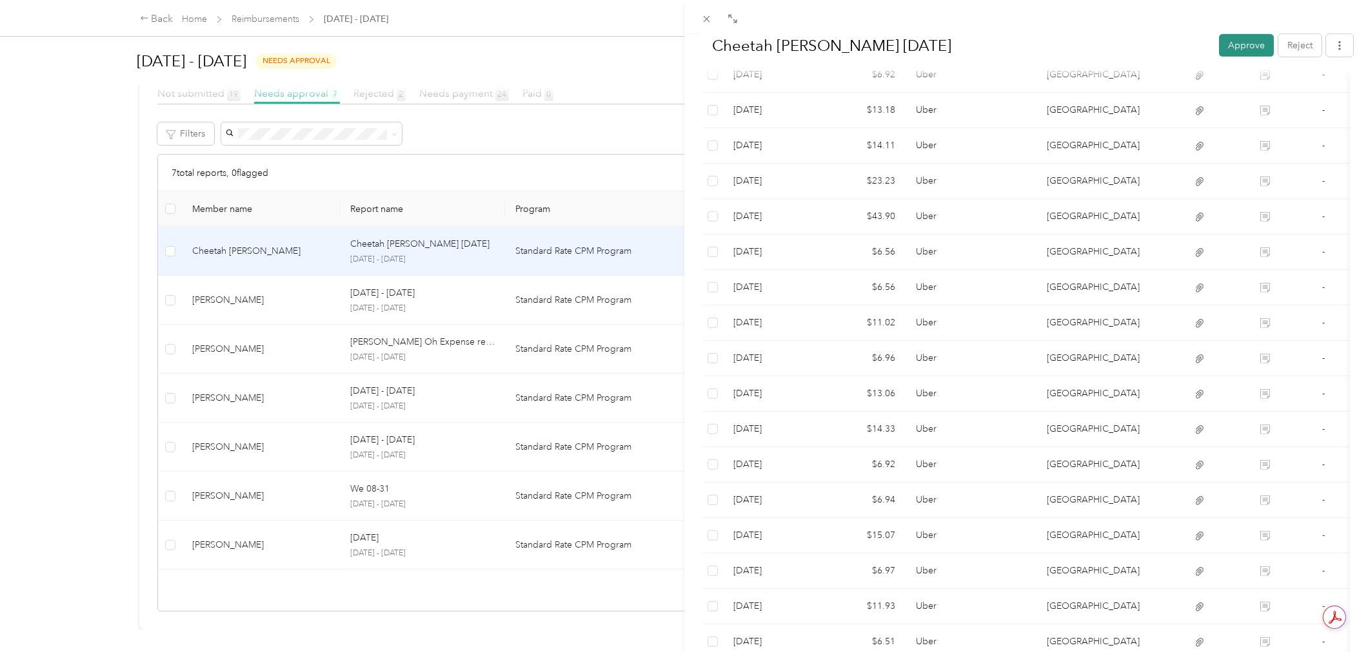
click at [1230, 37] on button "Approve" at bounding box center [1246, 45] width 55 height 23
click at [99, 205] on div "Cheetah [PERSON_NAME] [DATE] Pay Reject Unapprove Needs Payment Needs payment f…" at bounding box center [684, 326] width 1368 height 652
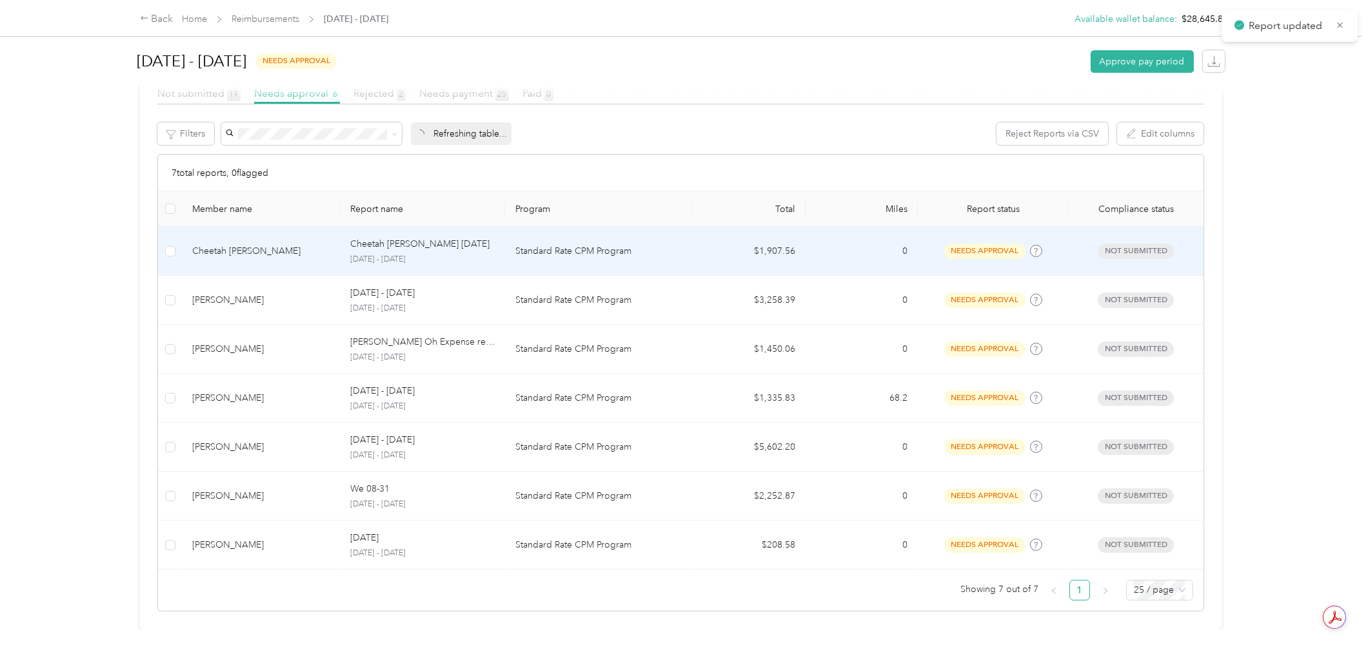
scroll to position [186, 0]
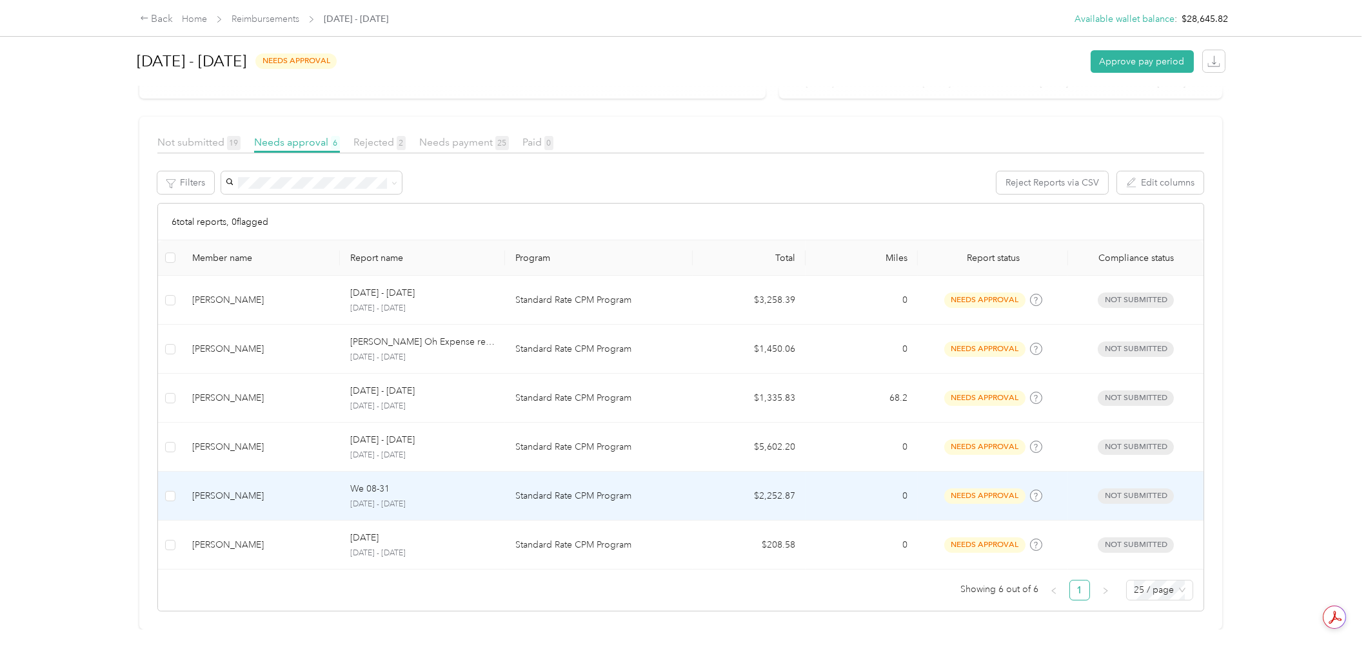
click at [782, 481] on td "$2,252.87" at bounding box center [748, 496] width 113 height 49
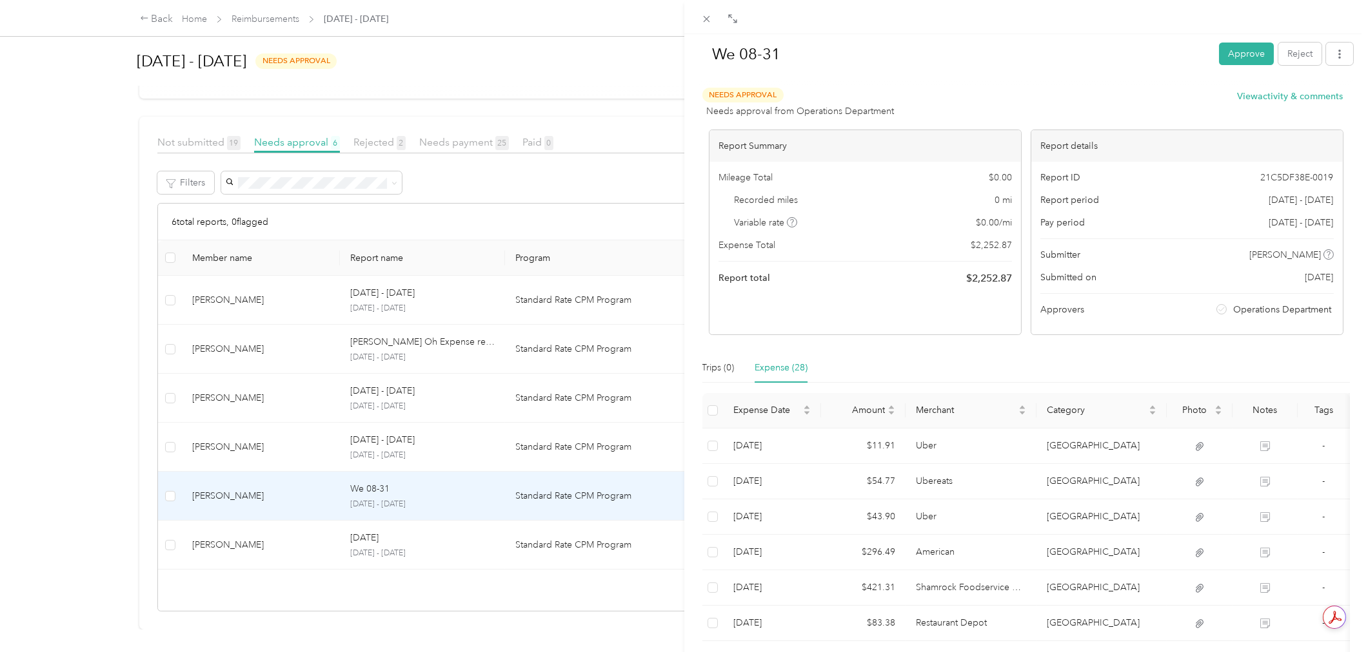
click at [1286, 56] on button "Reject" at bounding box center [1299, 54] width 43 height 23
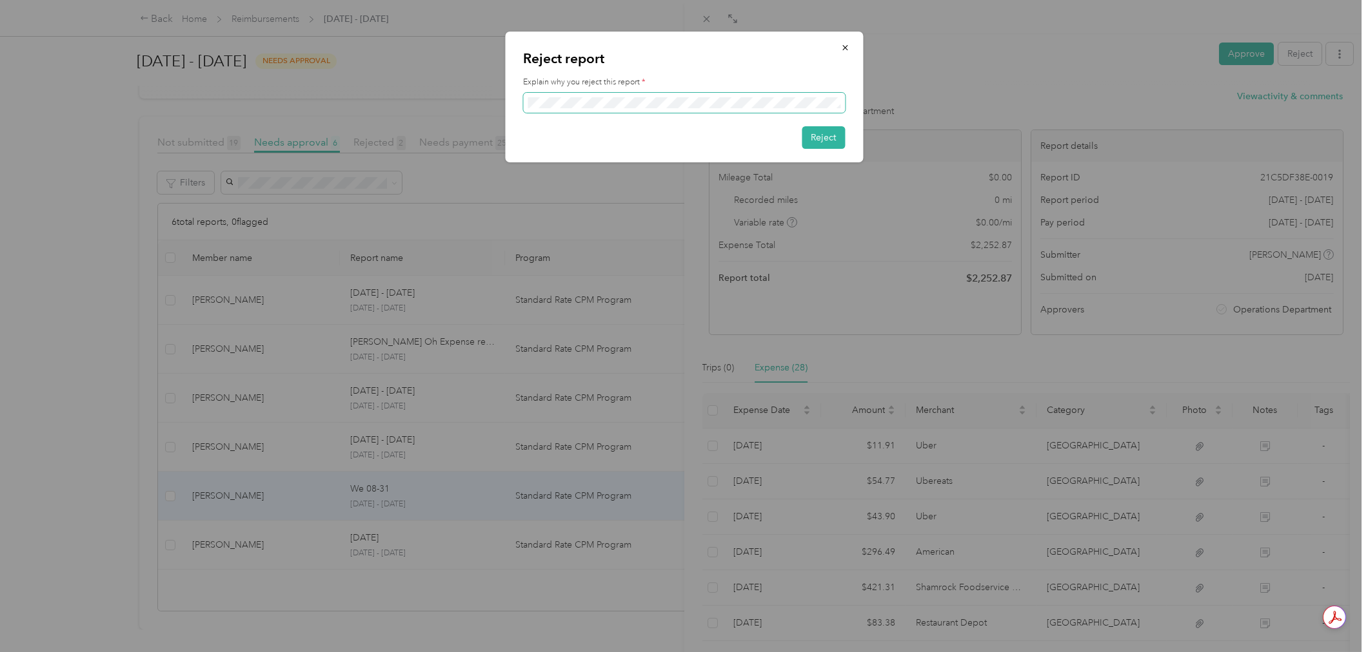
click at [513, 111] on div "Reject report Explain why you reject this report * Reject" at bounding box center [684, 97] width 358 height 131
click at [836, 133] on button "Reject" at bounding box center [822, 137] width 43 height 23
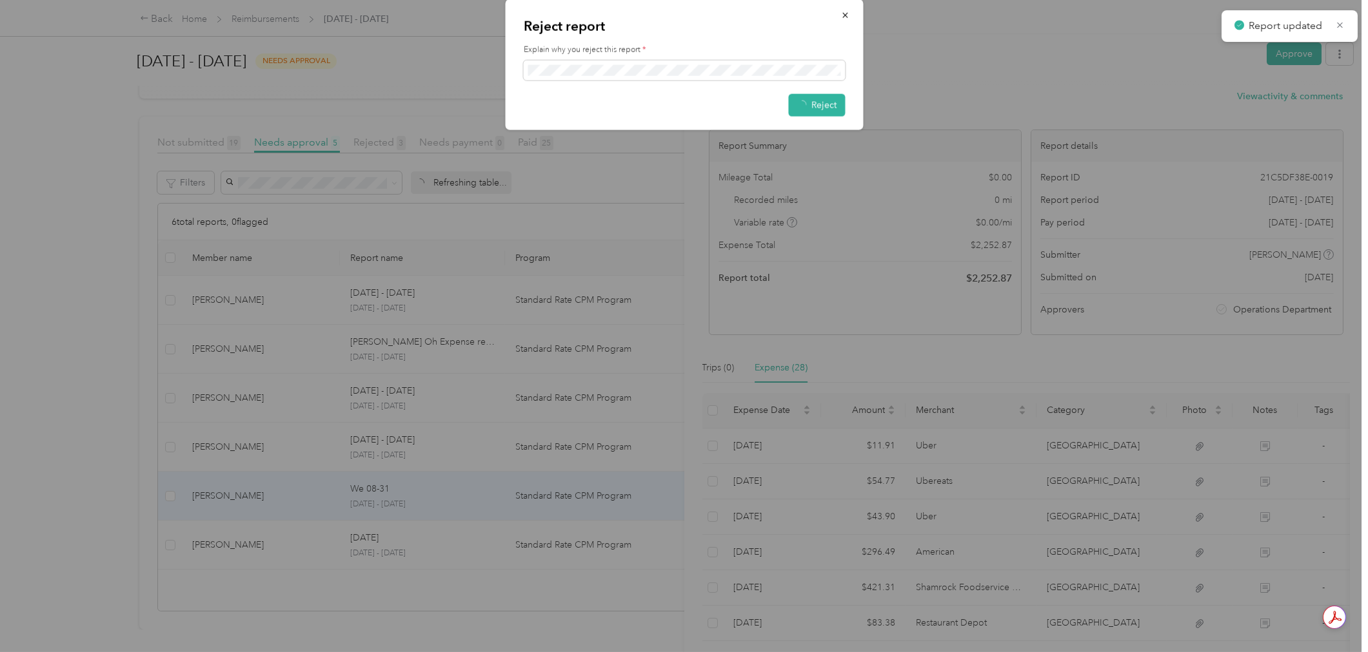
scroll to position [137, 0]
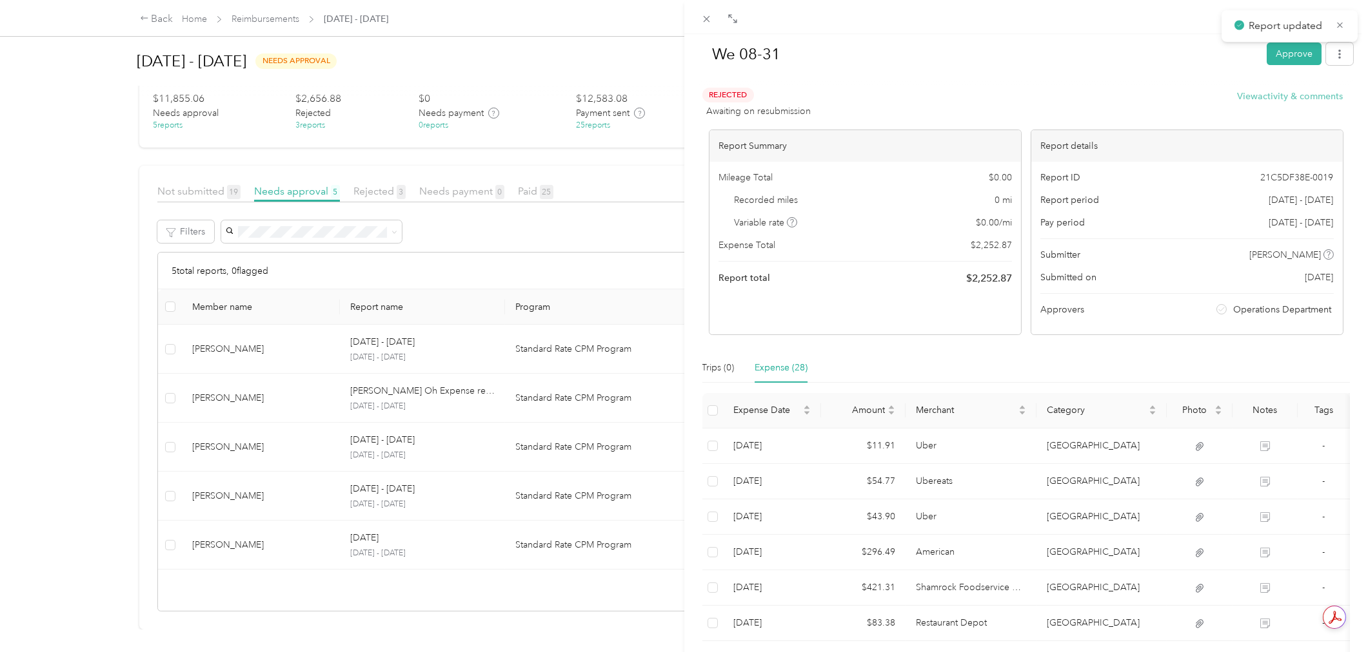
click at [1309, 93] on button "View activity & comments" at bounding box center [1290, 97] width 106 height 14
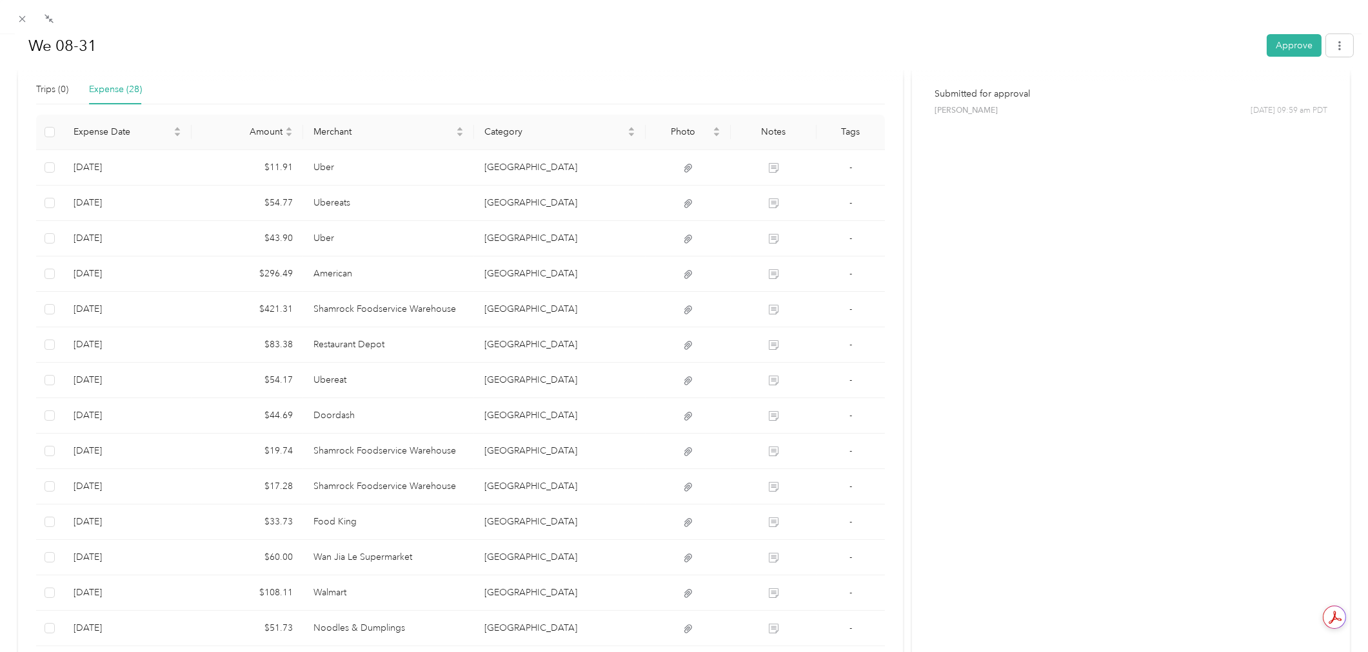
scroll to position [0, 0]
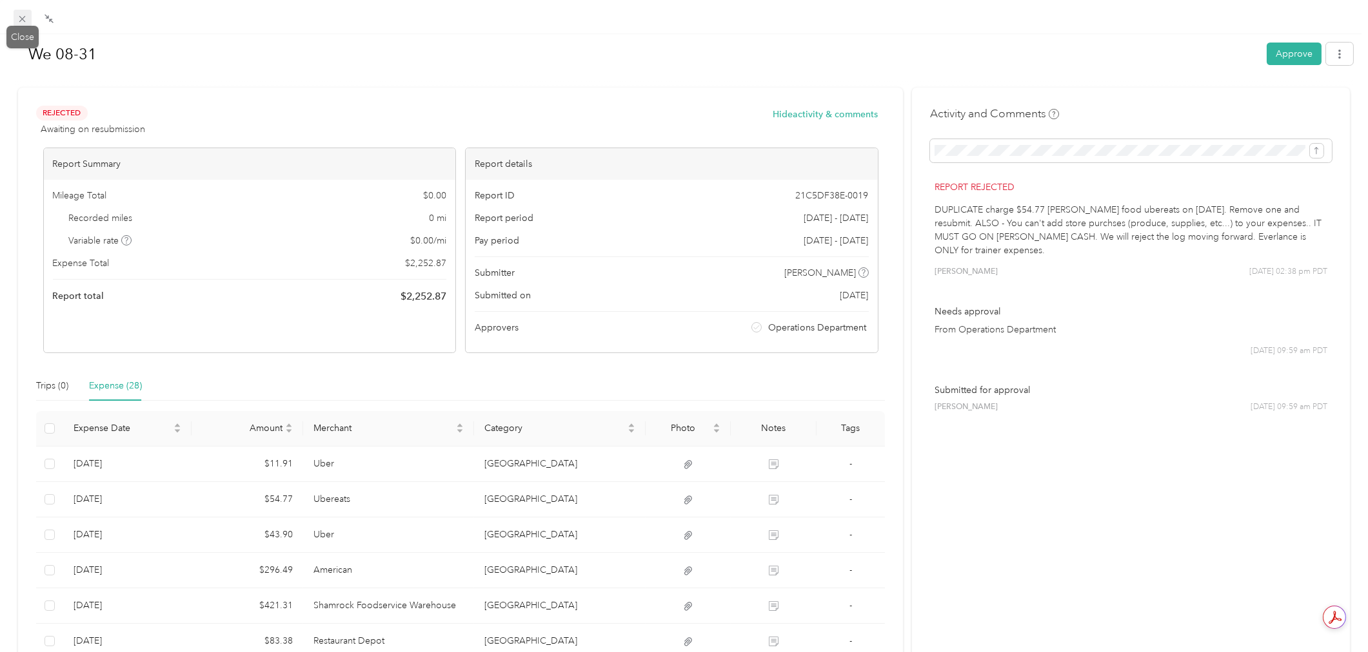
click at [25, 21] on icon at bounding box center [22, 19] width 11 height 11
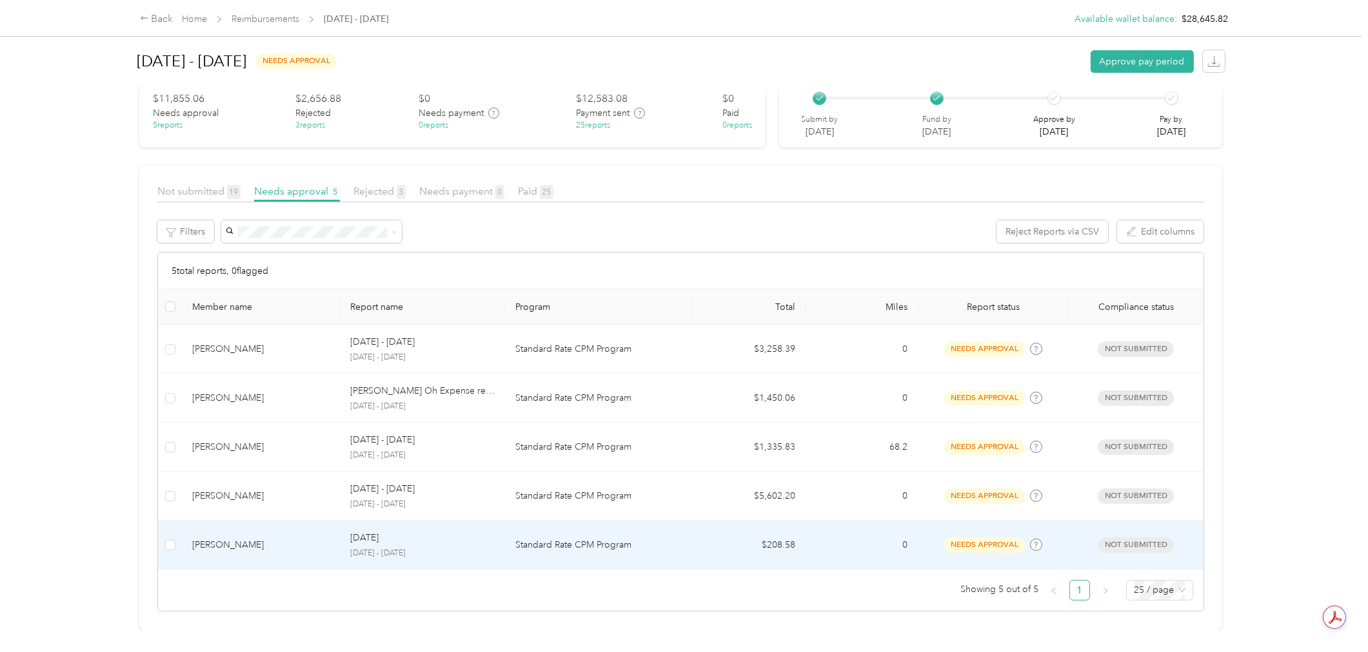
click at [596, 532] on td "Standard Rate CPM Program" at bounding box center [599, 545] width 188 height 49
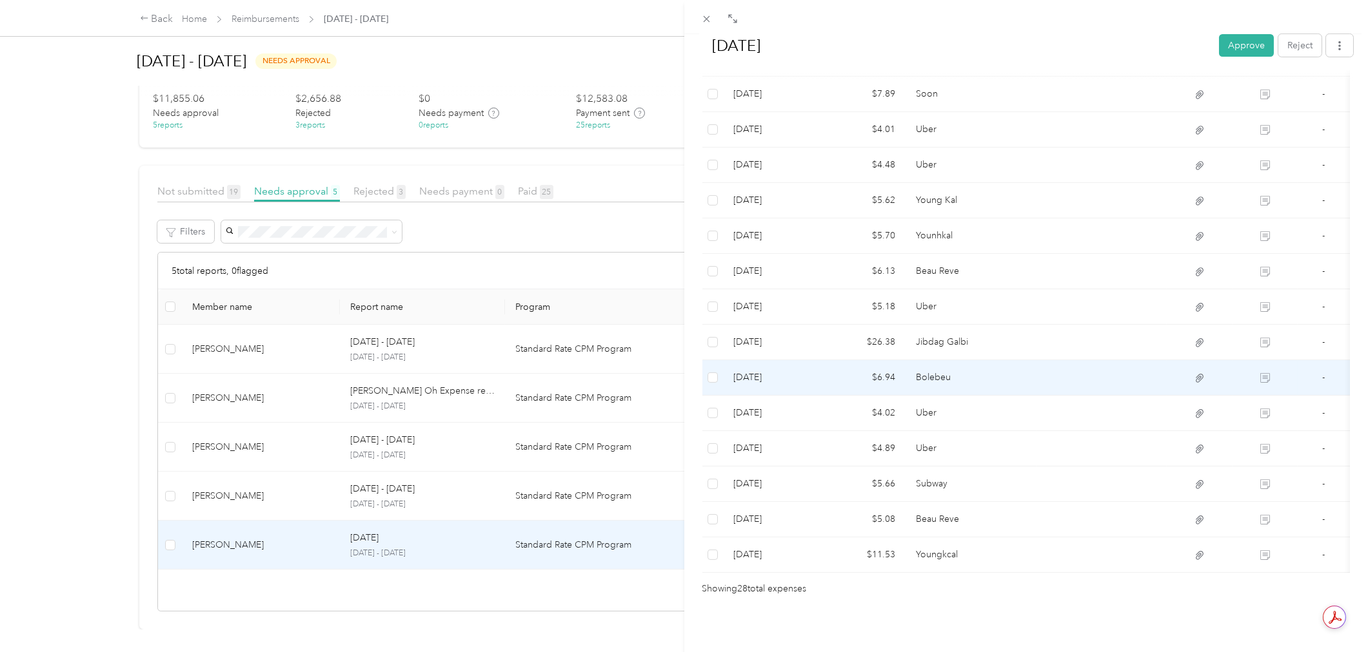
scroll to position [874, 0]
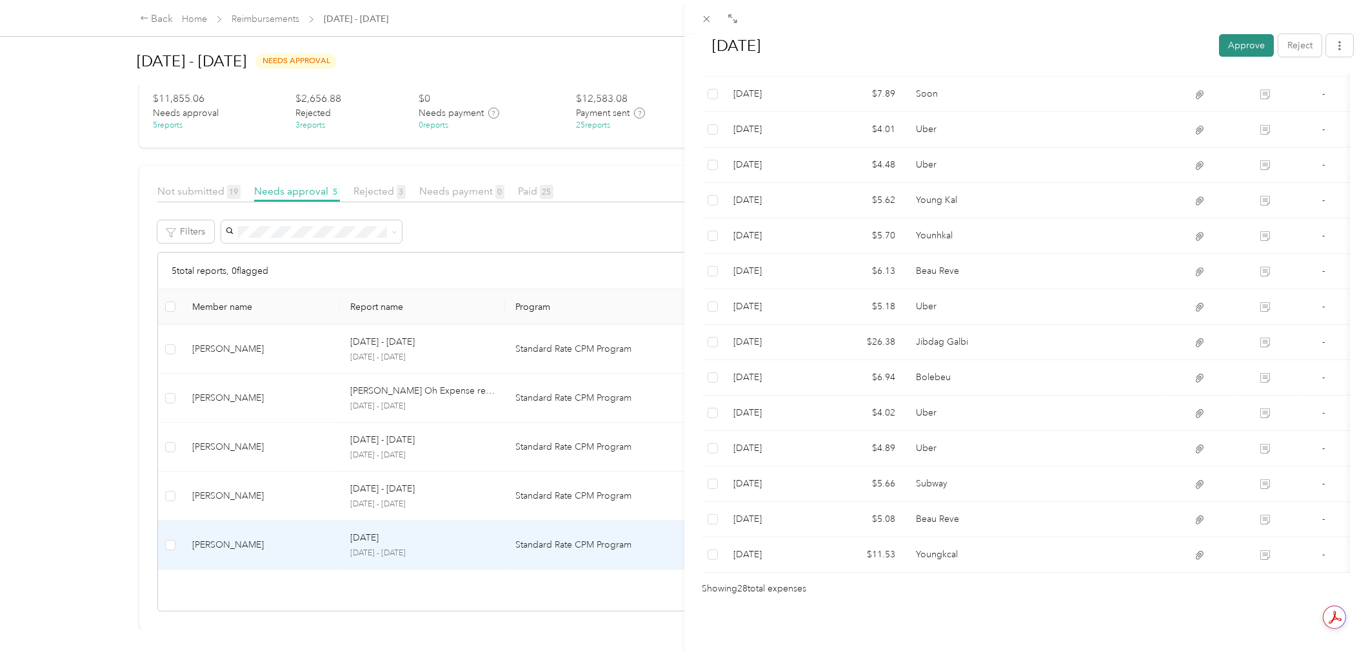
click at [1230, 42] on button "Approve" at bounding box center [1246, 45] width 55 height 23
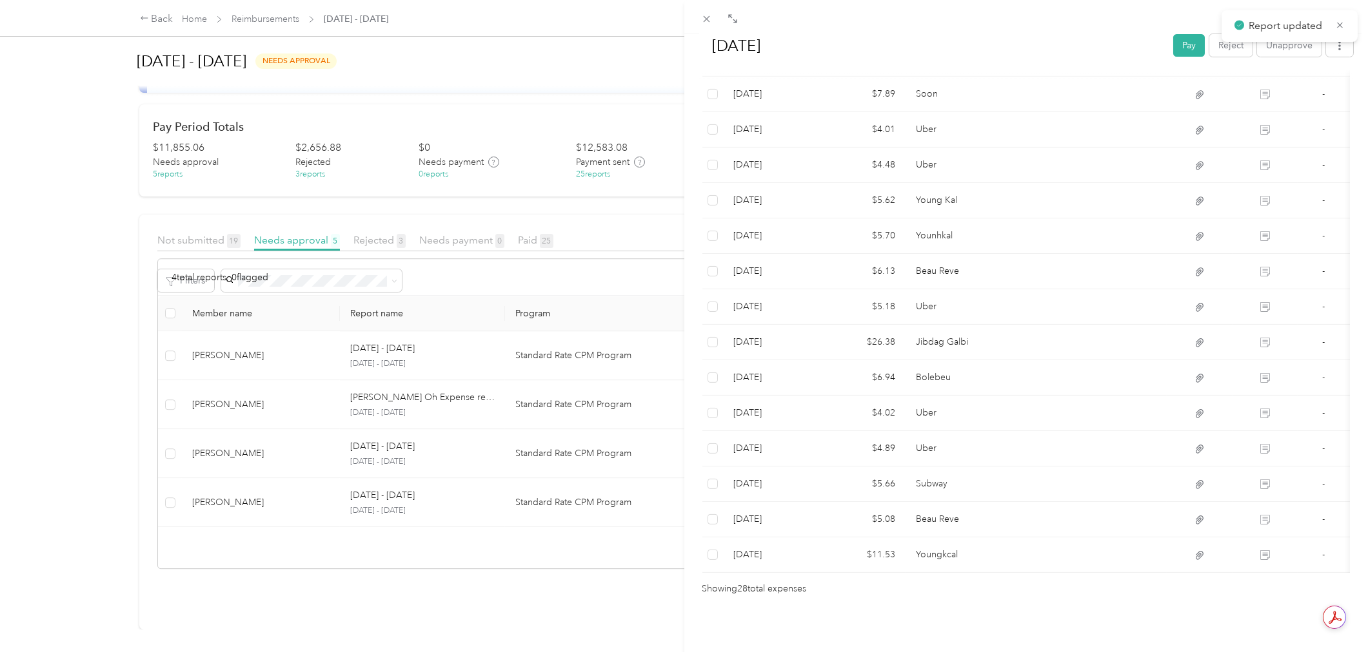
scroll to position [88, 0]
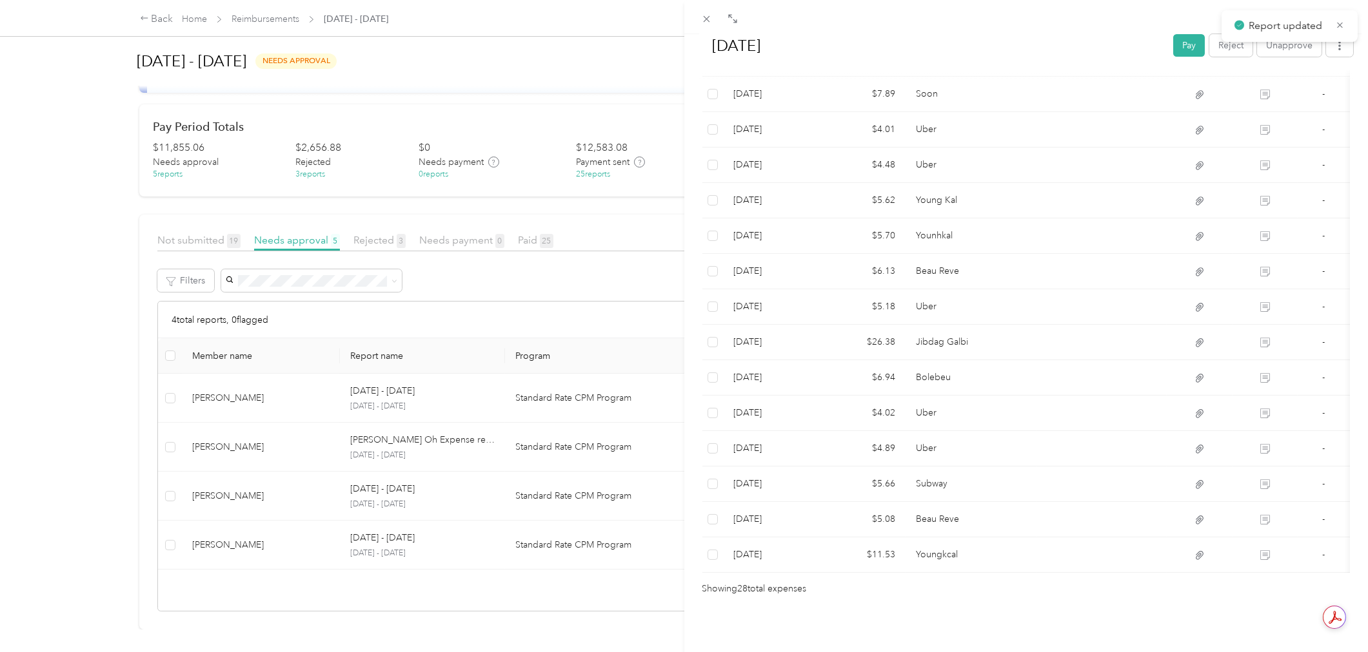
click at [71, 277] on div "[DATE] Pay Reject Unapprove Needs Payment Needs payment from Operations Departm…" at bounding box center [684, 326] width 1368 height 652
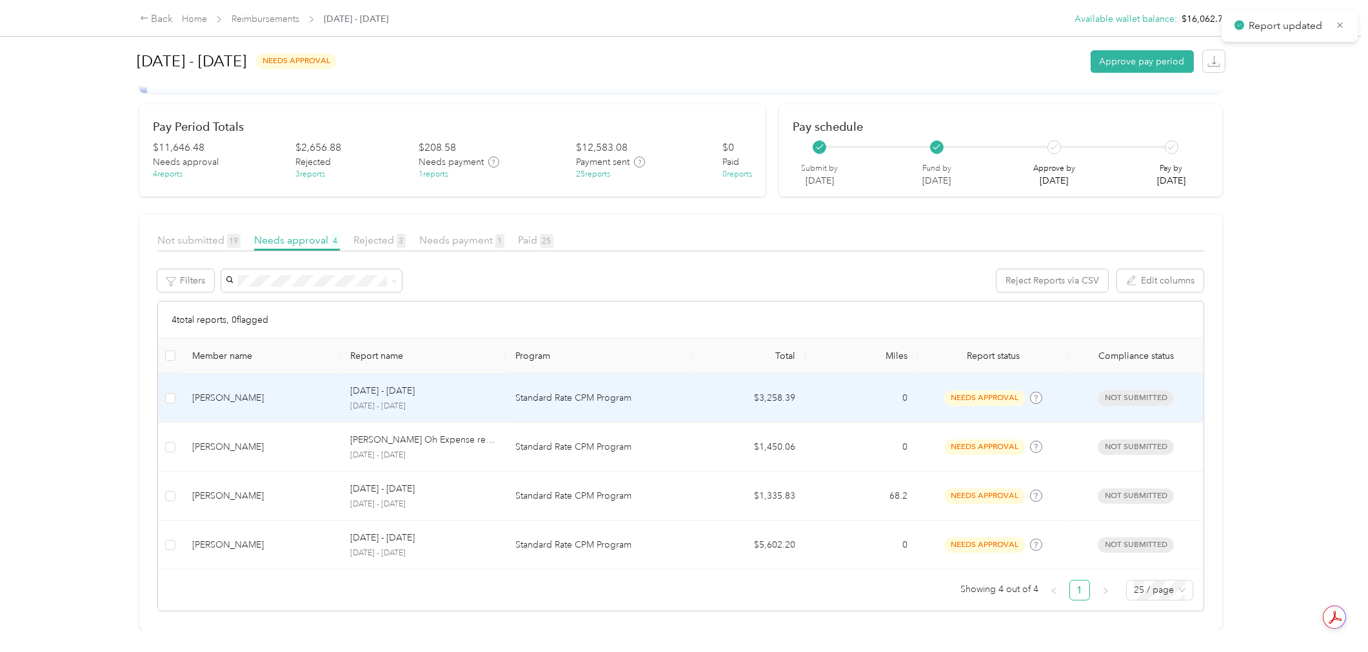
click at [725, 376] on td "$3,258.39" at bounding box center [748, 398] width 113 height 49
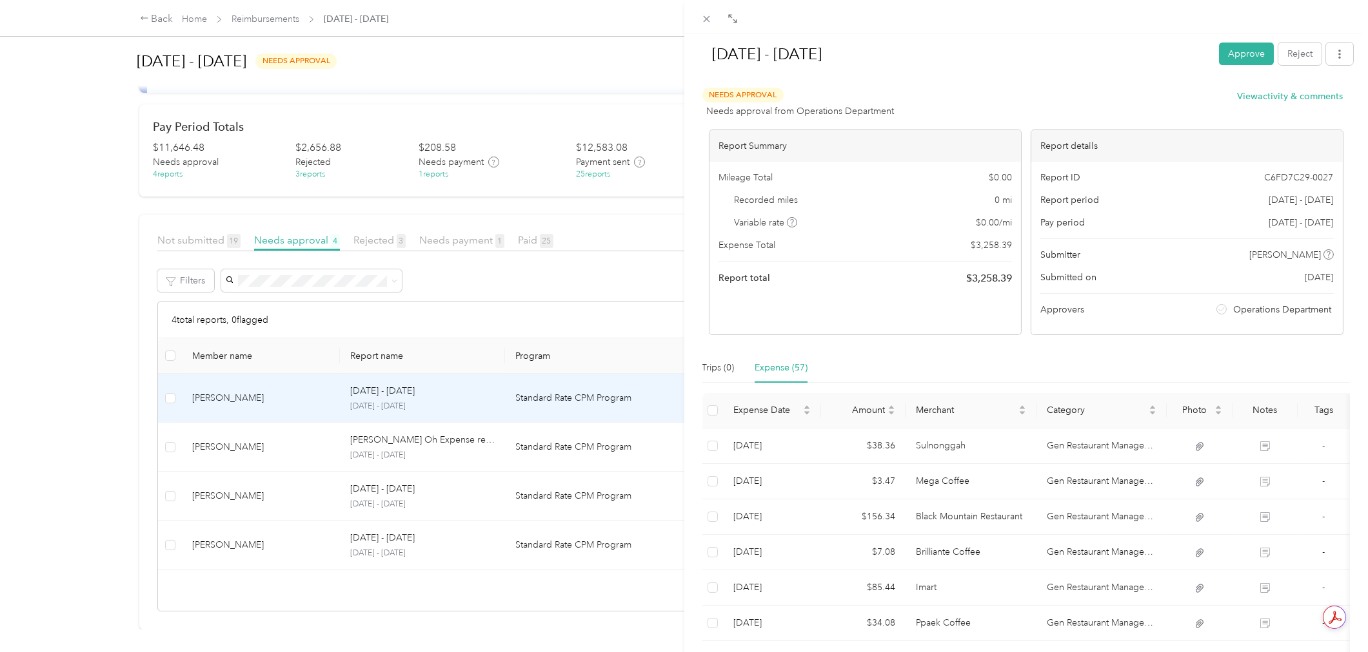
click at [1107, 366] on div "Trips (0) Expense (57)" at bounding box center [1026, 368] width 648 height 30
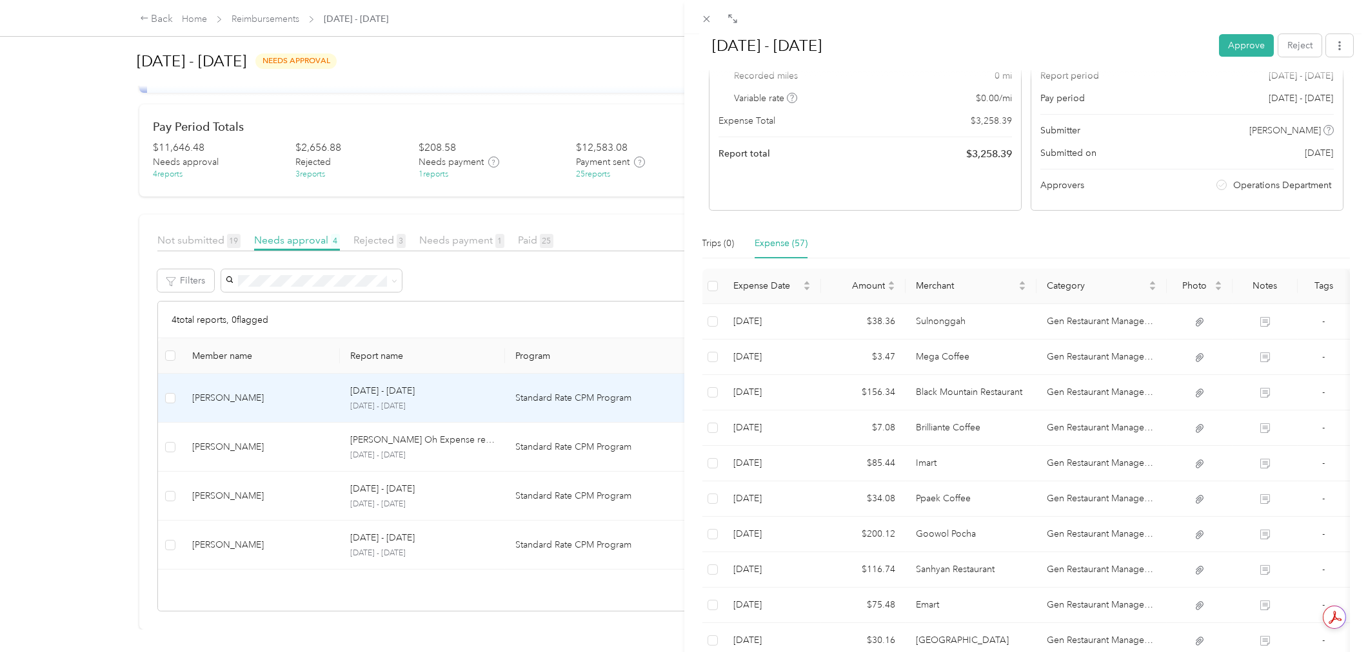
scroll to position [143, 0]
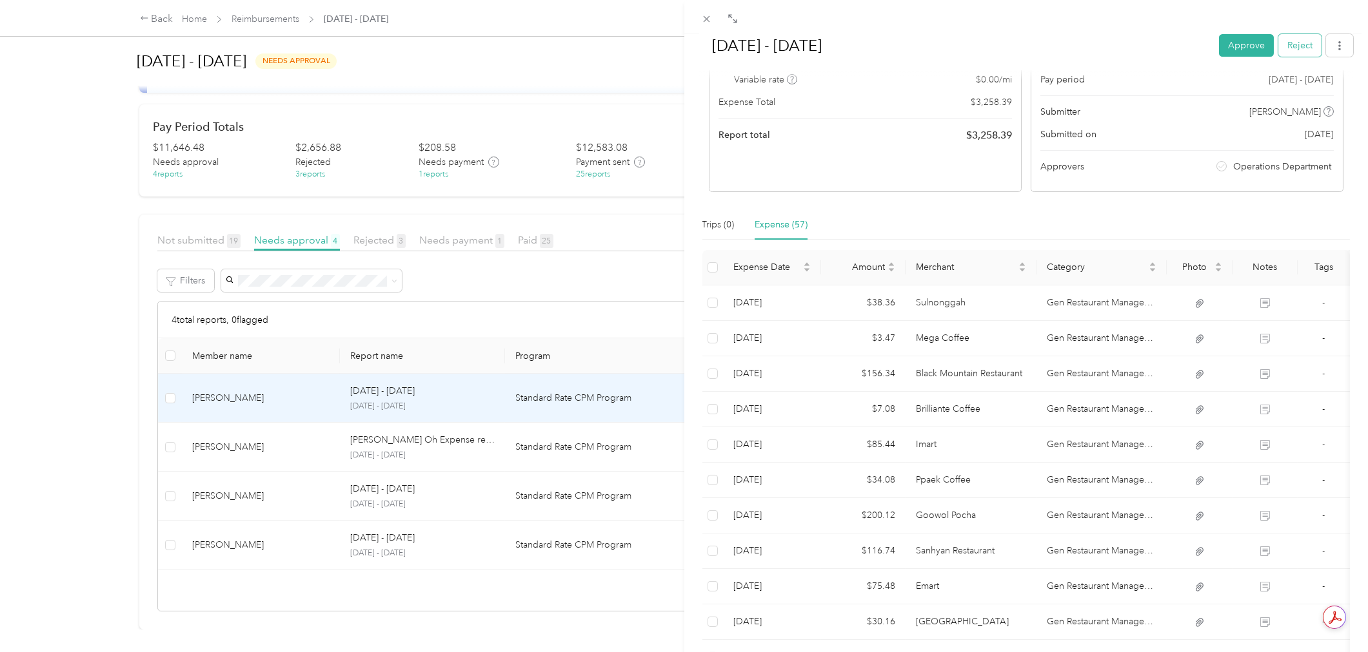
click at [1291, 47] on button "Reject" at bounding box center [1299, 45] width 43 height 23
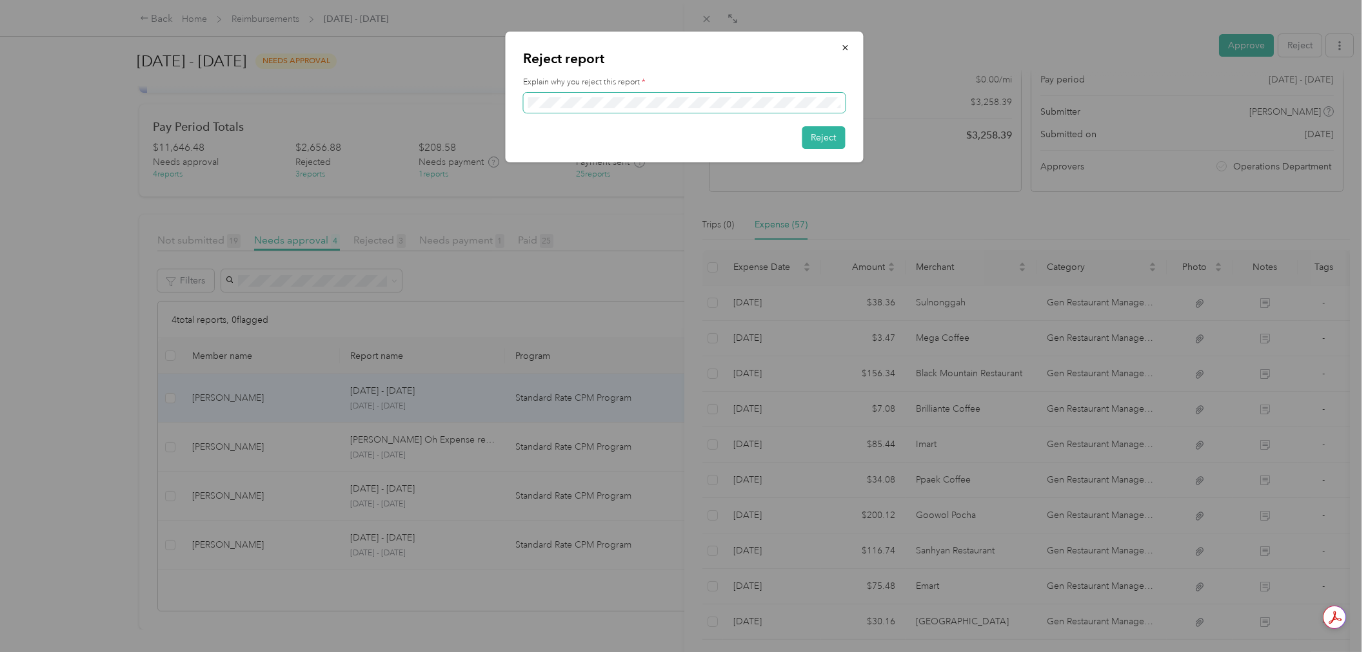
scroll to position [0, 79]
click at [822, 133] on button "Reject" at bounding box center [822, 137] width 43 height 23
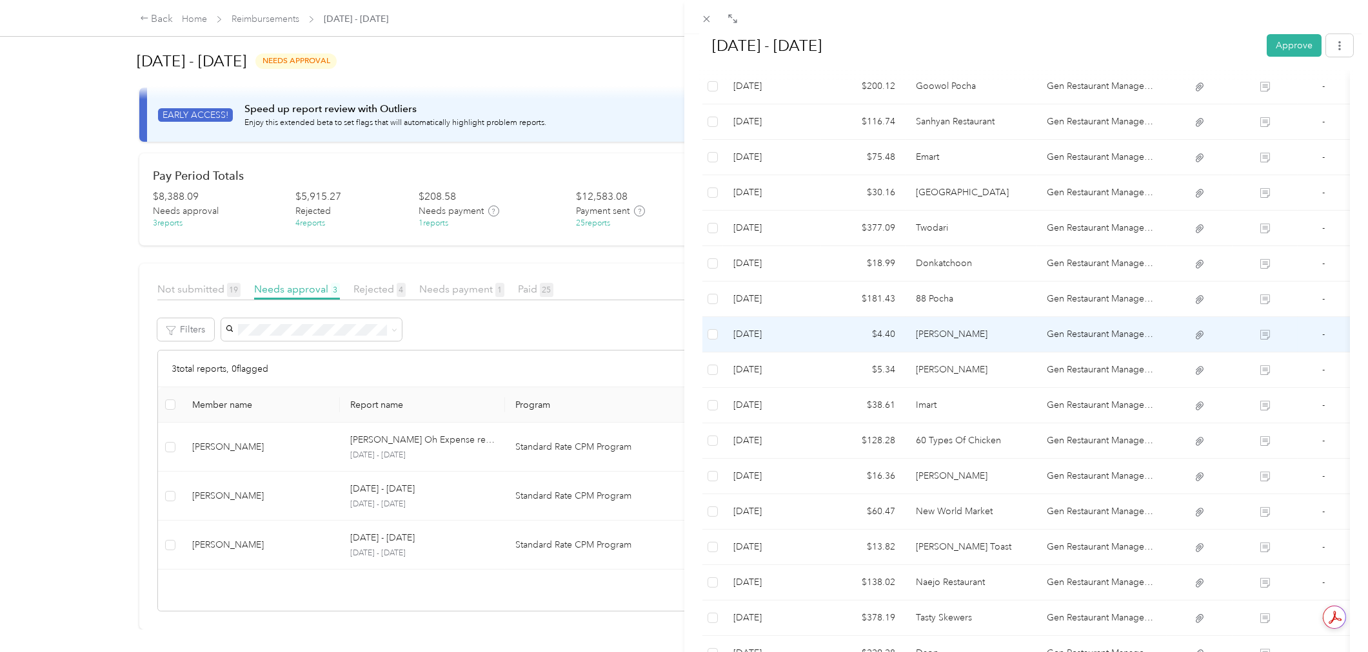
scroll to position [0, 0]
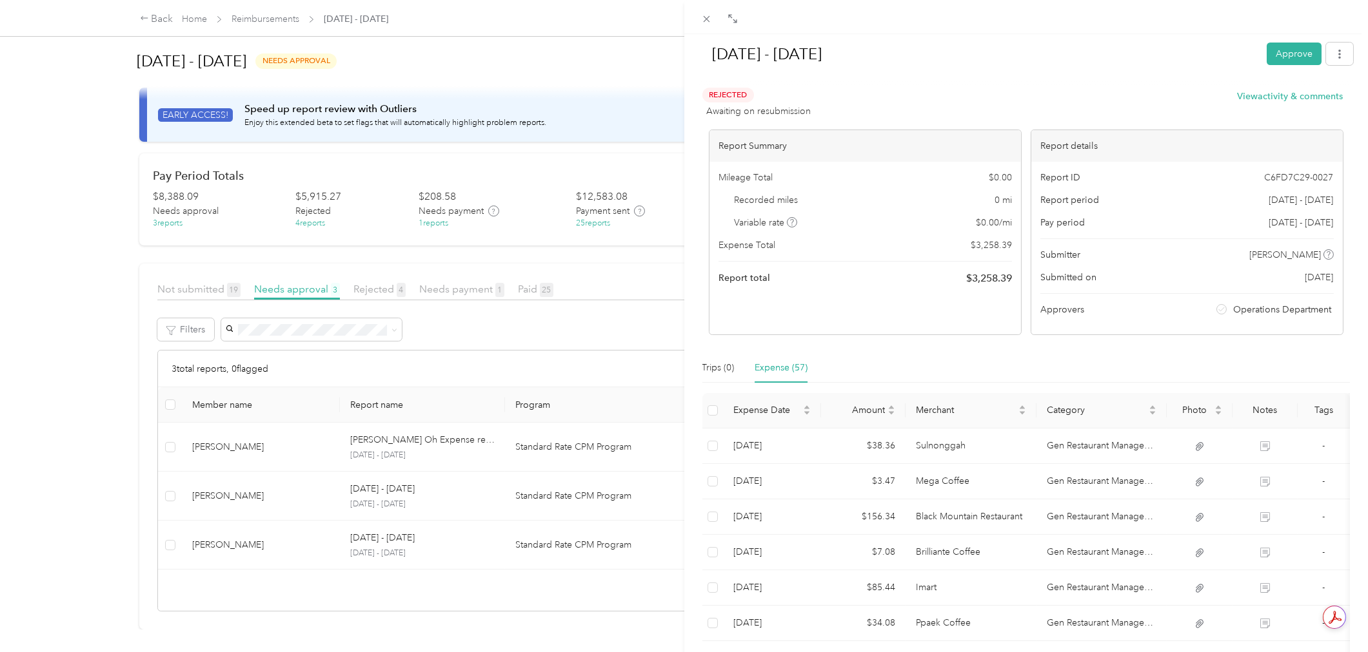
click at [1011, 94] on div "Rejected Awaiting on resubmission View activity & comments" at bounding box center [1022, 103] width 641 height 31
click at [705, 17] on icon at bounding box center [706, 19] width 6 height 6
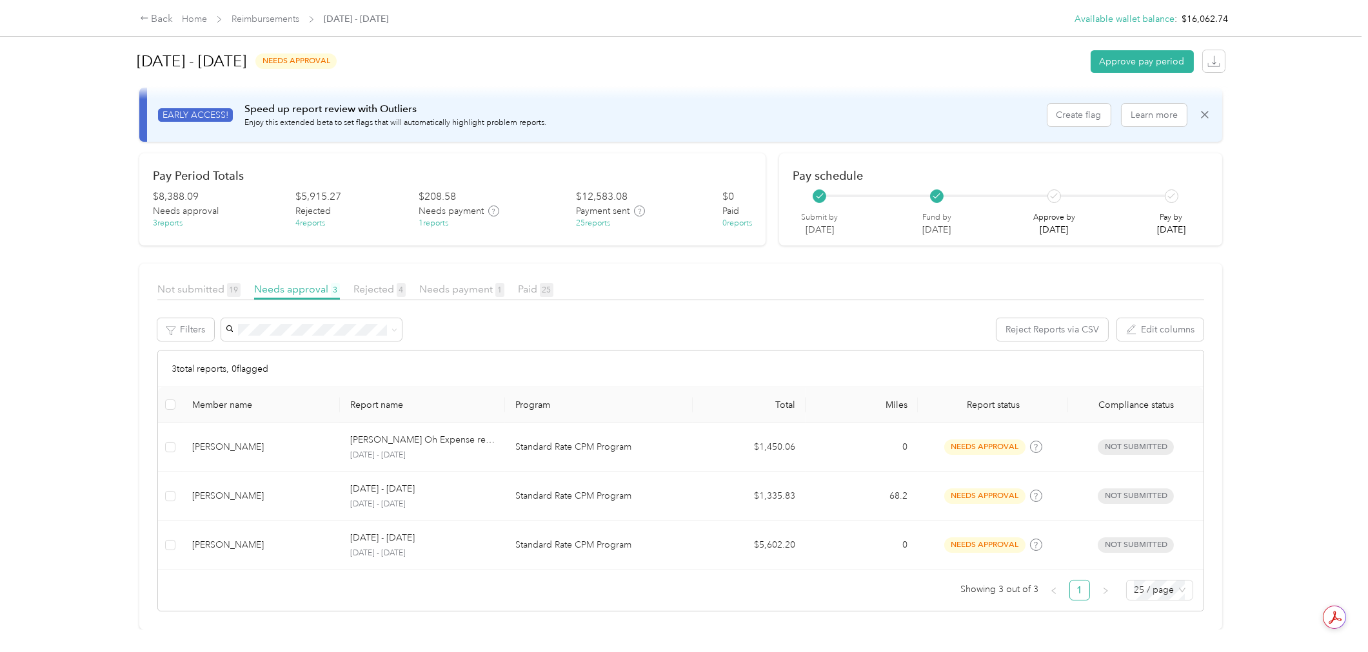
click at [113, 348] on div "Back Home Reimbursements [DATE] - [DATE] Available wallet balance : $16,062.74 …" at bounding box center [680, 326] width 1361 height 652
click at [463, 264] on article "Not submitted 19 Needs approval 3 Rejected 4 Needs payment 1 Paid 25 Filters Re…" at bounding box center [680, 447] width 1083 height 366
click at [463, 282] on div "Needs payment 1" at bounding box center [461, 290] width 85 height 16
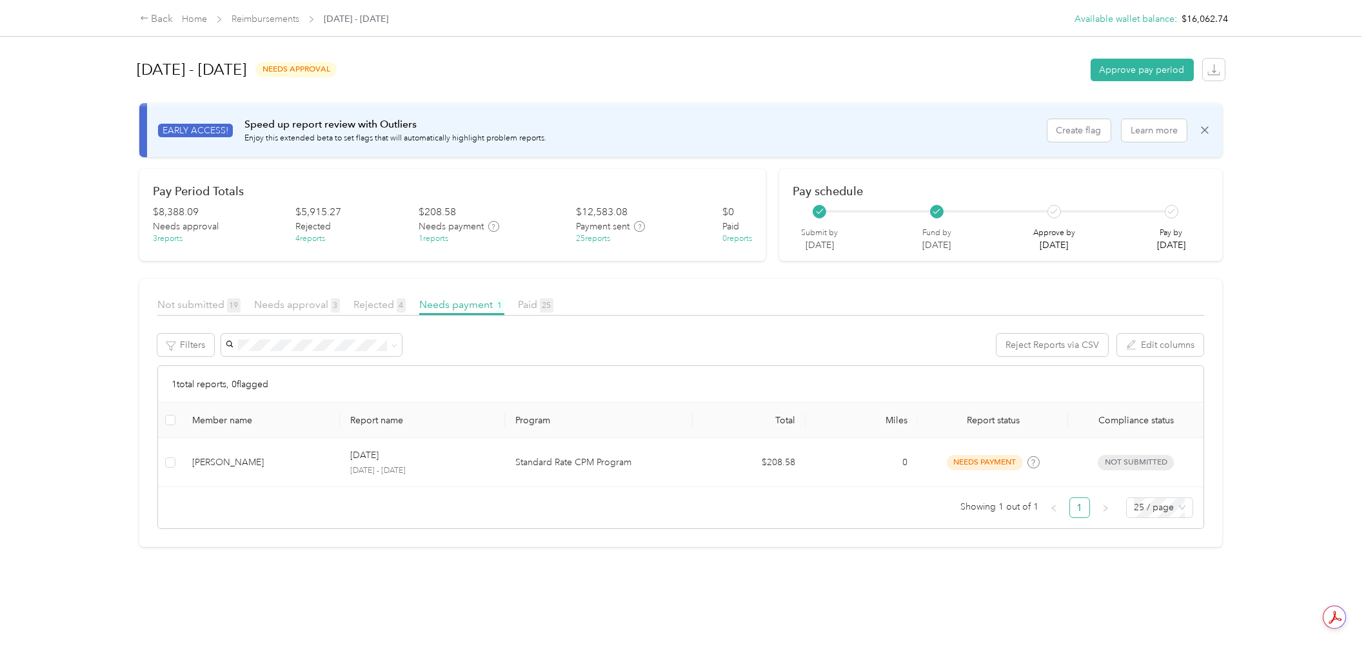
click at [311, 295] on article "Not submitted 19 Needs approval 3 Rejected 4 Needs payment 1 Paid 25 Filters Re…" at bounding box center [680, 413] width 1083 height 268
click at [311, 302] on span "Needs approval 3" at bounding box center [297, 305] width 86 height 12
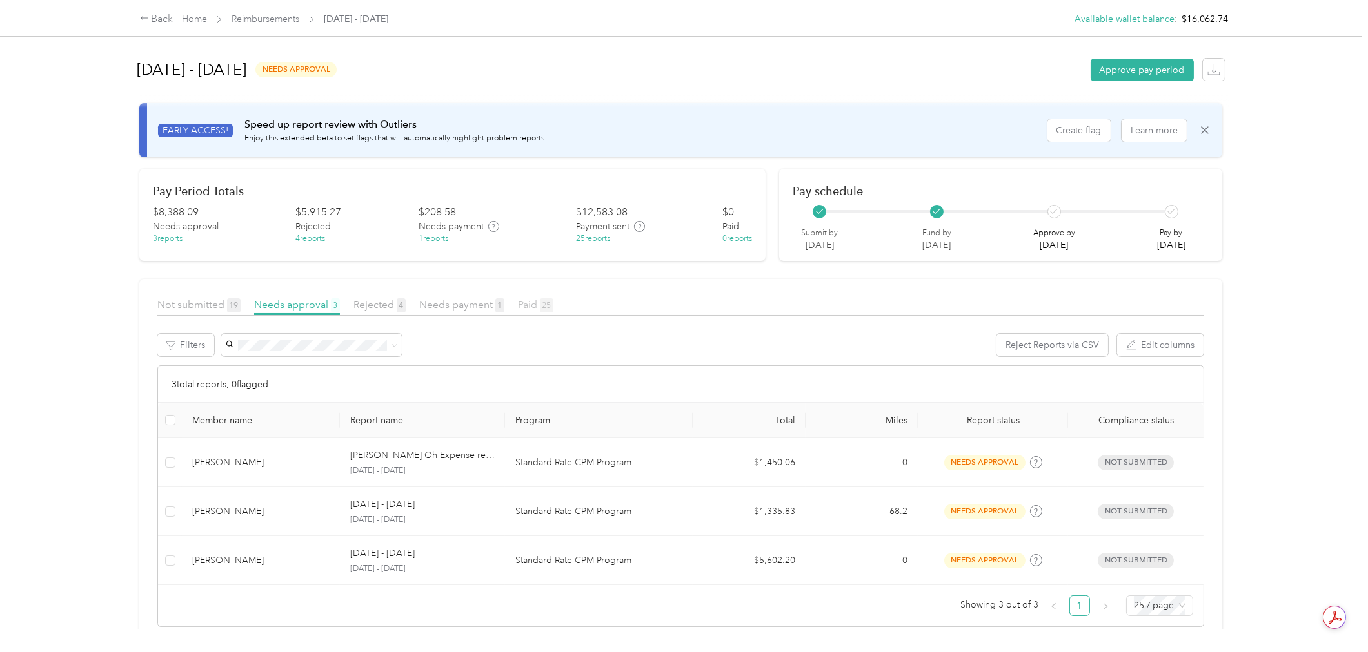
click at [540, 303] on span "25" at bounding box center [547, 306] width 14 height 14
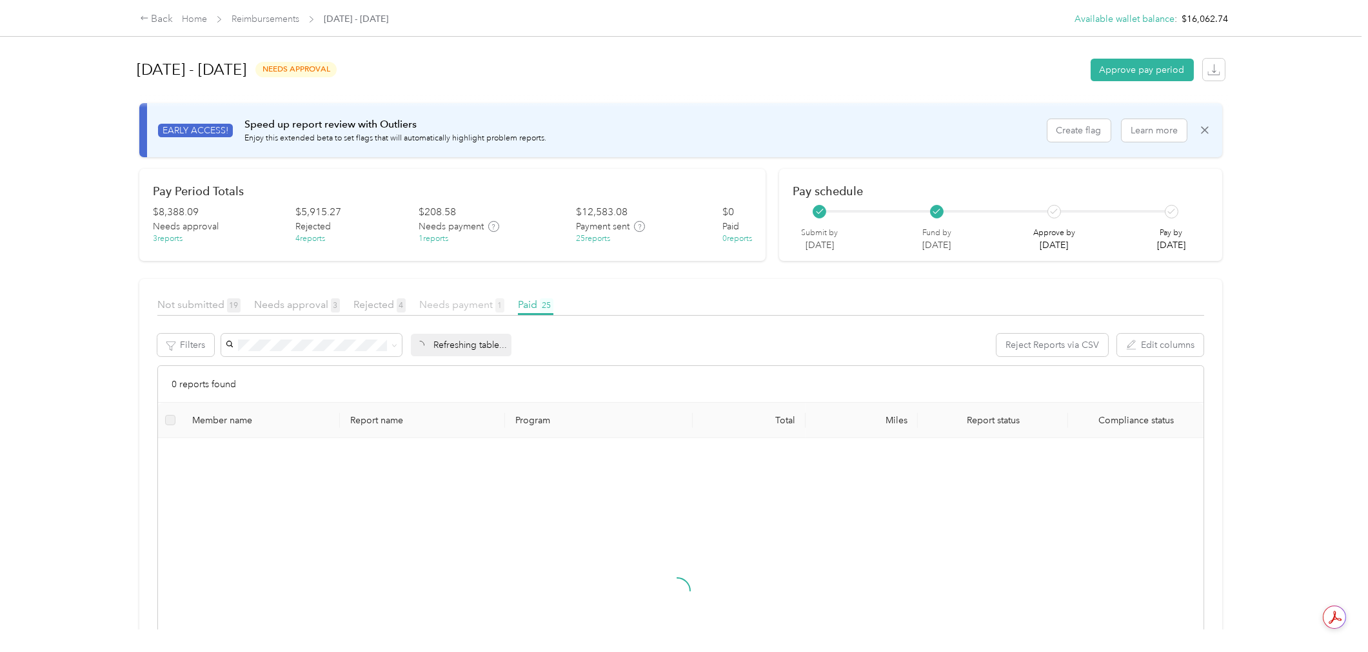
click at [452, 305] on span "Needs payment 1" at bounding box center [461, 305] width 85 height 12
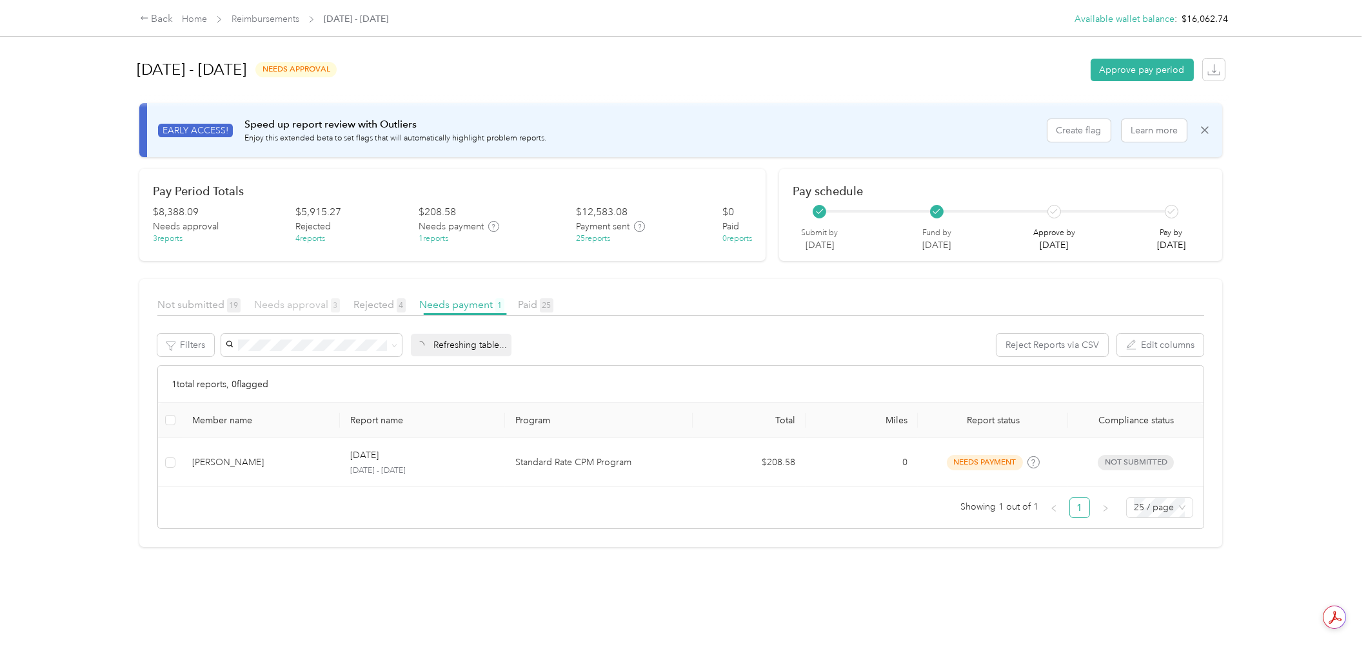
click at [304, 300] on span "Needs approval 3" at bounding box center [297, 305] width 86 height 12
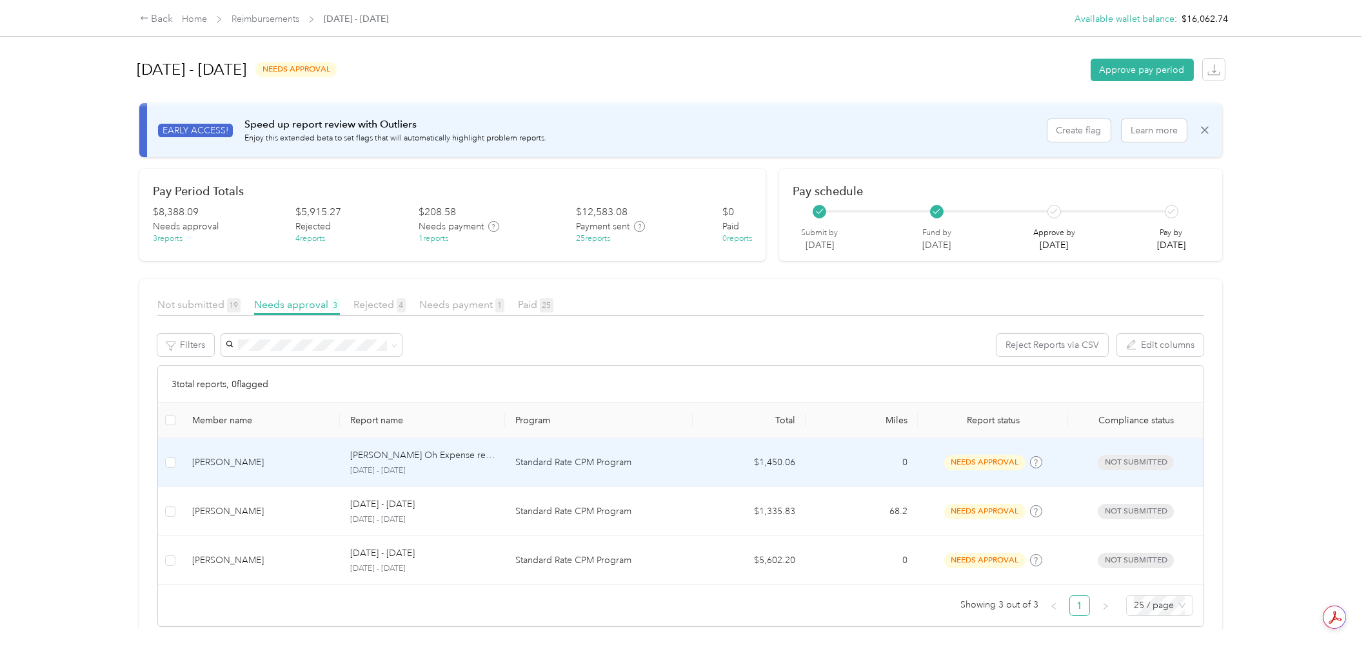
click at [792, 471] on td "$1,450.06" at bounding box center [748, 462] width 113 height 49
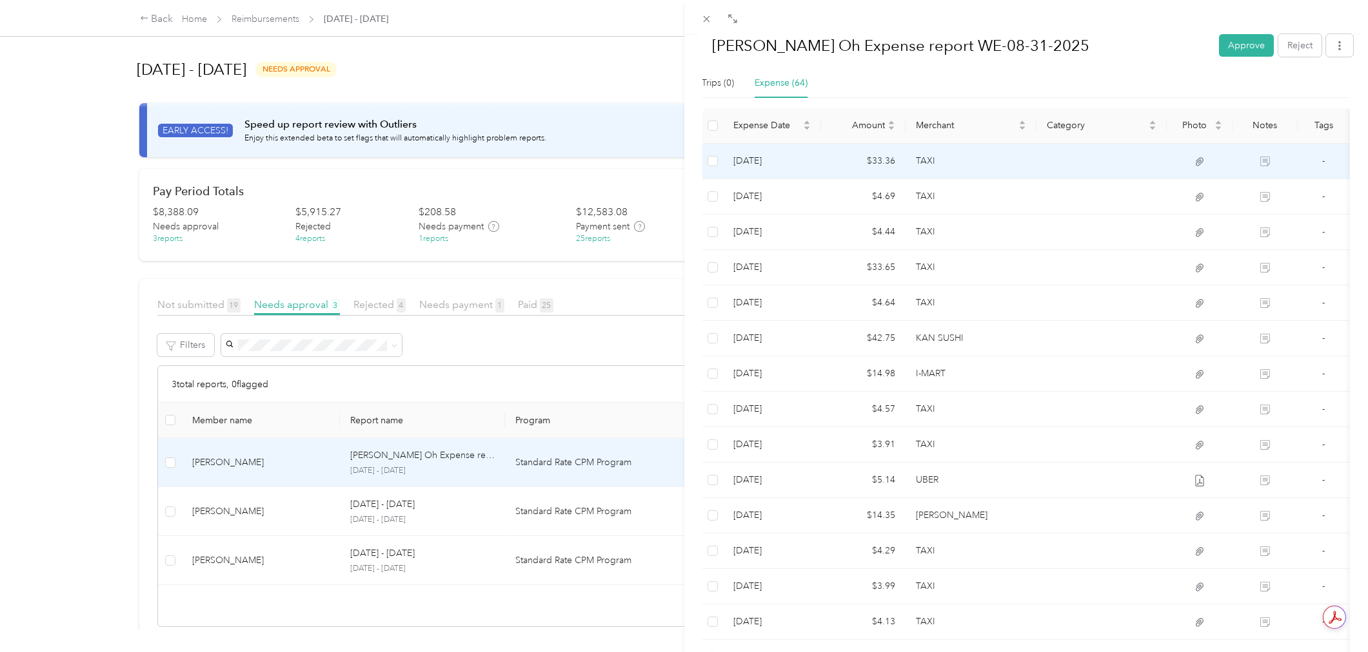
scroll to position [286, 0]
click at [1189, 148] on td at bounding box center [1198, 159] width 65 height 35
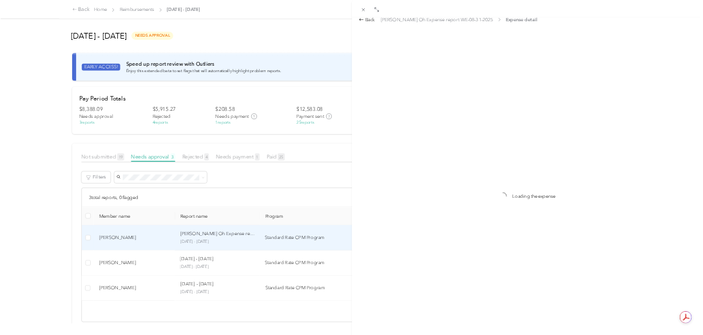
scroll to position [0, 0]
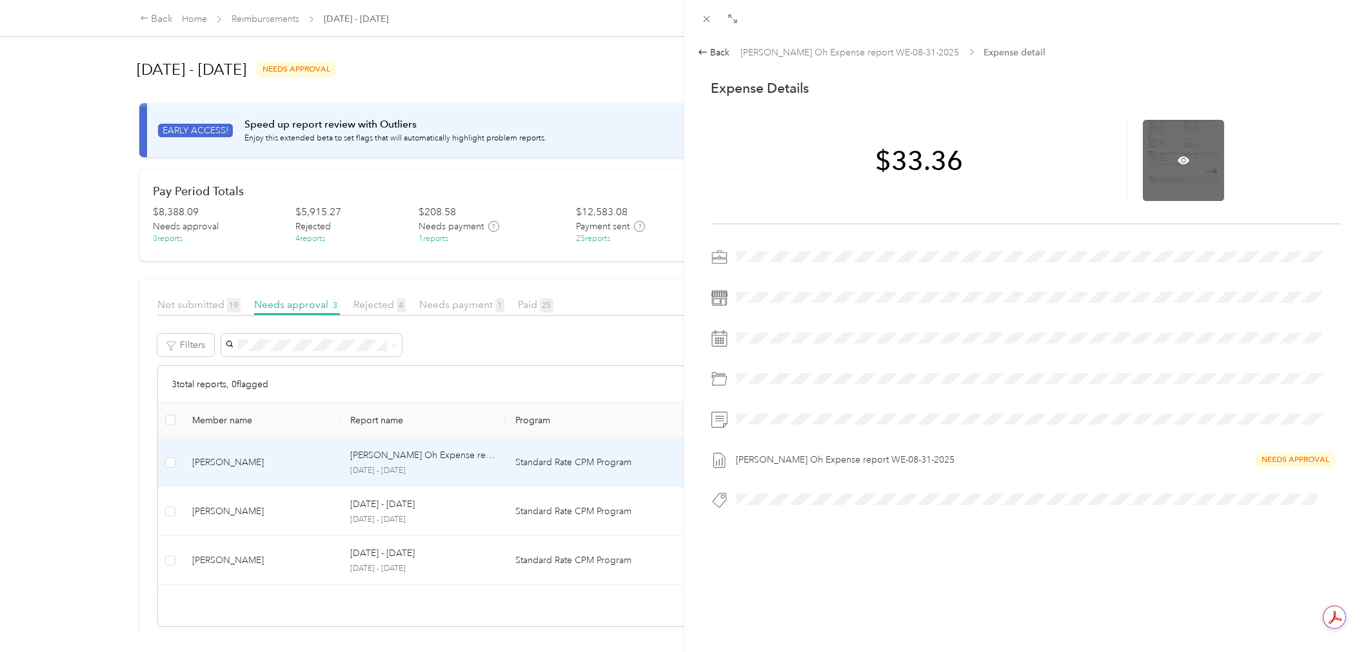
click at [1169, 153] on div at bounding box center [1182, 160] width 81 height 81
click at [1177, 159] on icon at bounding box center [1183, 161] width 12 height 8
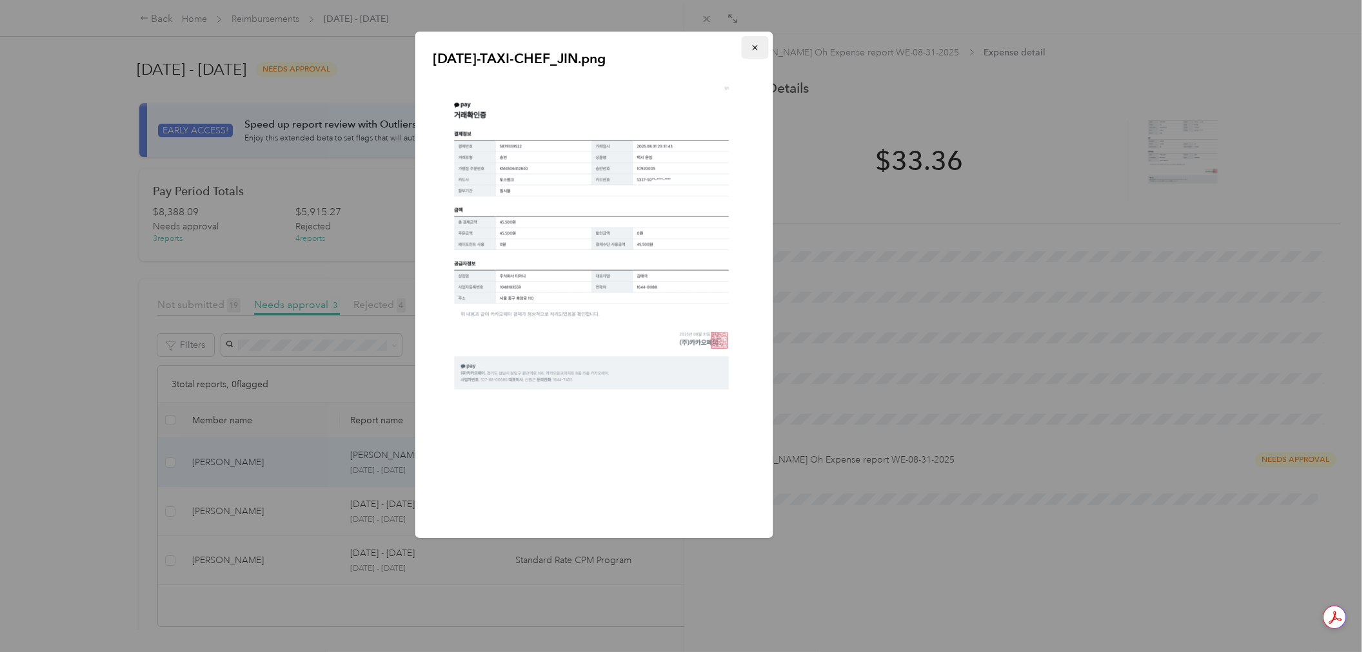
click at [753, 50] on icon "button" at bounding box center [754, 47] width 9 height 9
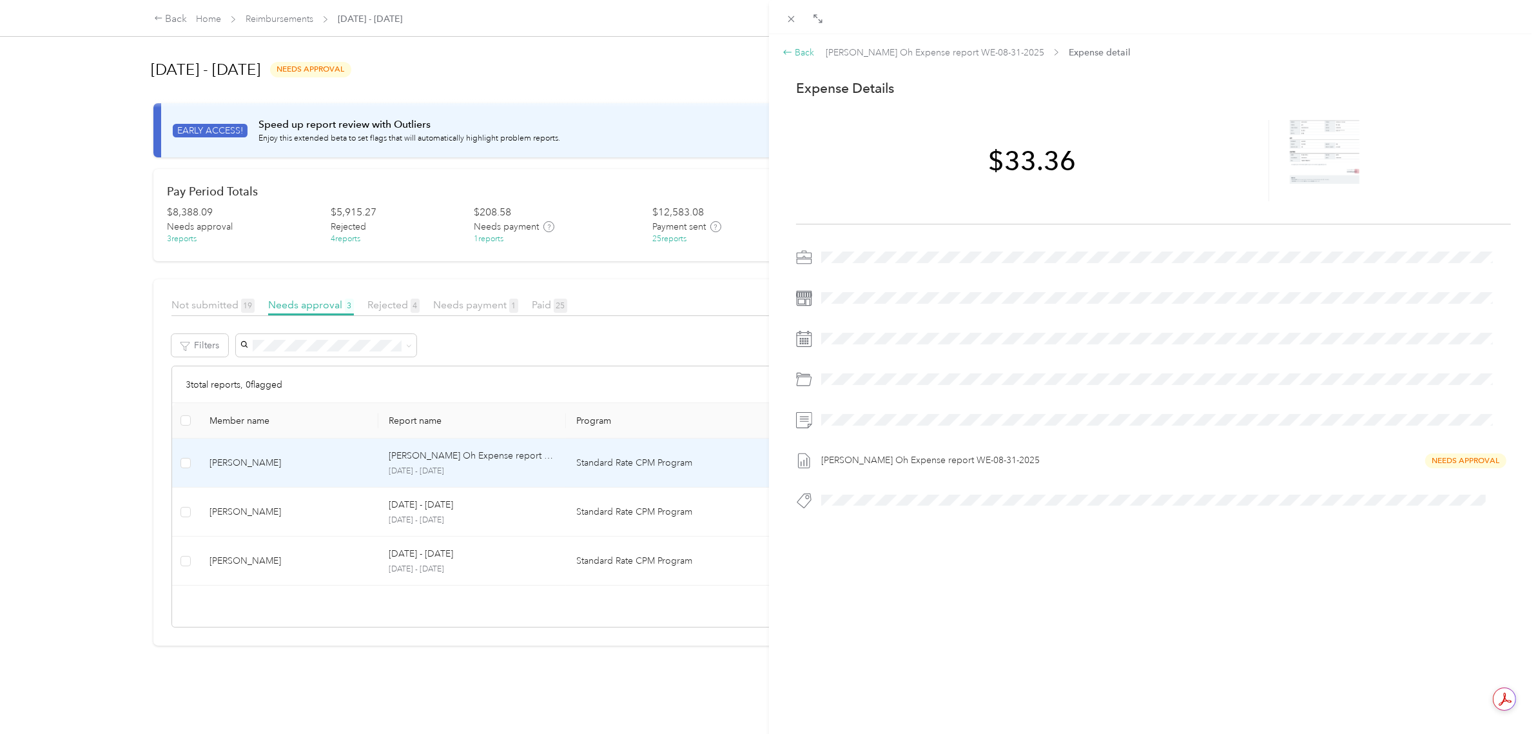
click at [809, 50] on div "Back" at bounding box center [799, 53] width 32 height 14
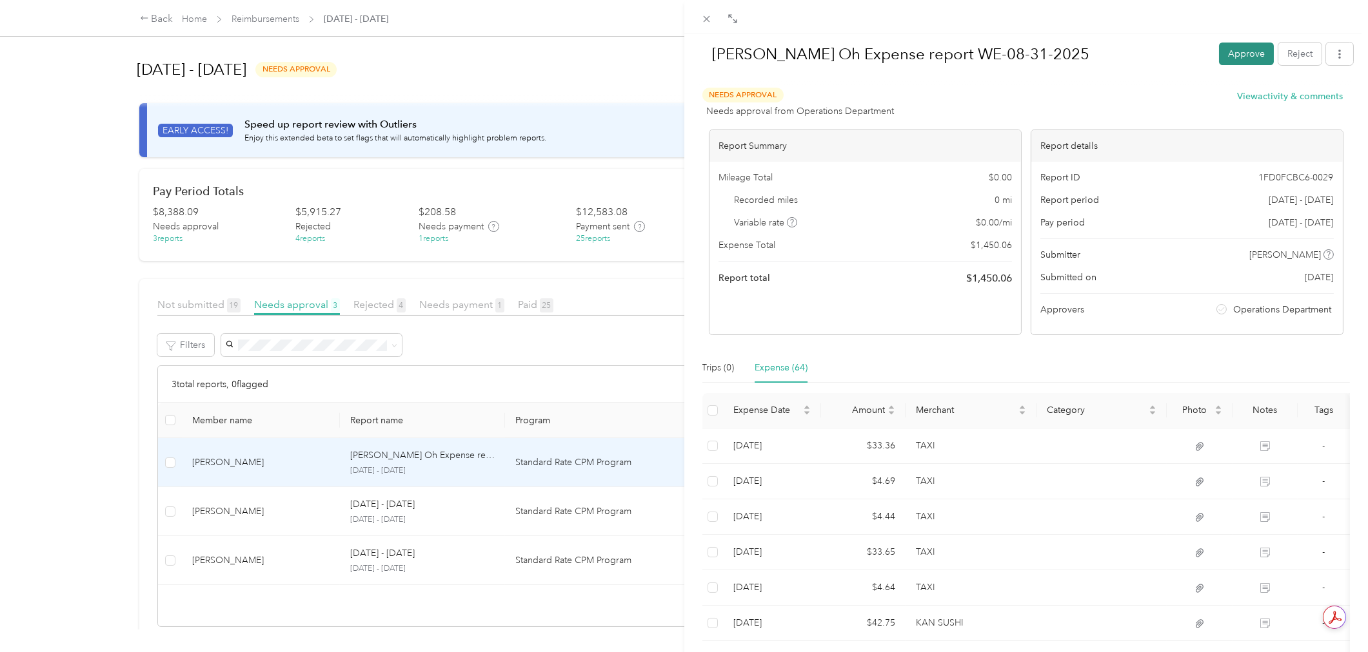
click at [1219, 52] on button "Approve" at bounding box center [1246, 54] width 55 height 23
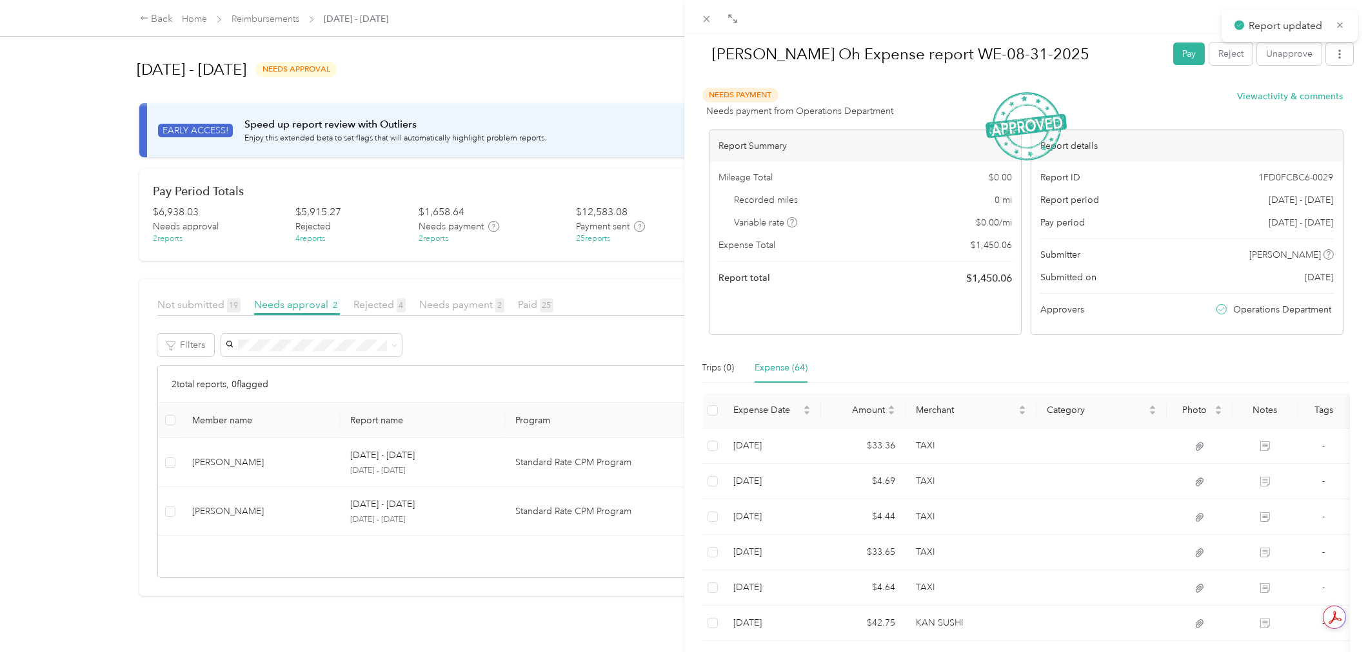
drag, startPoint x: 54, startPoint y: 362, endPoint x: 60, endPoint y: 364, distance: 6.9
click at [54, 364] on div "[PERSON_NAME] Oh Expense report WE-08-31-2025 Pay Reject Unapprove Needs Paymen…" at bounding box center [684, 326] width 1368 height 652
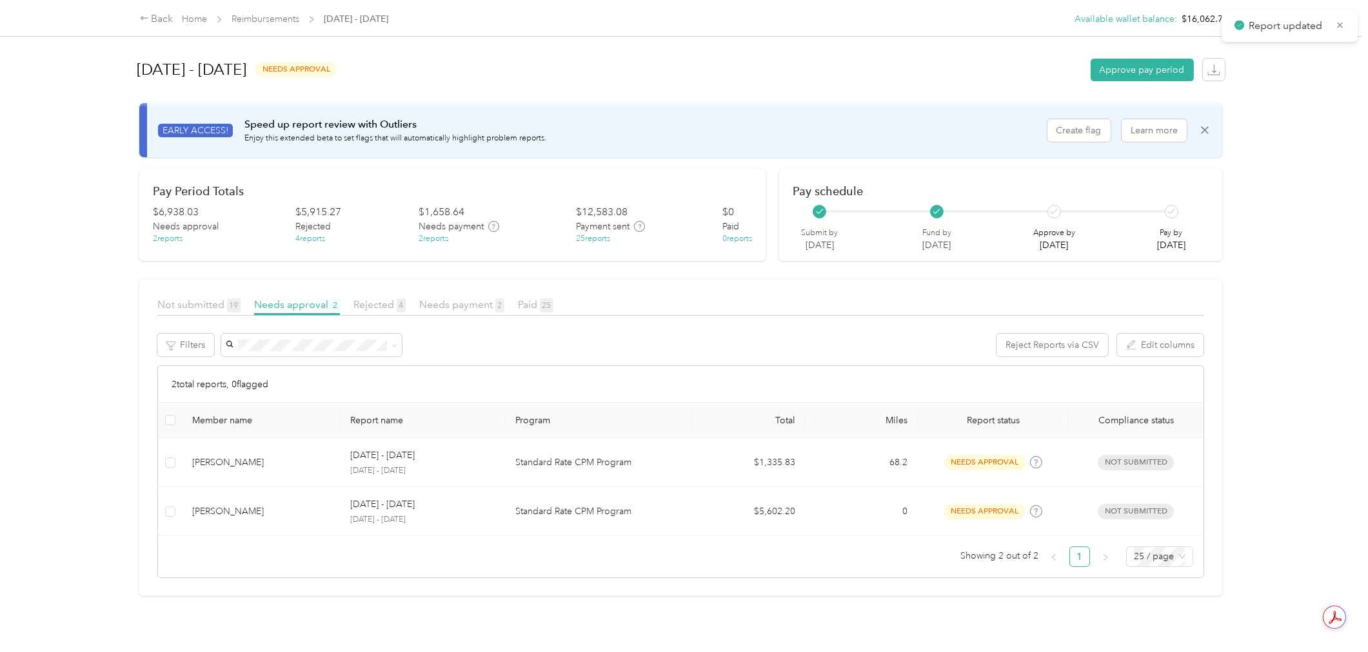
click at [48, 347] on div at bounding box center [684, 326] width 1368 height 652
click at [475, 306] on span "Needs payment 2" at bounding box center [461, 305] width 85 height 12
click at [382, 307] on span "Rejected 4" at bounding box center [379, 305] width 52 height 12
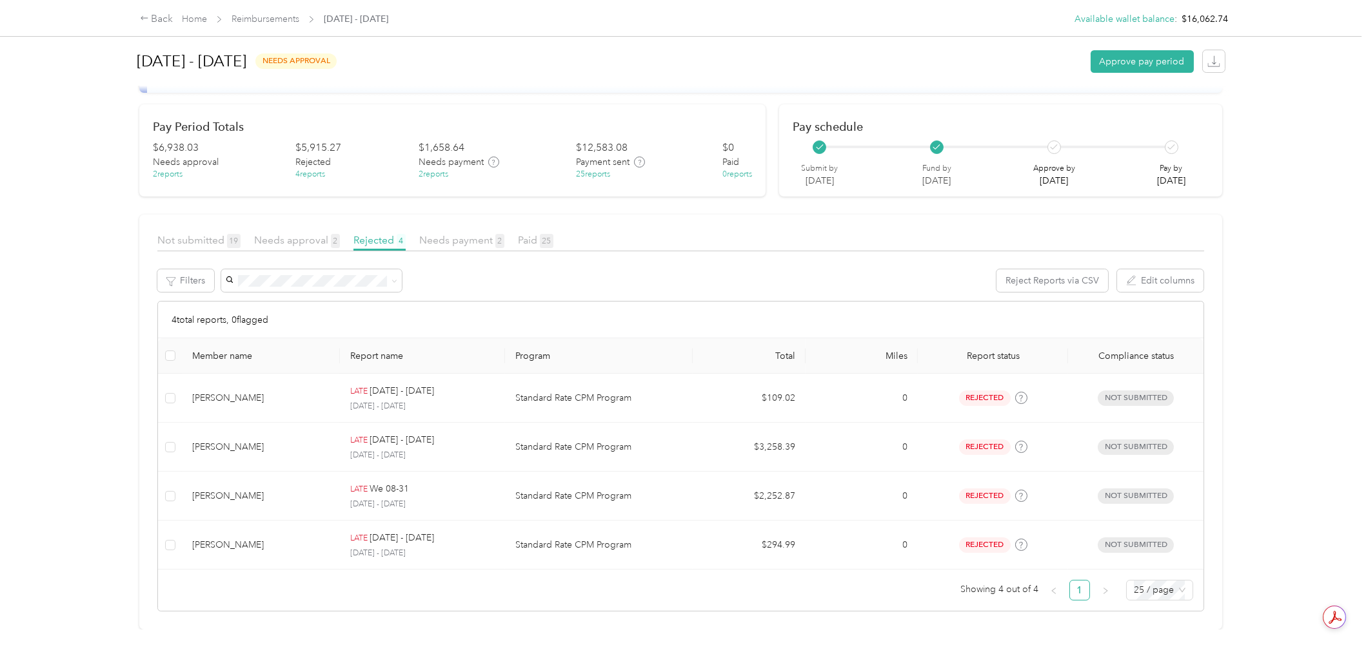
scroll to position [88, 0]
click at [299, 234] on span "Needs approval 2" at bounding box center [297, 240] width 86 height 12
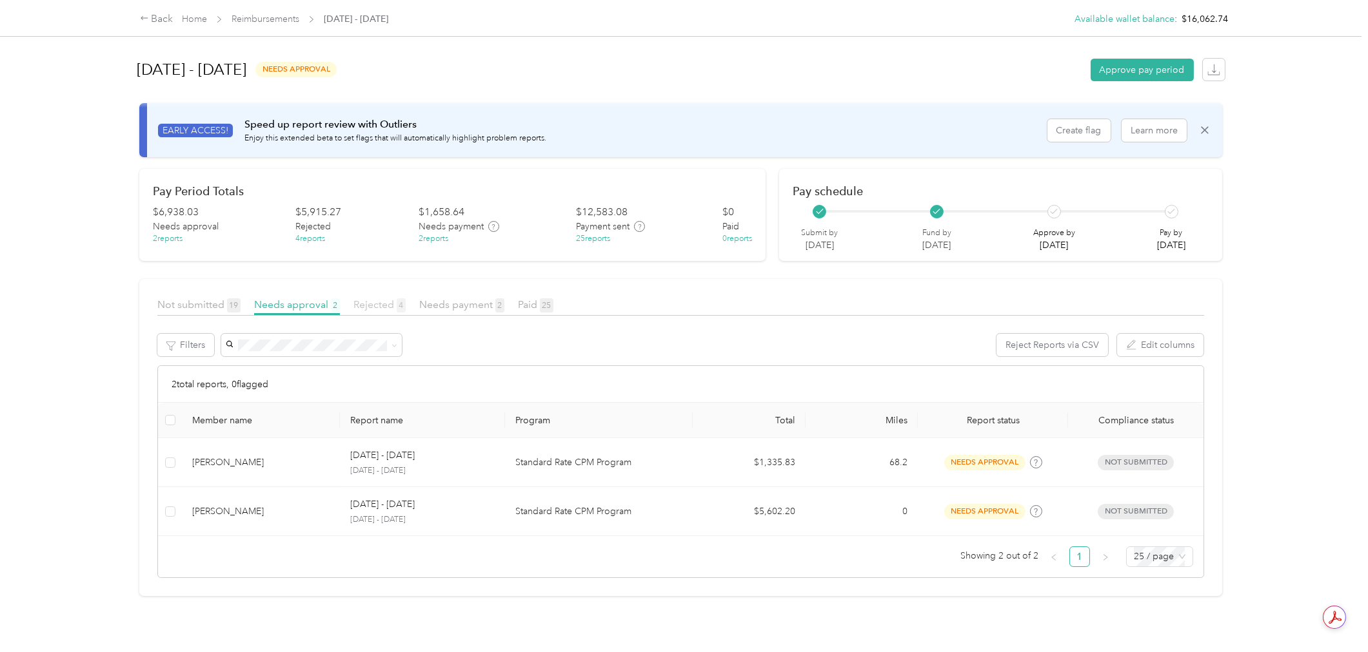
click at [386, 309] on span "Rejected 4" at bounding box center [379, 305] width 52 height 12
